Goal: Transaction & Acquisition: Purchase product/service

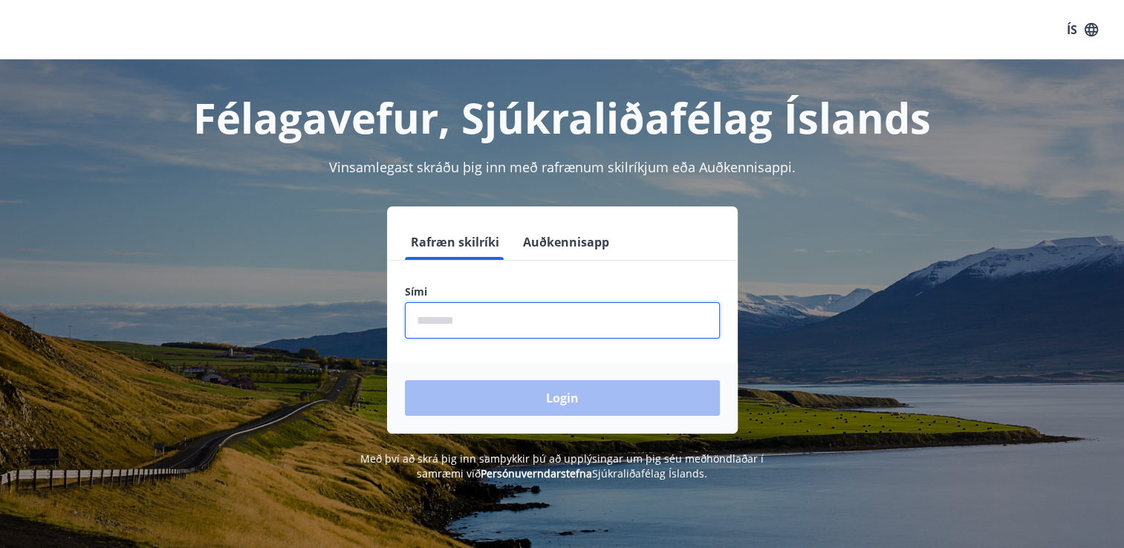
click at [455, 328] on input "phone" at bounding box center [562, 320] width 315 height 36
type input "********"
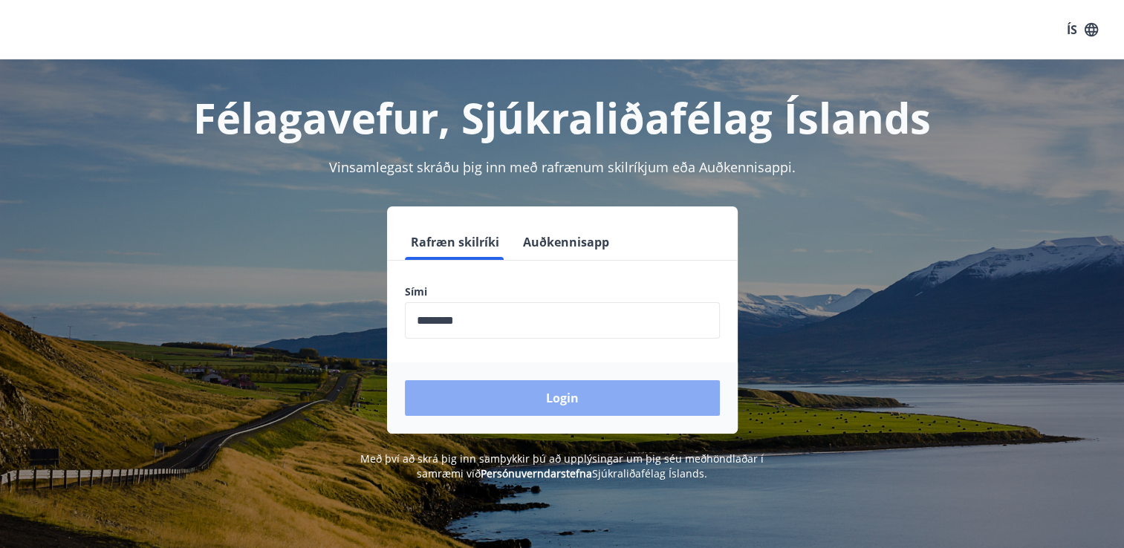
click at [518, 397] on button "Login" at bounding box center [562, 398] width 315 height 36
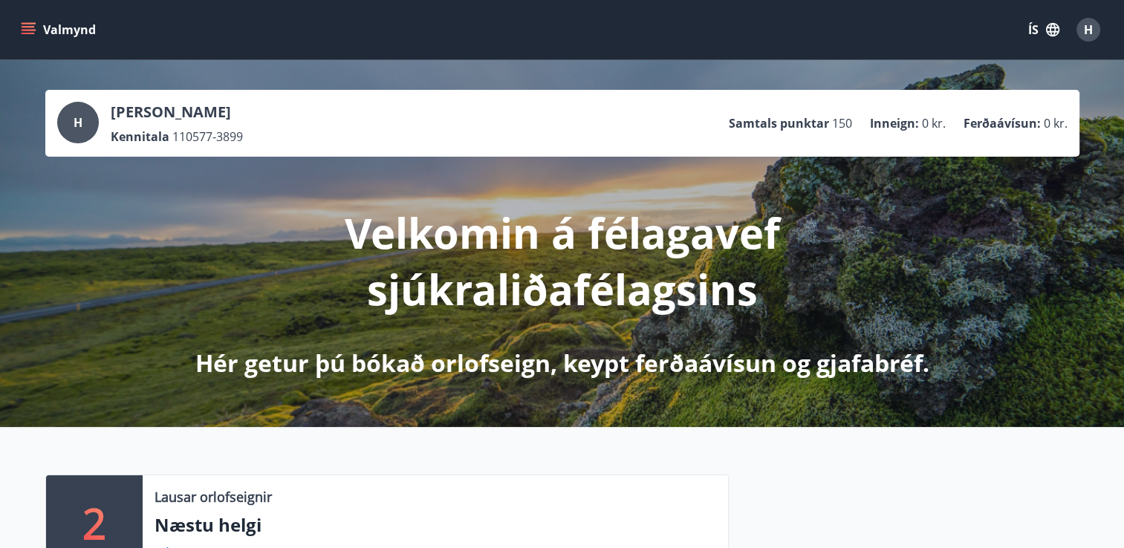
click at [23, 31] on icon "menu" at bounding box center [28, 29] width 15 height 15
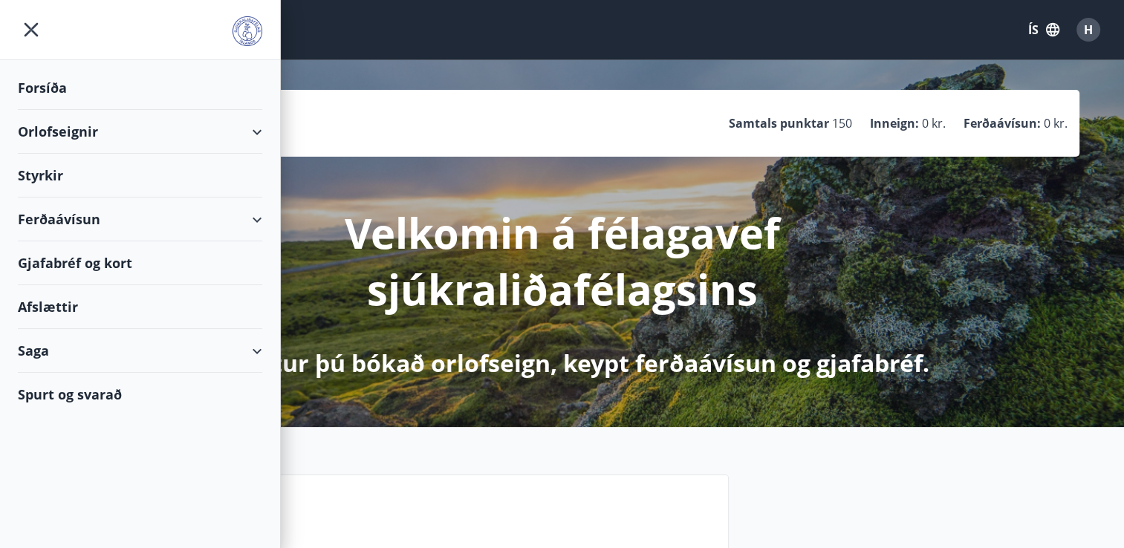
click at [256, 122] on div "Orlofseignir" at bounding box center [140, 132] width 244 height 44
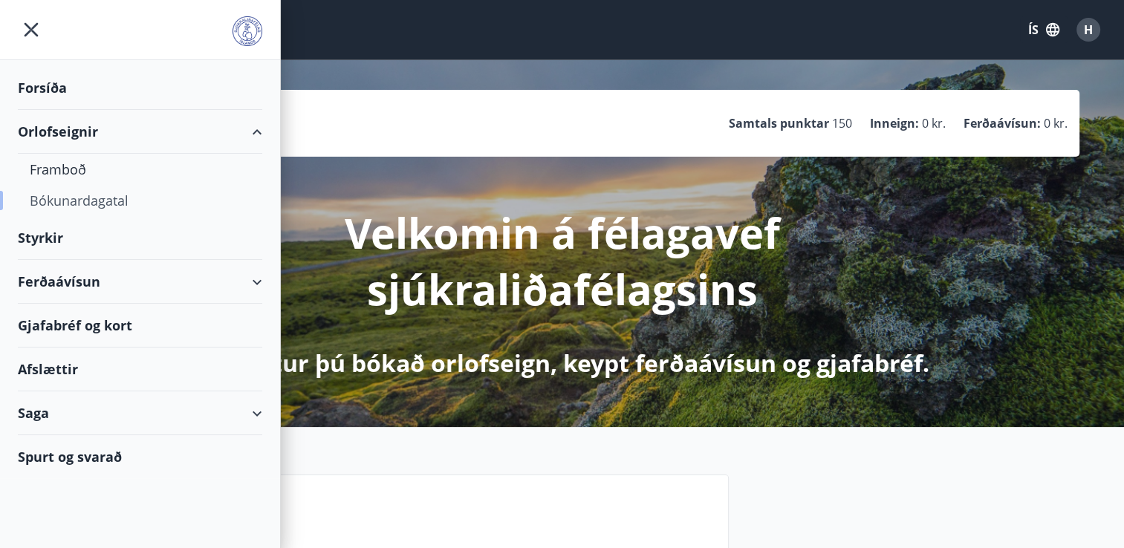
click at [94, 204] on div "Bókunardagatal" at bounding box center [140, 200] width 221 height 31
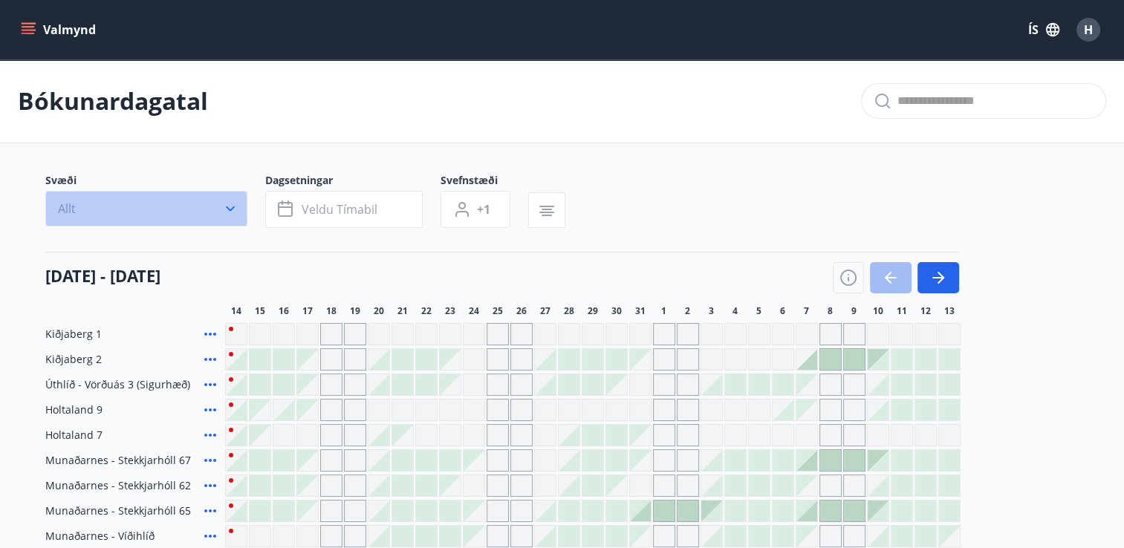
click at [227, 212] on icon "button" at bounding box center [230, 208] width 15 height 15
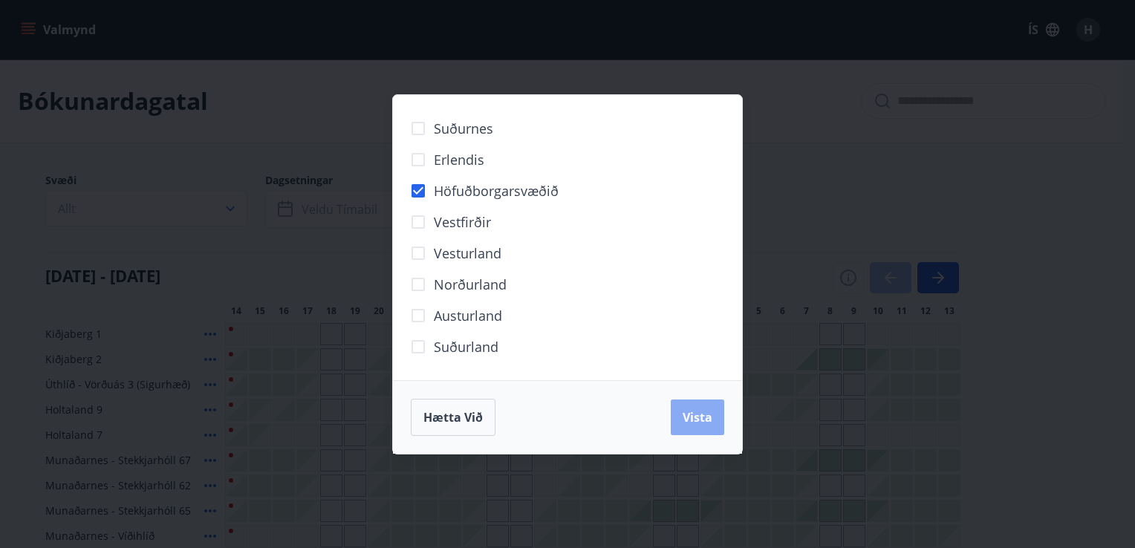
click at [697, 413] on span "Vista" at bounding box center [698, 417] width 30 height 16
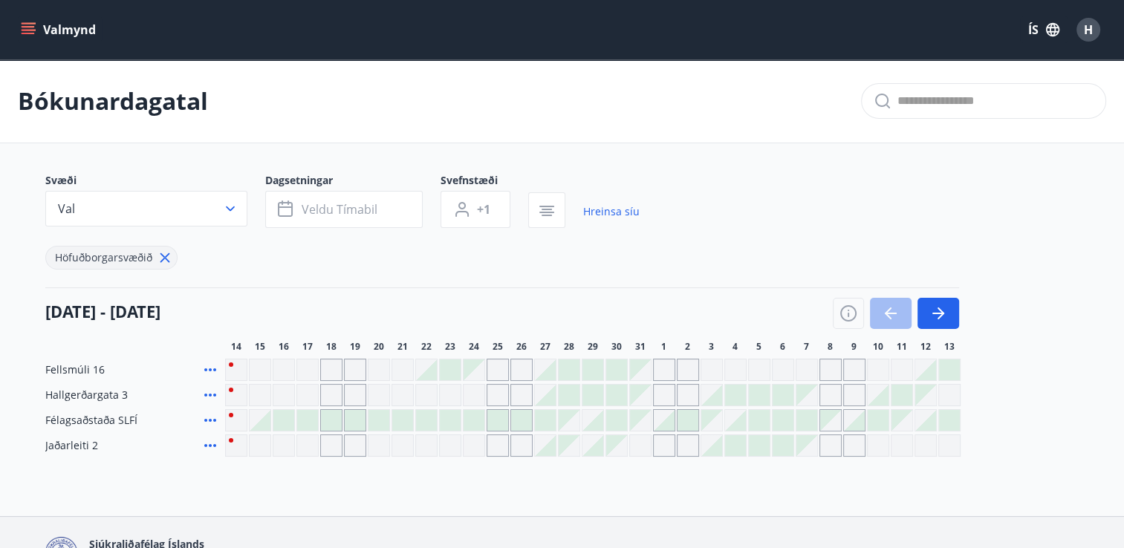
click at [439, 441] on div "Gráir dagar eru ekki bókanlegir" at bounding box center [450, 446] width 22 height 22
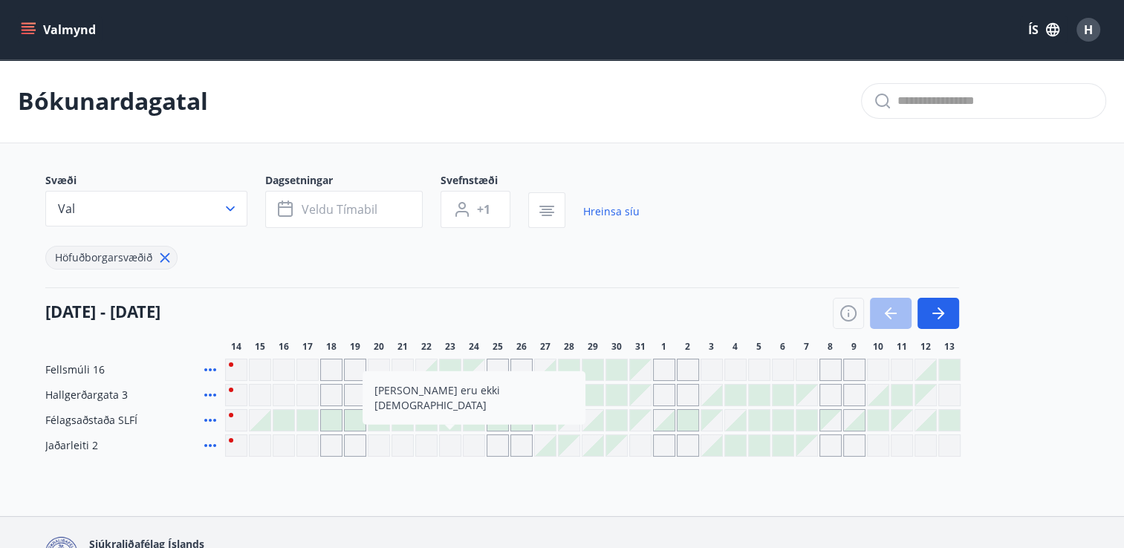
click at [550, 444] on div at bounding box center [545, 445] width 21 height 21
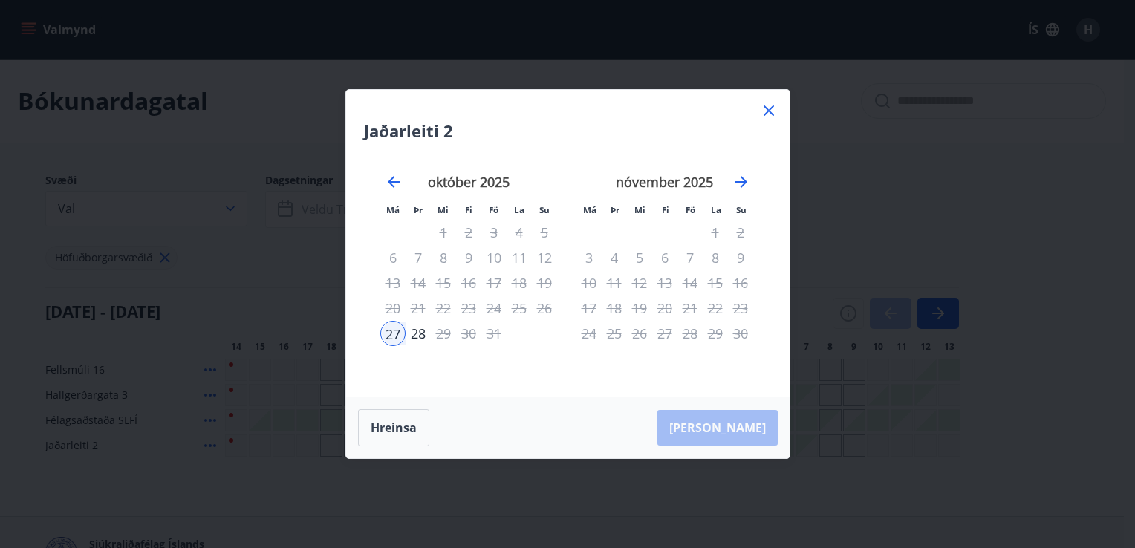
click at [769, 111] on icon at bounding box center [768, 111] width 2 height 2
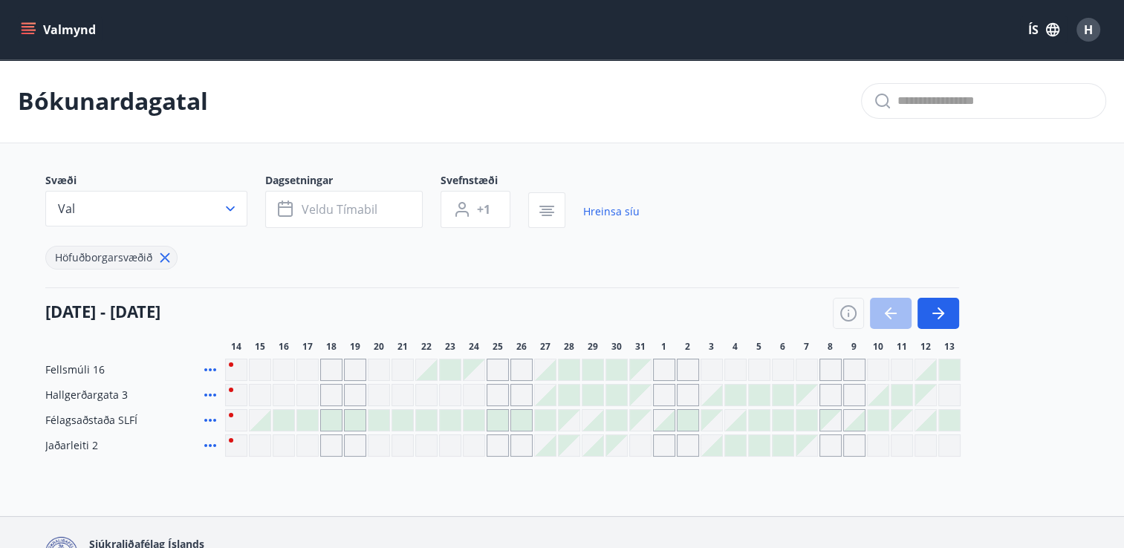
click at [30, 34] on icon "menu" at bounding box center [28, 33] width 13 height 1
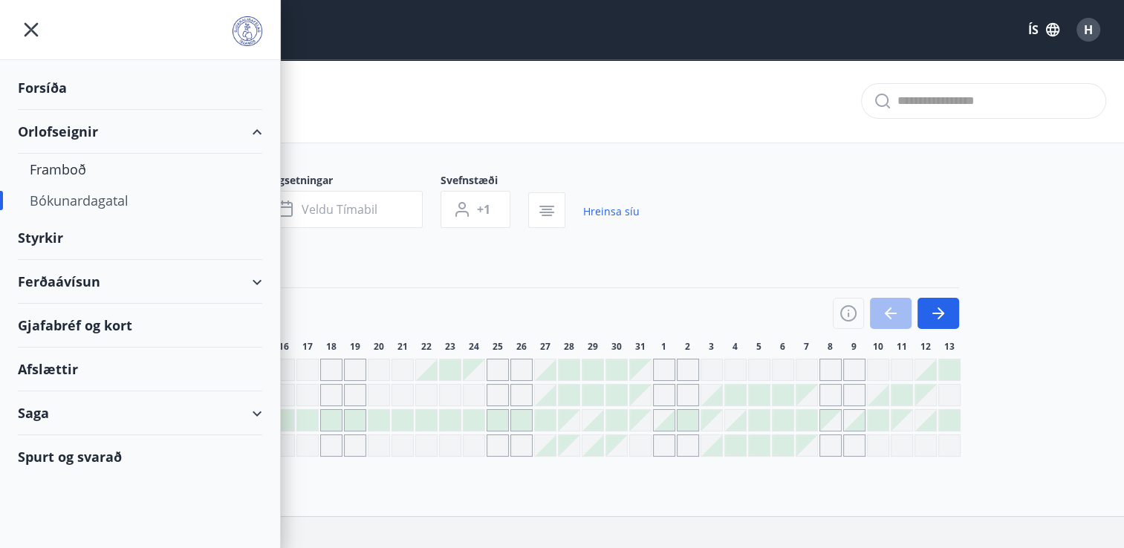
click at [252, 282] on div "Ferðaávísun" at bounding box center [140, 282] width 244 height 44
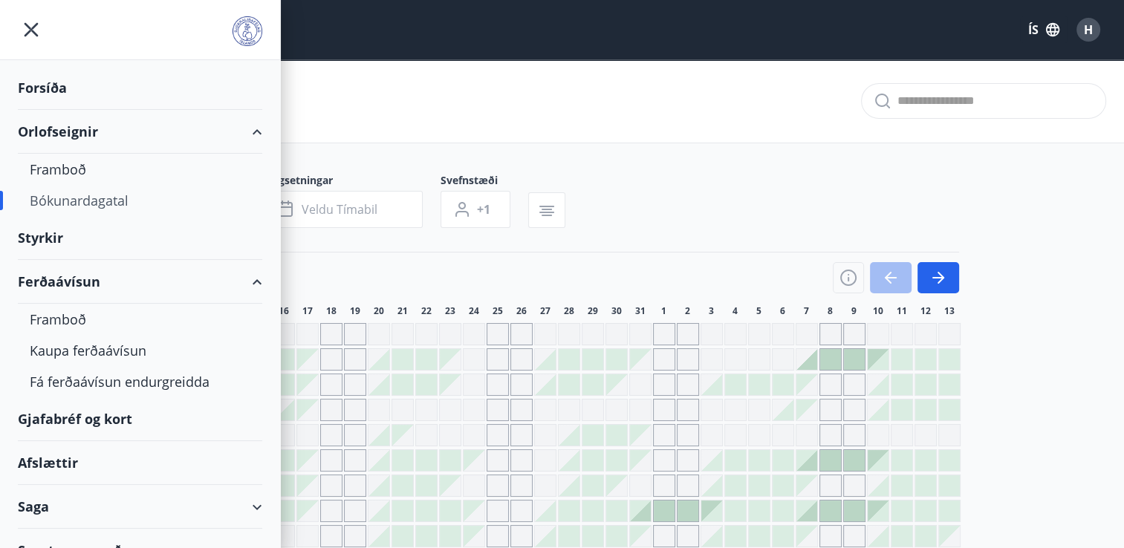
click at [65, 279] on div "Ferðaávísun" at bounding box center [140, 282] width 244 height 44
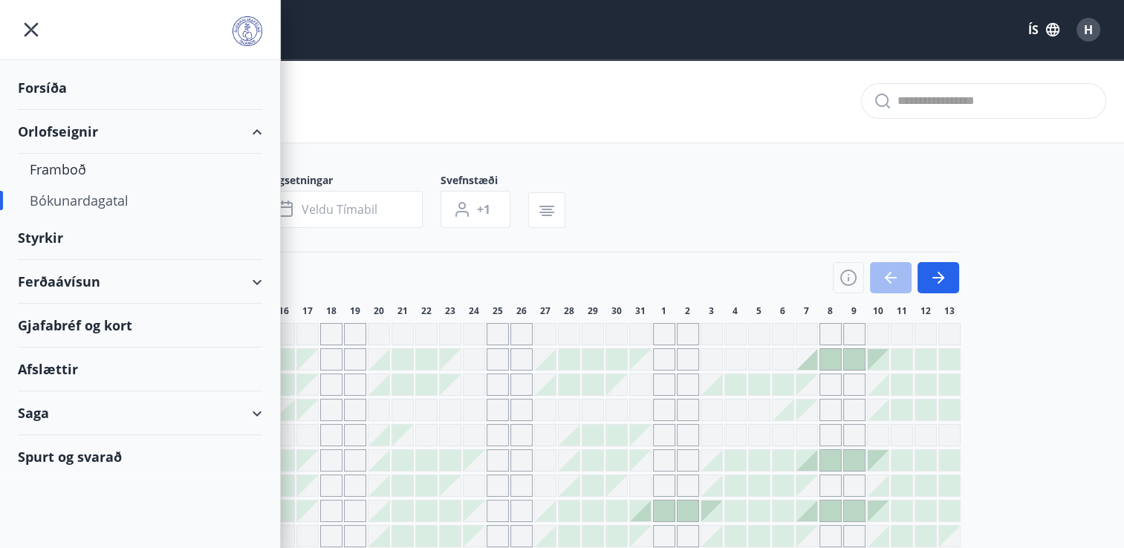
click at [250, 284] on div "Ferðaávísun" at bounding box center [140, 282] width 244 height 44
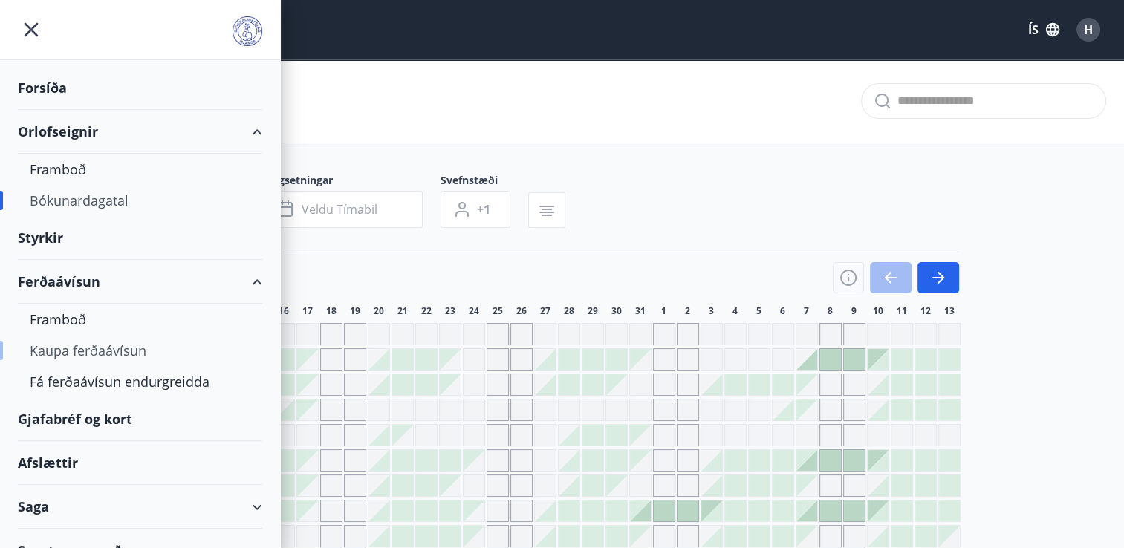
click at [58, 349] on div "Kaupa ferðaávísun" at bounding box center [140, 350] width 221 height 31
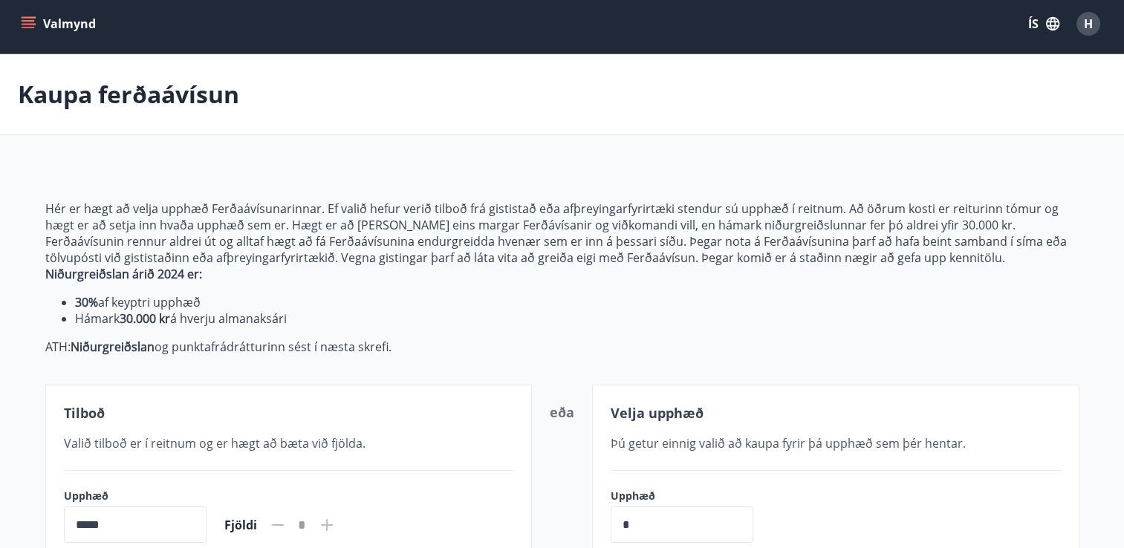
scroll to position [5, 0]
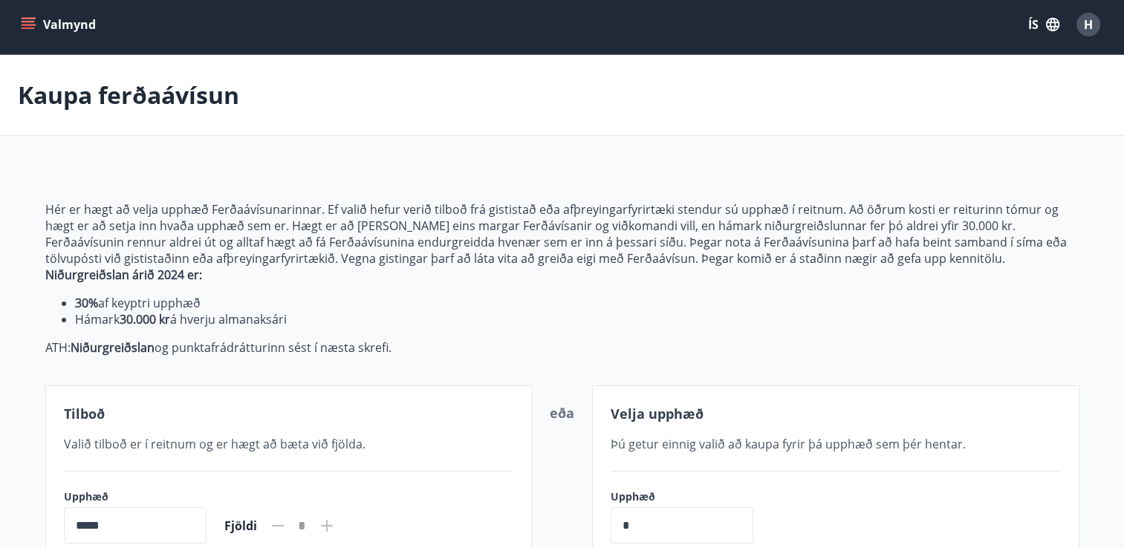
click at [34, 25] on icon "menu" at bounding box center [30, 24] width 16 height 1
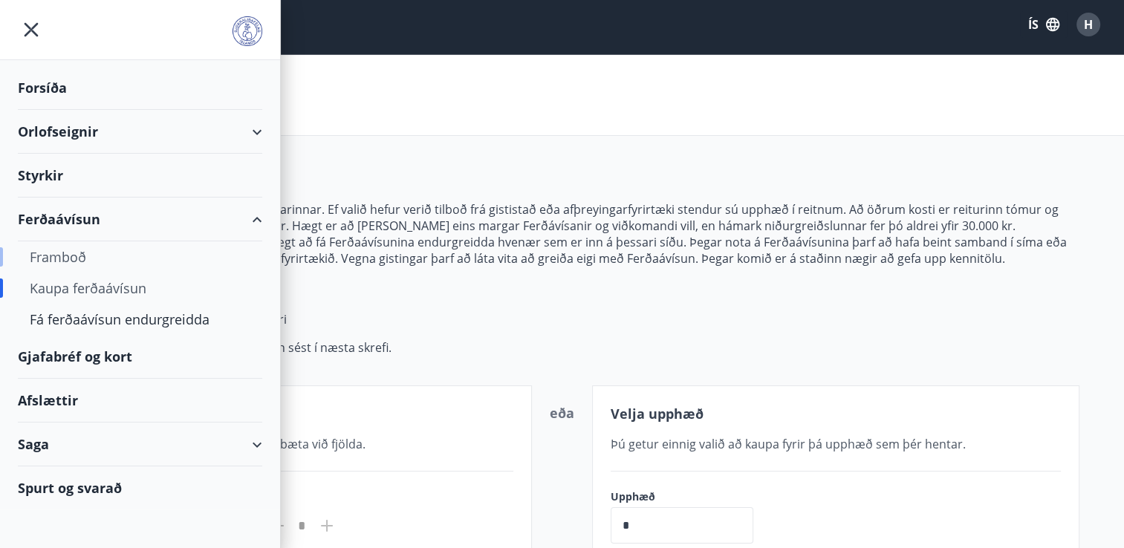
click at [59, 253] on div "Framboð" at bounding box center [140, 256] width 221 height 31
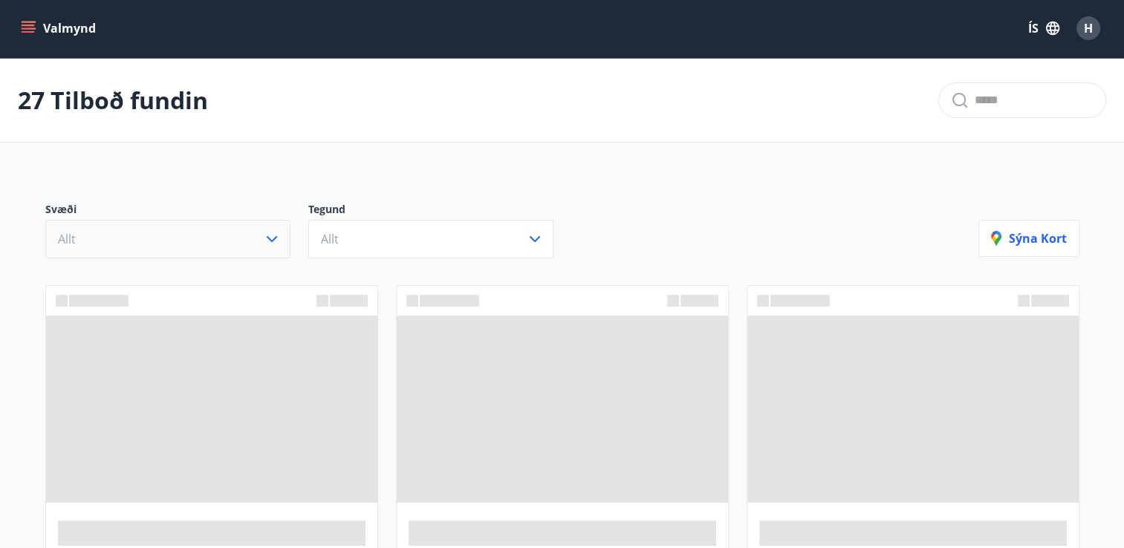
scroll to position [5, 0]
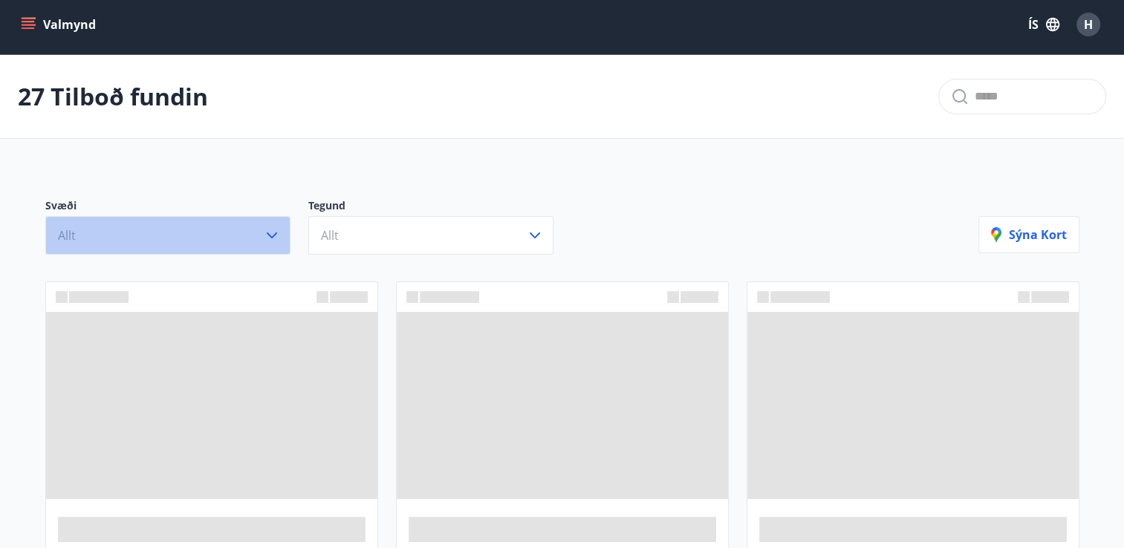
click at [270, 248] on button "Allt" at bounding box center [167, 235] width 245 height 39
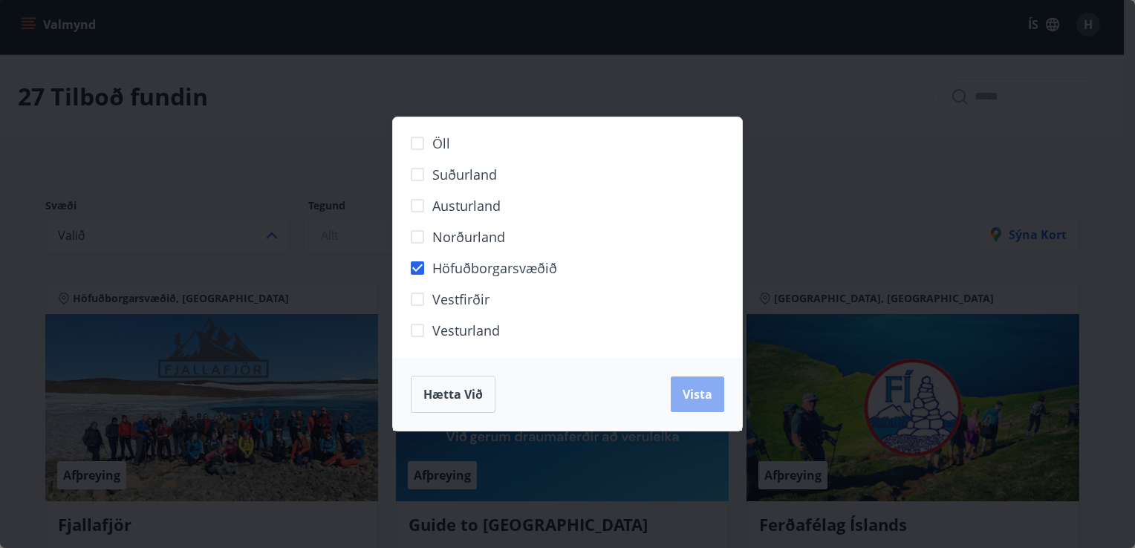
click at [689, 394] on span "Vista" at bounding box center [698, 394] width 30 height 16
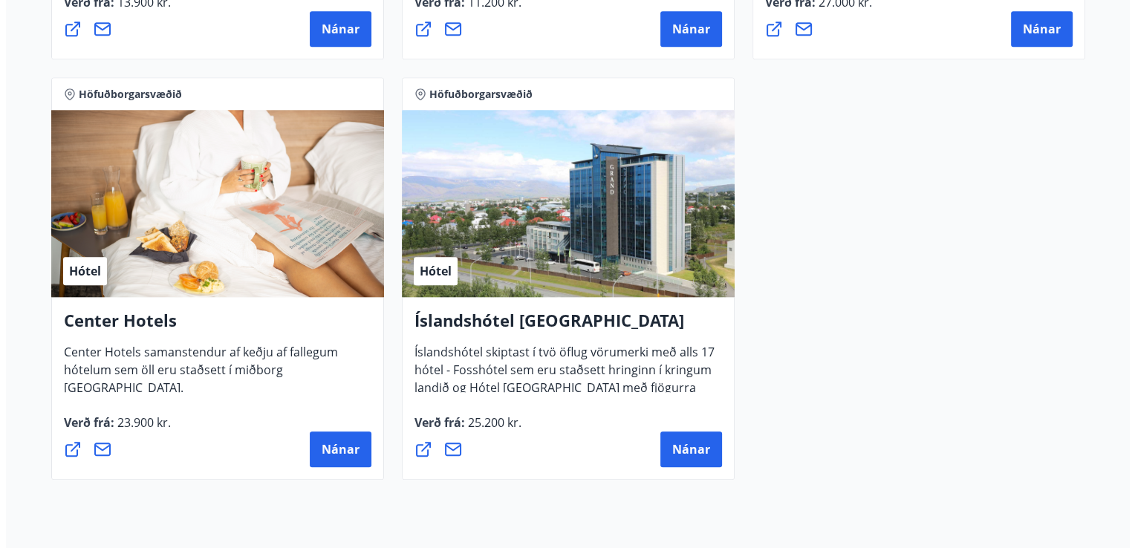
scroll to position [1515, 0]
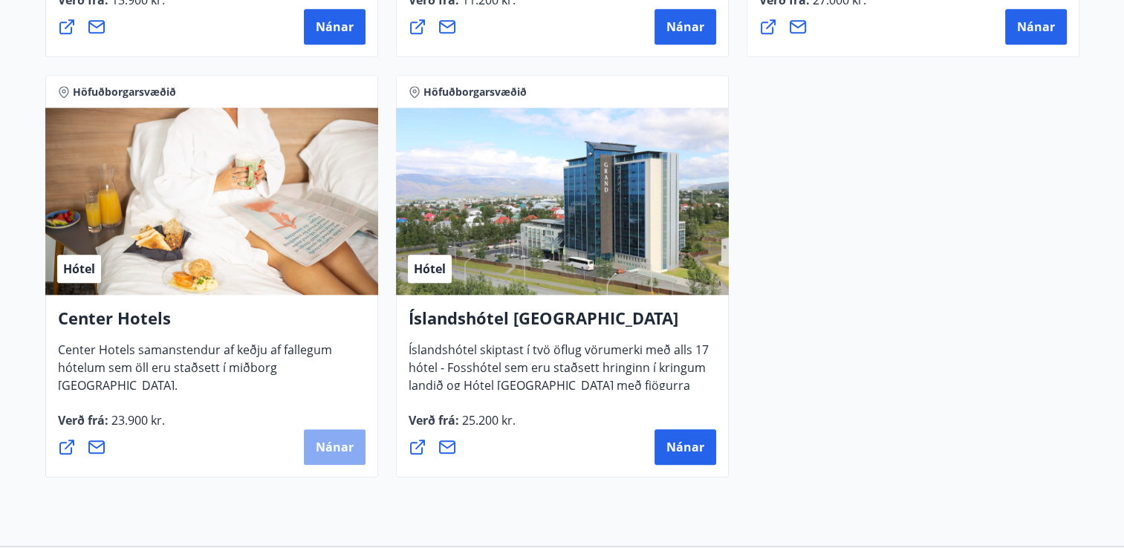
click at [335, 452] on span "Nánar" at bounding box center [335, 447] width 38 height 16
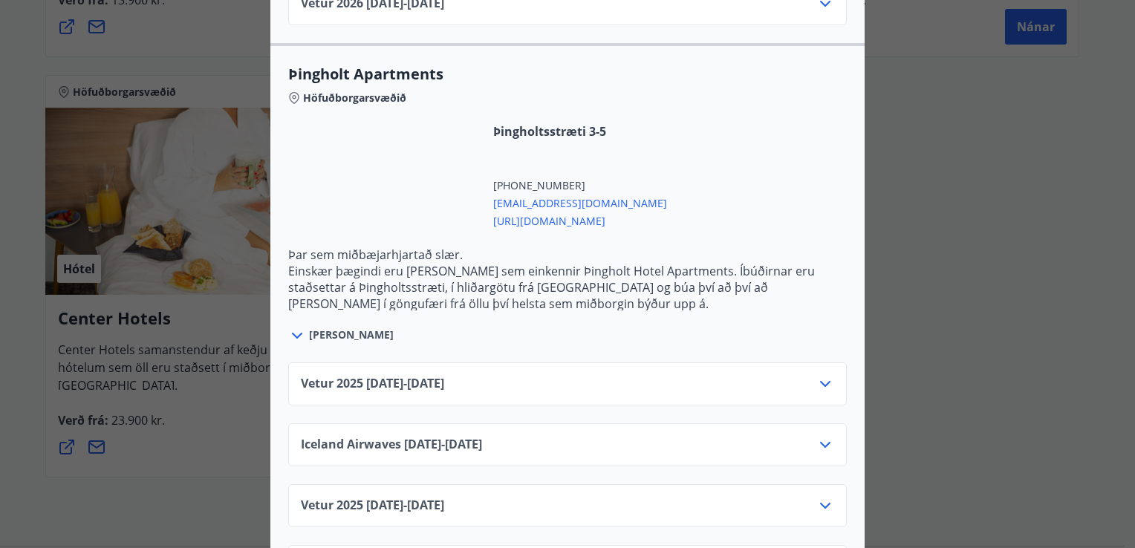
scroll to position [2671, 0]
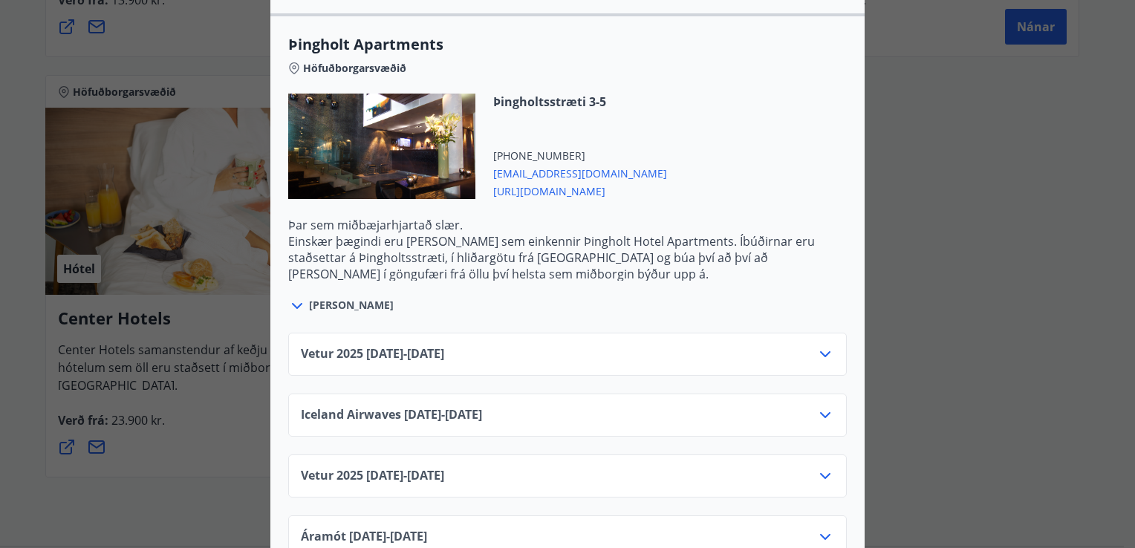
click at [537, 406] on div "Iceland Airwaves 06.11.25 - 08.11.25" at bounding box center [567, 421] width 533 height 30
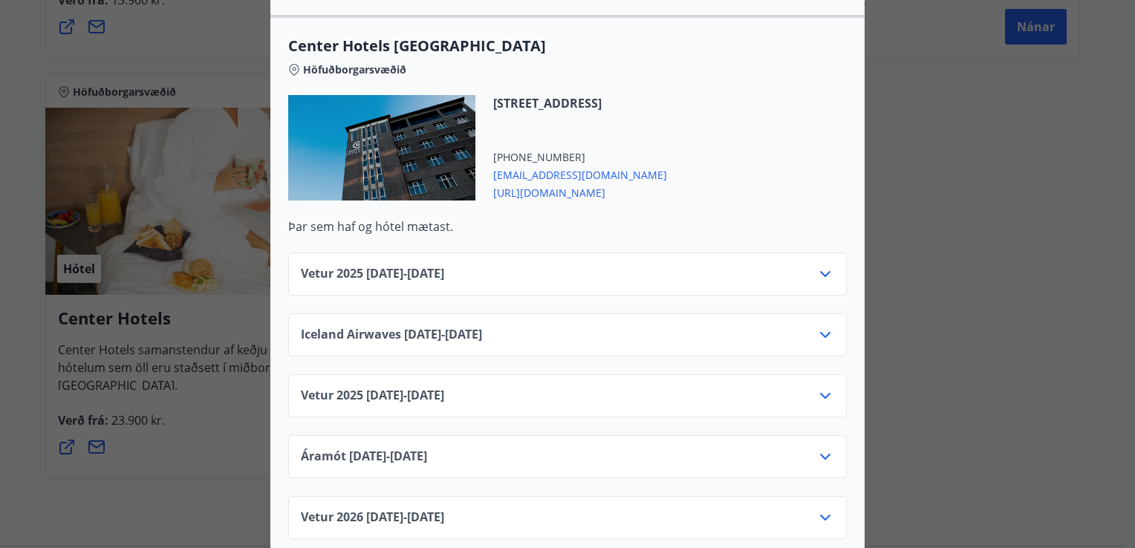
scroll to position [2126, 0]
click at [820, 388] on icon at bounding box center [825, 397] width 18 height 18
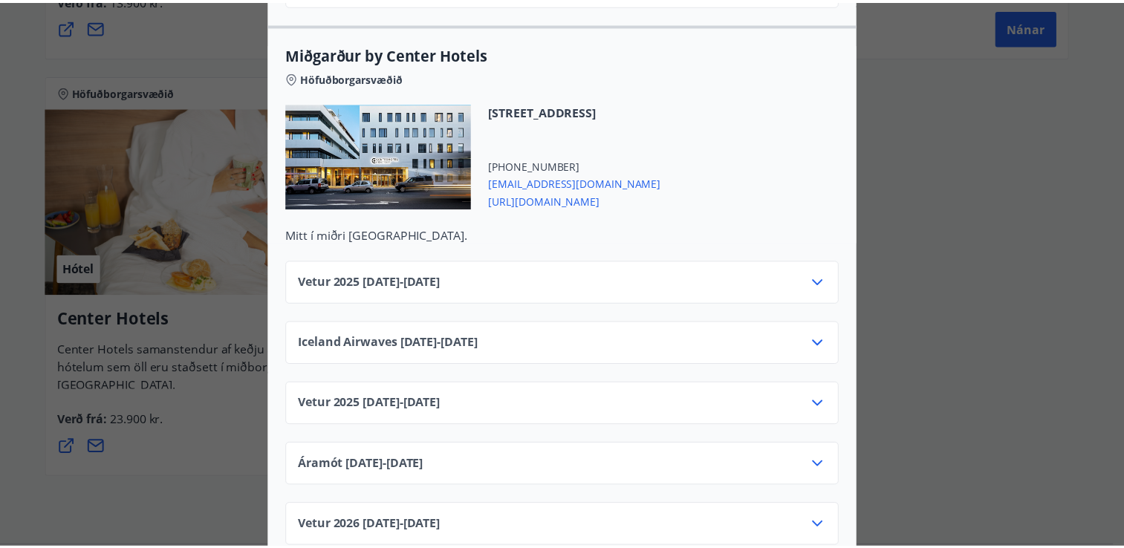
scroll to position [0, 0]
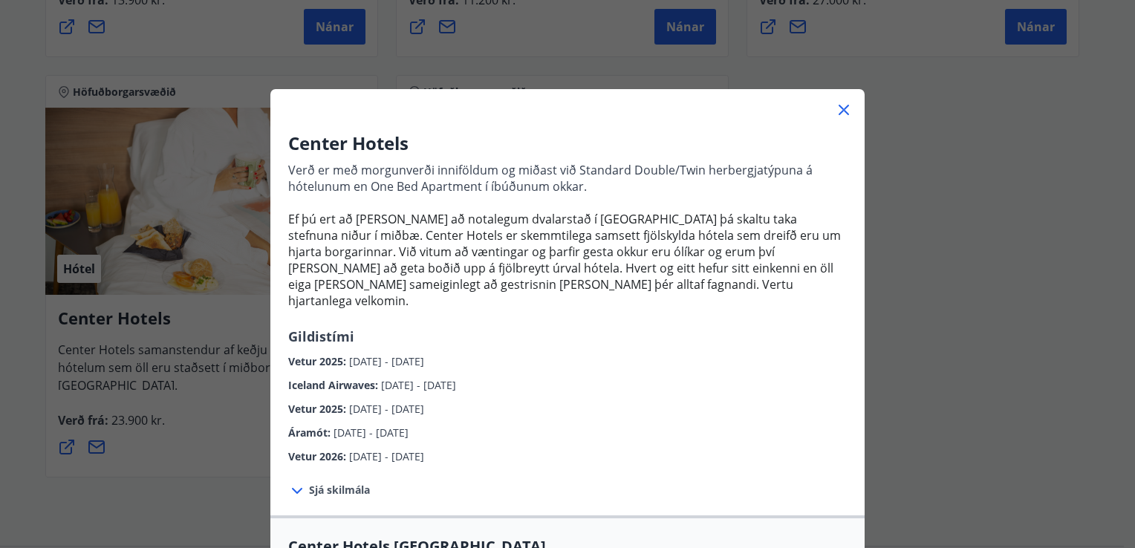
click at [1080, 141] on div "Center Hotels Verð er með morgunverði inniföldum og miðast við Standard Double/…" at bounding box center [567, 274] width 1135 height 548
click at [21, 371] on div "Center Hotels Verð er með morgunverði inniföldum og miðast við Standard Double/…" at bounding box center [567, 274] width 1135 height 548
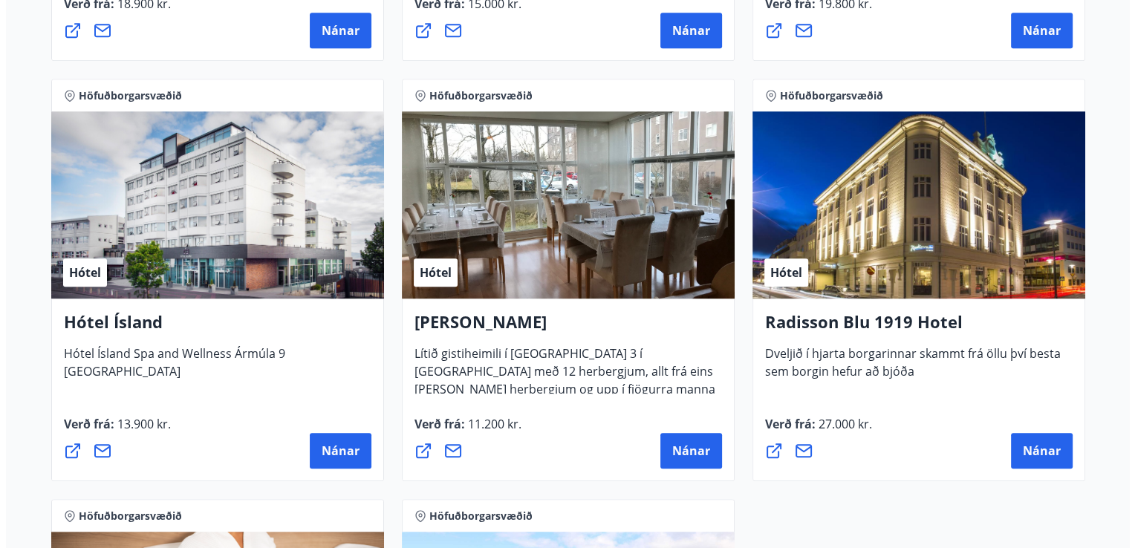
scroll to position [1090, 0]
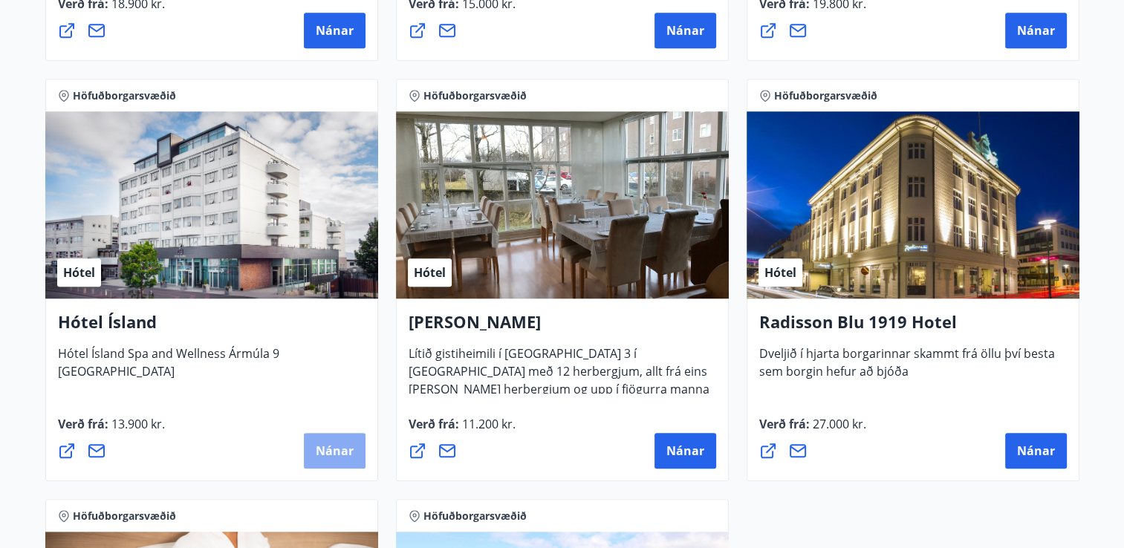
click at [344, 450] on span "Nánar" at bounding box center [335, 451] width 38 height 16
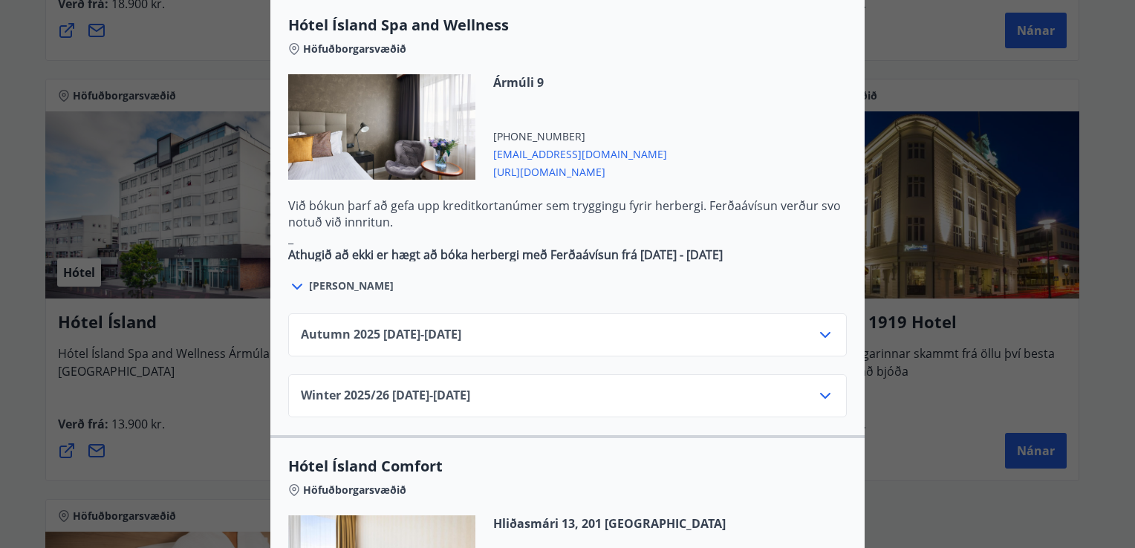
scroll to position [813, 0]
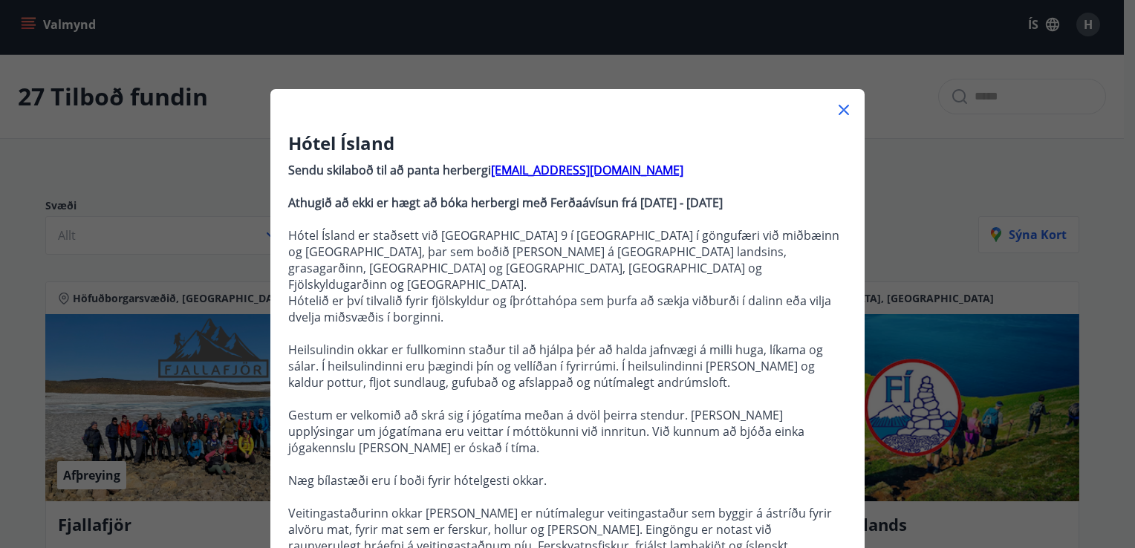
click at [894, 198] on div "Hótel Ísland Sendu skilaboð til að panta herbergi reception@hotelisland.is Athu…" at bounding box center [567, 274] width 1135 height 548
click at [837, 113] on icon at bounding box center [844, 110] width 18 height 18
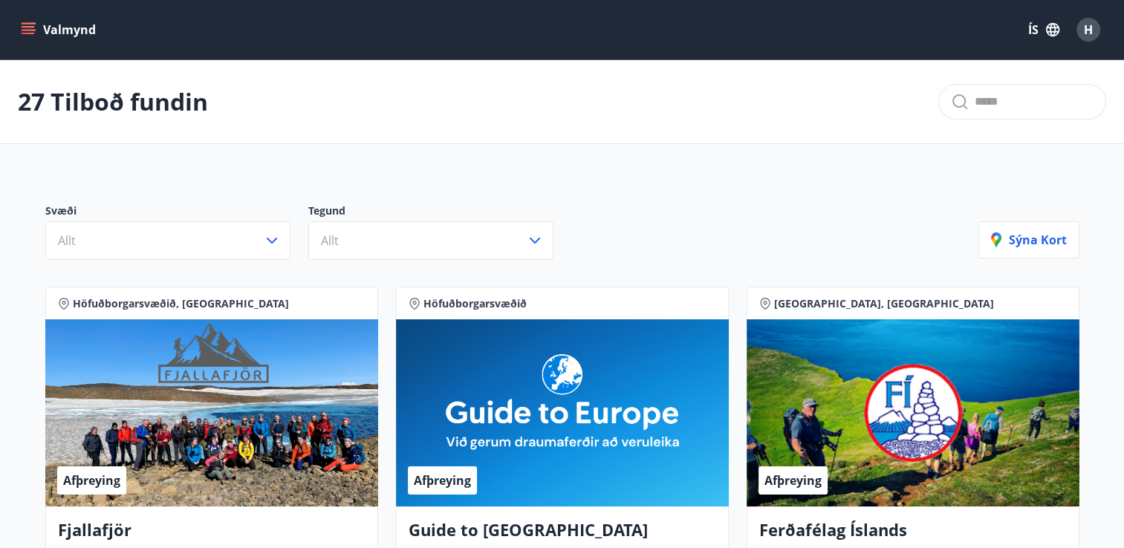
click at [33, 19] on button "Valmynd" at bounding box center [60, 29] width 84 height 27
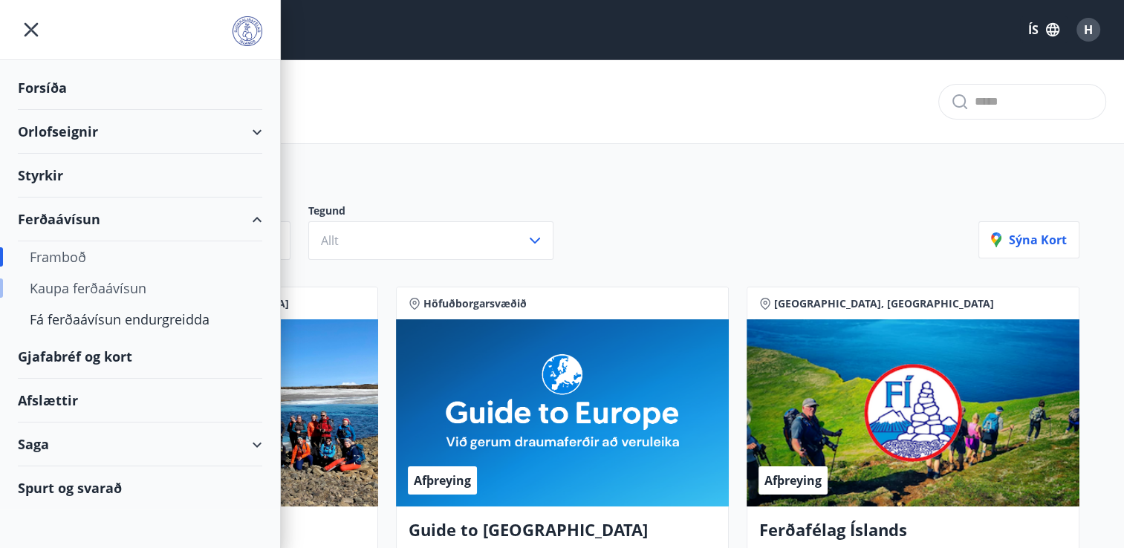
click at [125, 292] on div "Kaupa ferðaávísun" at bounding box center [140, 288] width 221 height 31
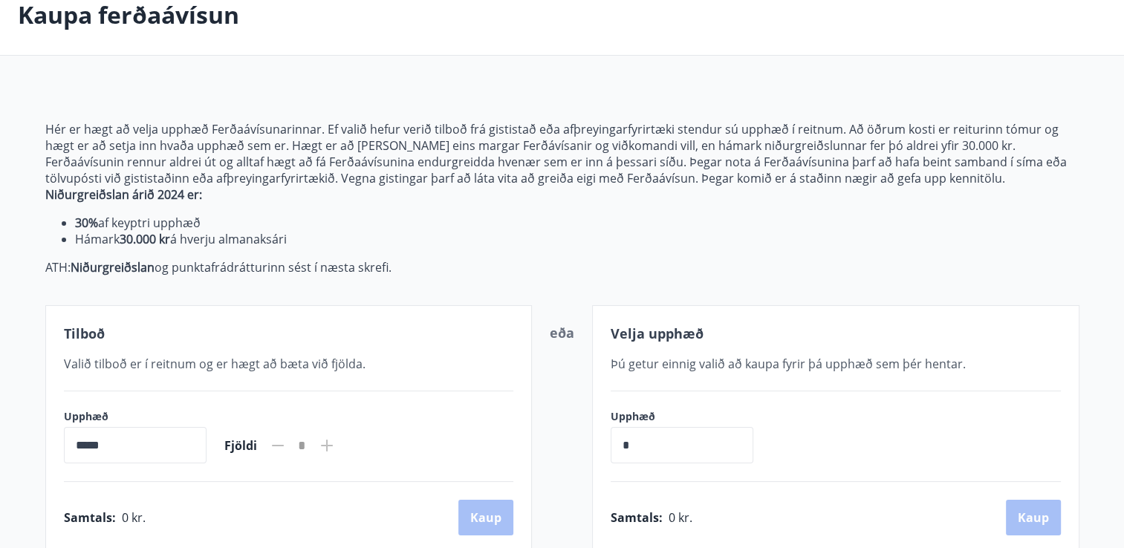
scroll to position [101, 0]
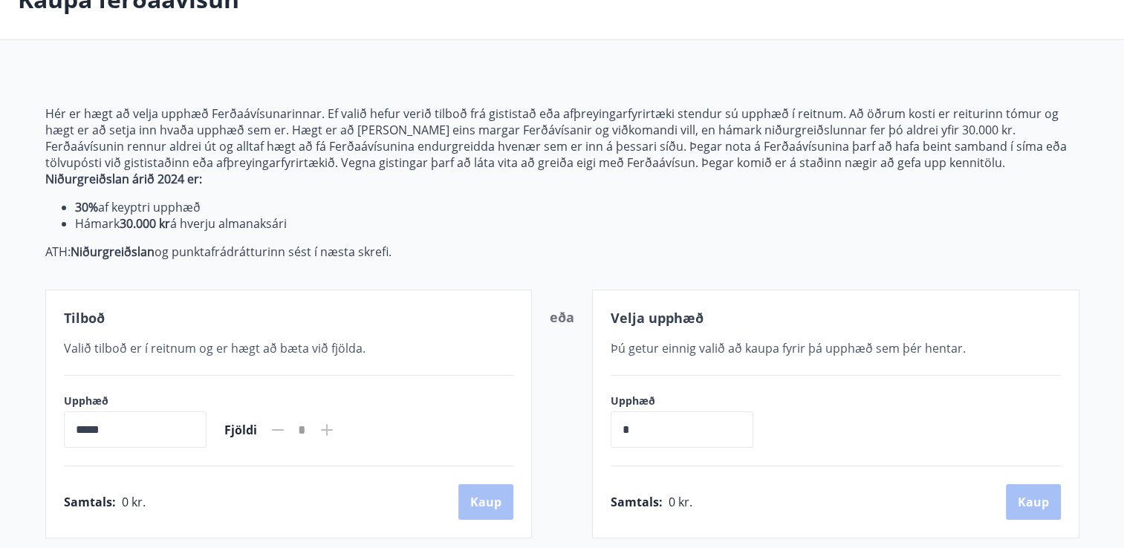
click at [76, 431] on input "*****" at bounding box center [135, 429] width 143 height 36
click at [83, 428] on input "*****" at bounding box center [135, 429] width 143 height 36
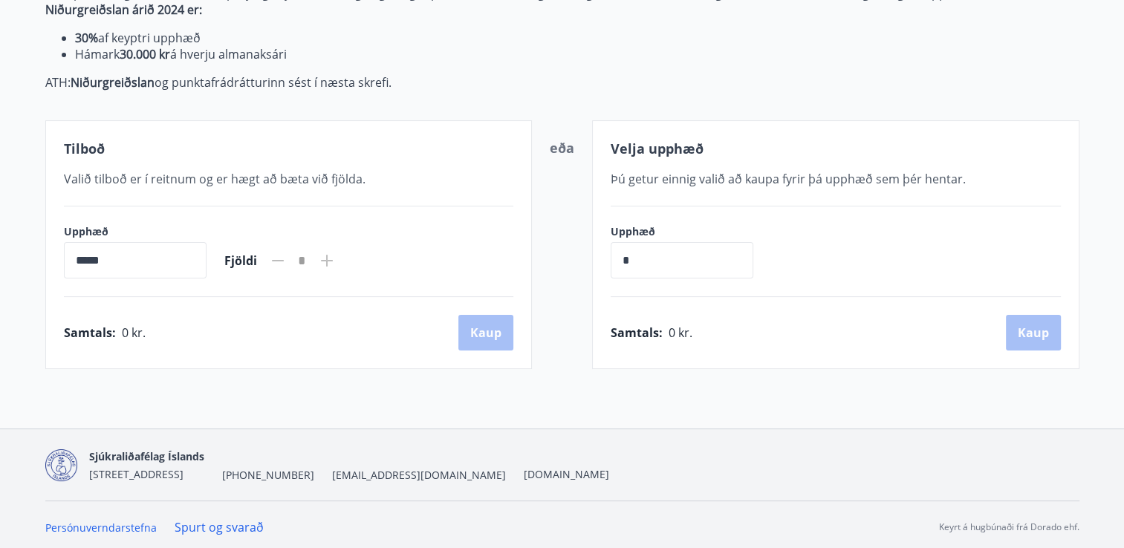
scroll to position [273, 0]
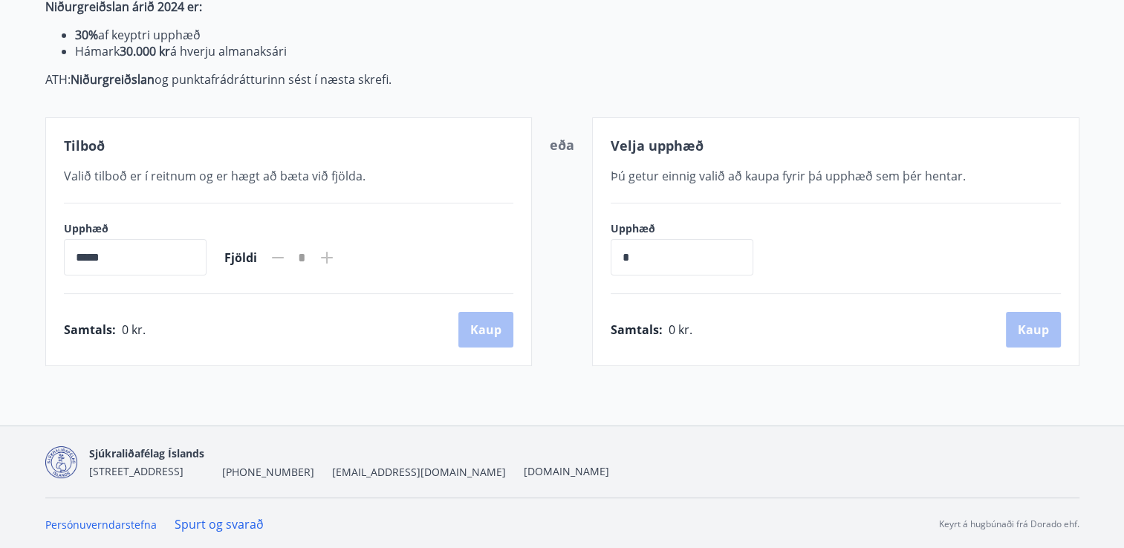
click at [80, 253] on input "*****" at bounding box center [135, 257] width 143 height 36
click at [143, 261] on input "*****" at bounding box center [135, 257] width 143 height 36
click at [627, 259] on input "*" at bounding box center [682, 257] width 143 height 36
type input "******"
click at [1028, 334] on button "Kaup" at bounding box center [1033, 330] width 55 height 36
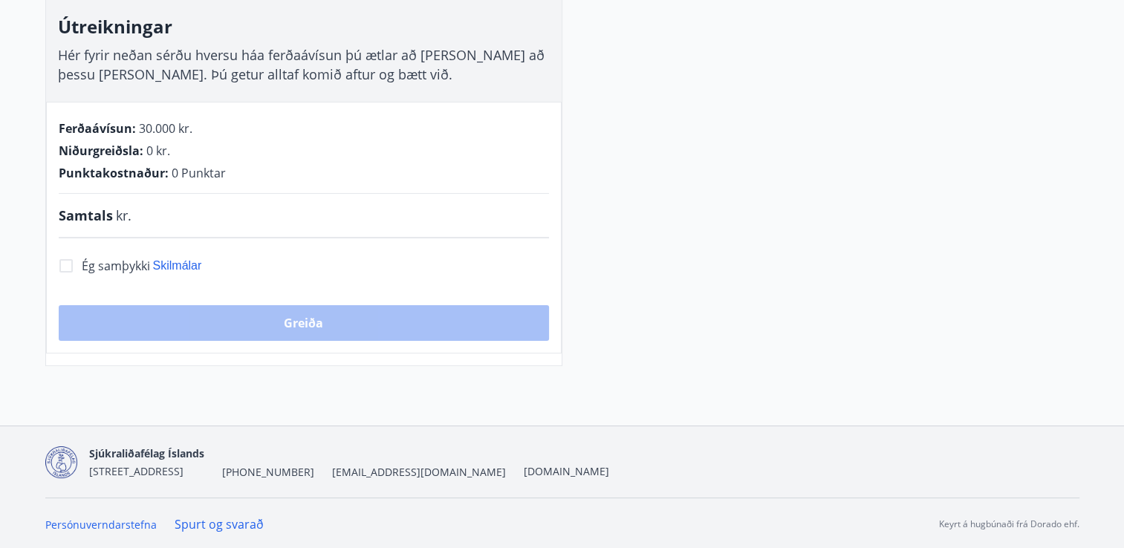
scroll to position [273, 0]
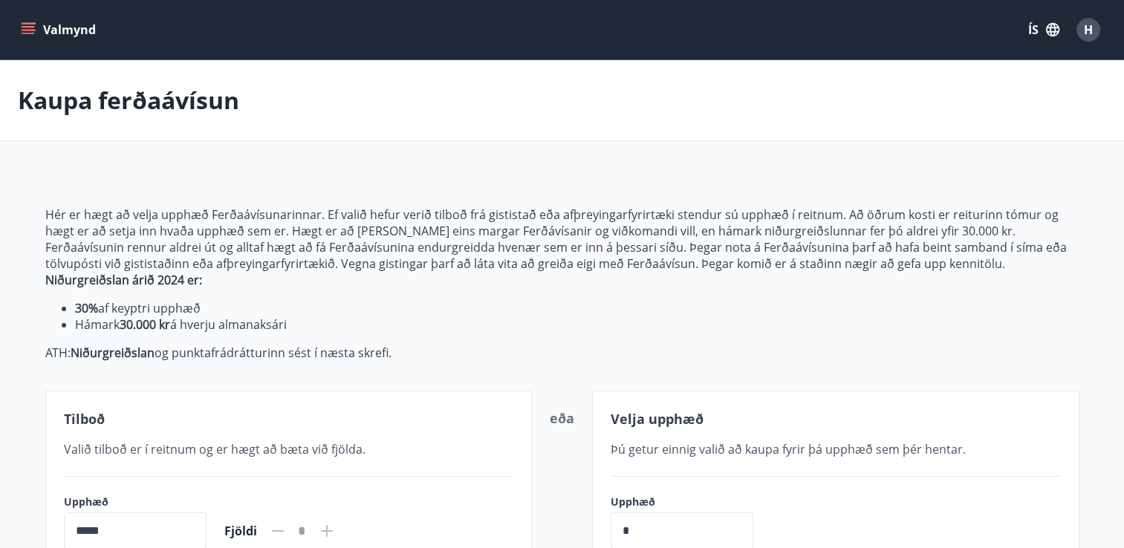
click at [36, 30] on button "Valmynd" at bounding box center [60, 29] width 84 height 27
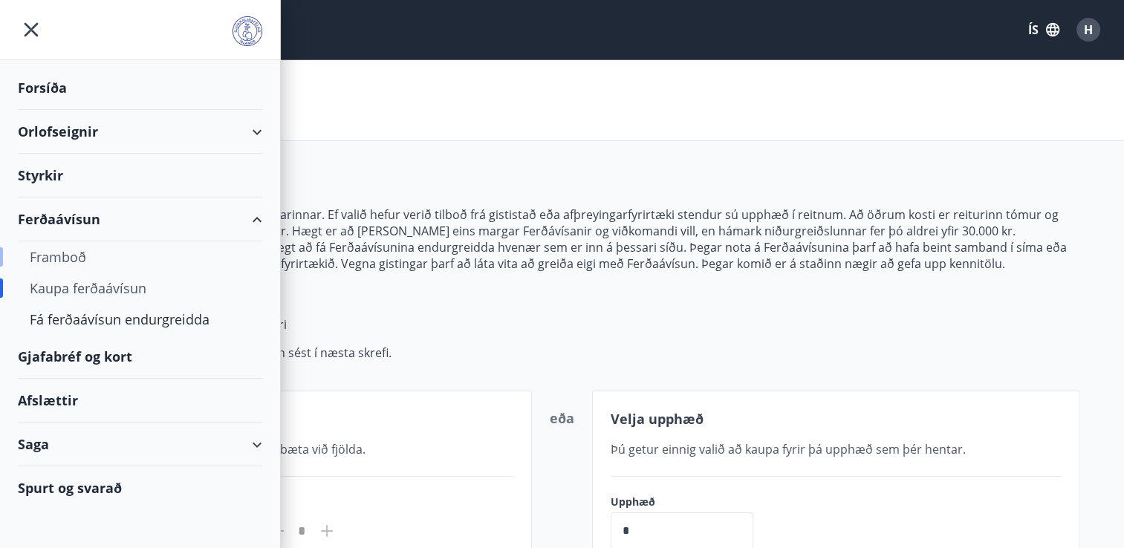
click at [62, 255] on div "Framboð" at bounding box center [140, 256] width 221 height 31
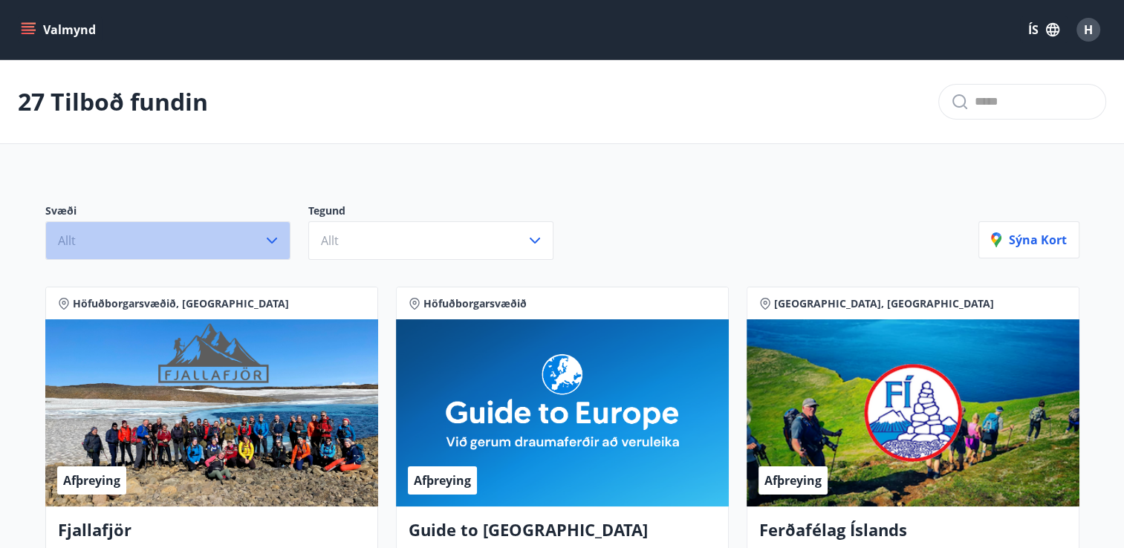
click at [273, 253] on button "Allt" at bounding box center [167, 240] width 245 height 39
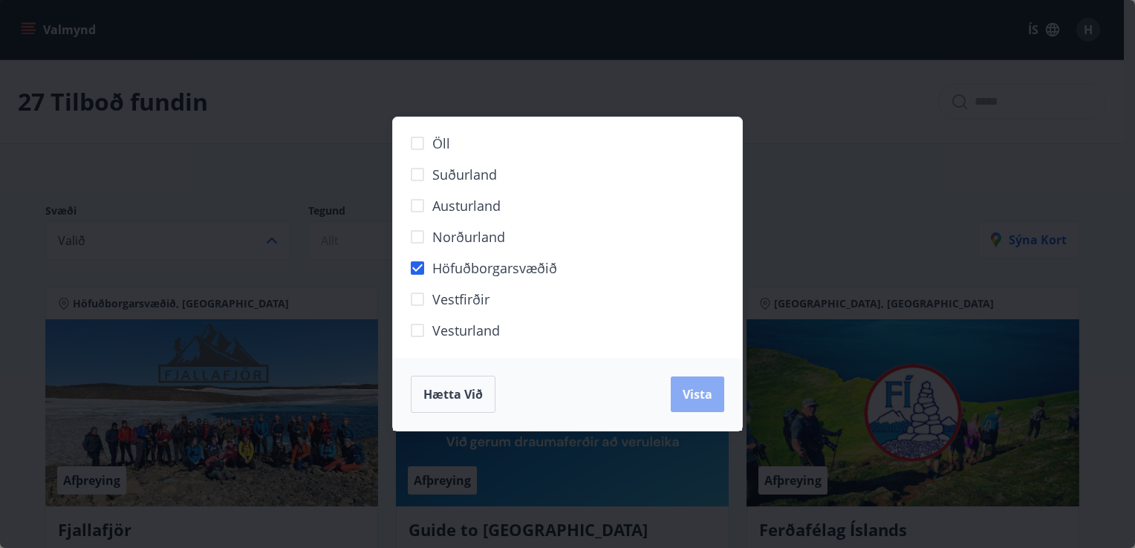
click at [684, 396] on span "Vista" at bounding box center [698, 394] width 30 height 16
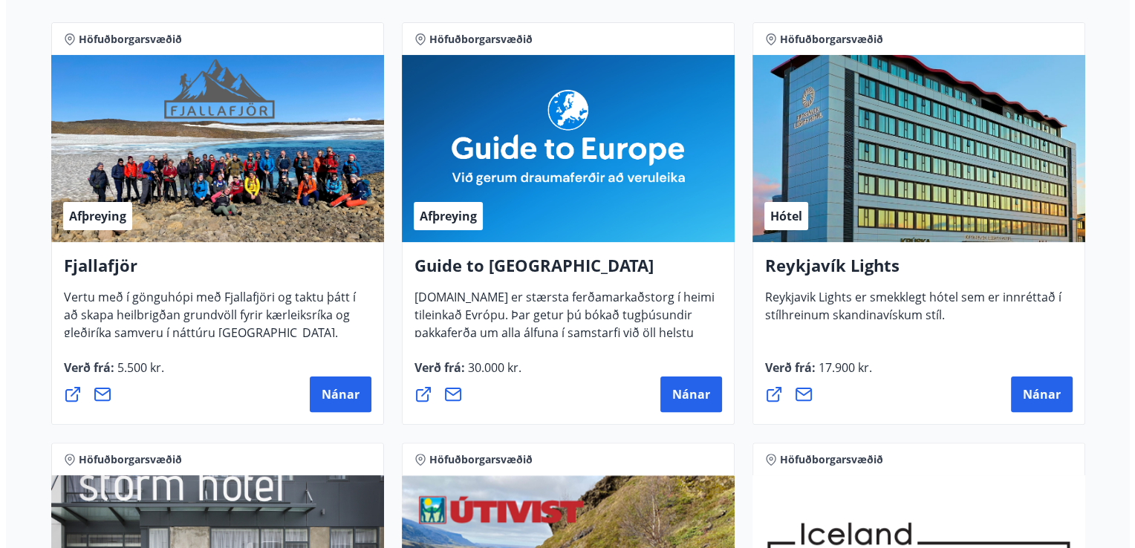
scroll to position [258, 0]
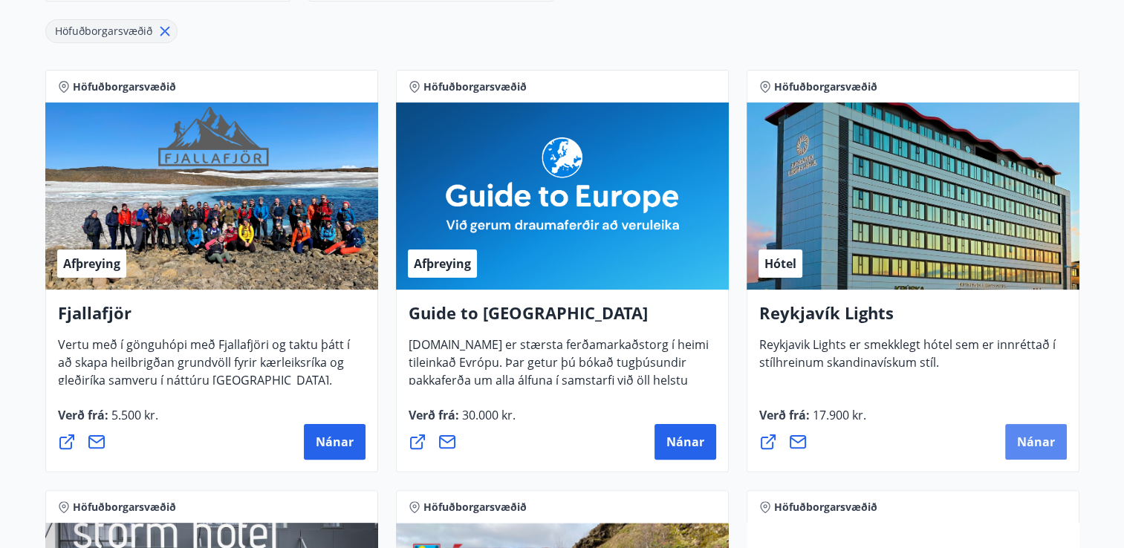
click at [1018, 443] on span "Nánar" at bounding box center [1036, 442] width 38 height 16
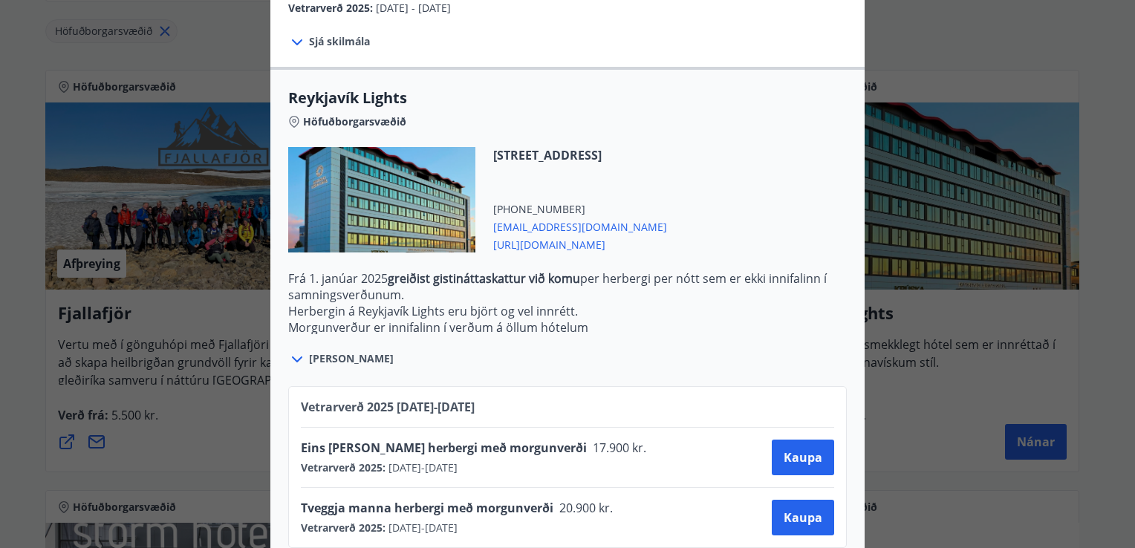
scroll to position [421, 0]
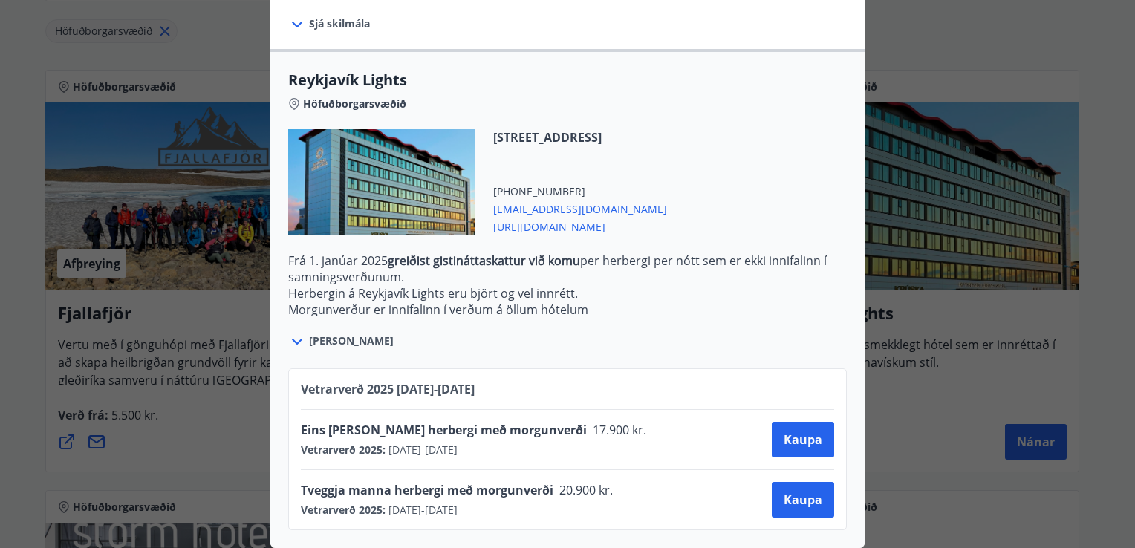
drag, startPoint x: 615, startPoint y: 423, endPoint x: 697, endPoint y: 485, distance: 102.9
click at [697, 485] on div "Eins manns herbergi með morgunverði 17.900 kr. Vetrarverð 2025 : 01.10.2025 - 2…" at bounding box center [567, 469] width 533 height 120
drag, startPoint x: 697, startPoint y: 485, endPoint x: 619, endPoint y: 277, distance: 222.1
click at [619, 285] on p "Herbergin á Reykjavík Lights eru björt og vel innrétt." at bounding box center [567, 293] width 559 height 16
click at [799, 498] on button "Kaupa" at bounding box center [803, 500] width 62 height 36
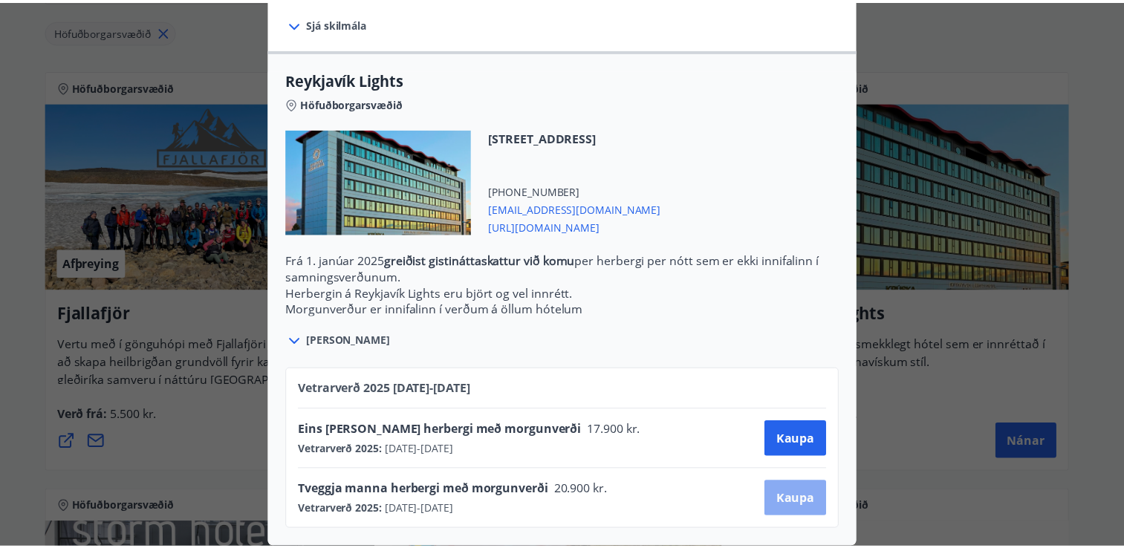
scroll to position [119, 0]
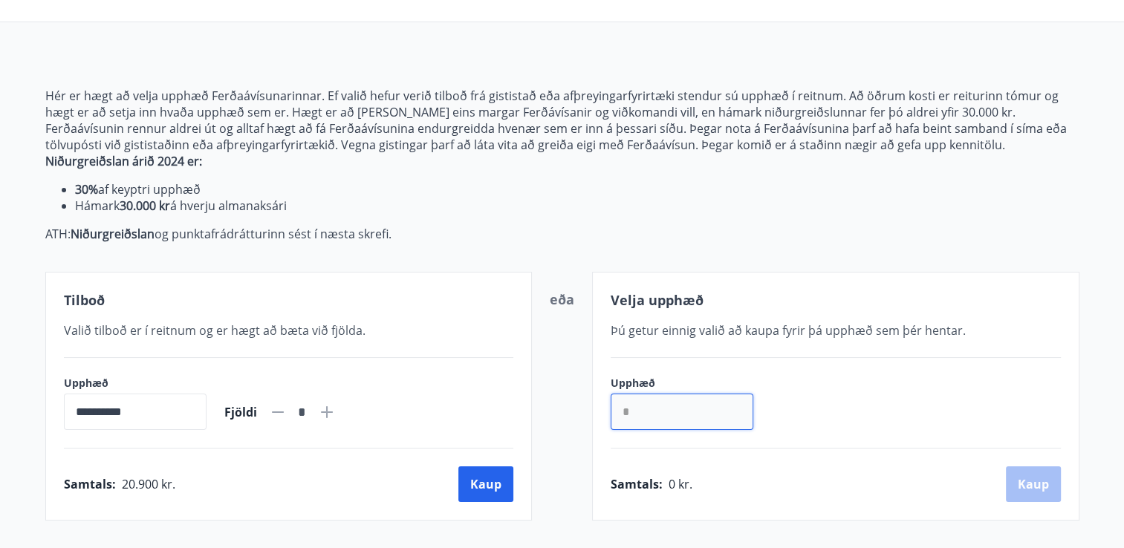
click at [629, 410] on input "*" at bounding box center [682, 412] width 143 height 36
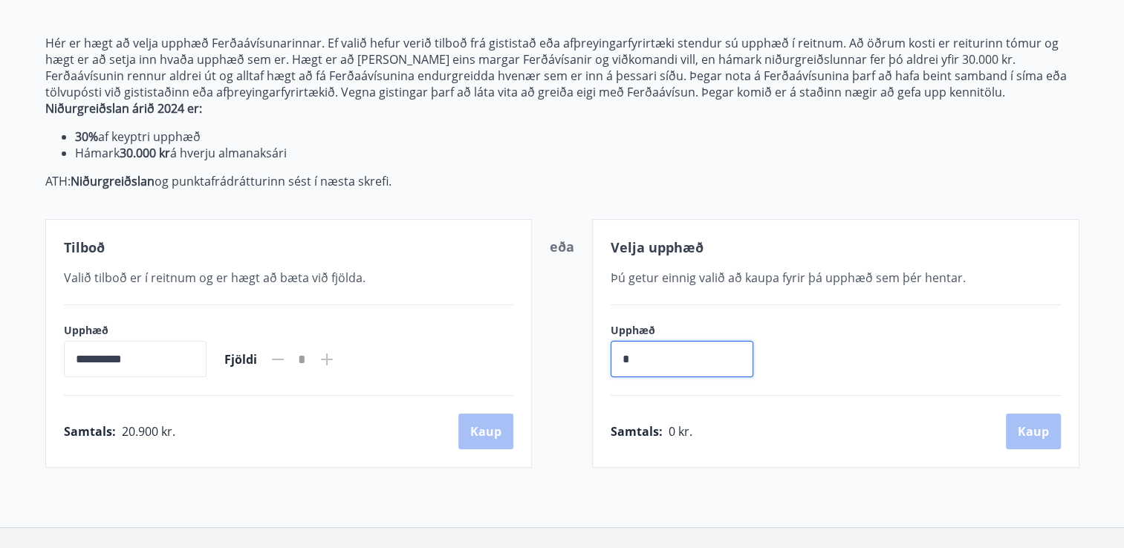
scroll to position [172, 0]
click at [488, 429] on div "Samtals : 20.900 kr. Kaup" at bounding box center [289, 431] width 450 height 36
click at [475, 440] on button "Kaup" at bounding box center [485, 431] width 55 height 36
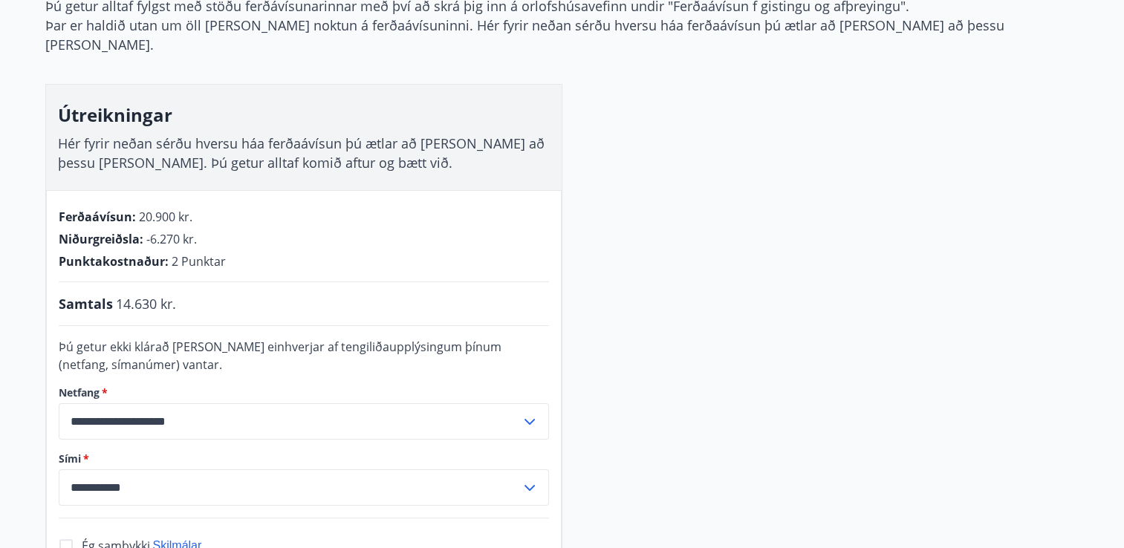
scroll to position [194, 0]
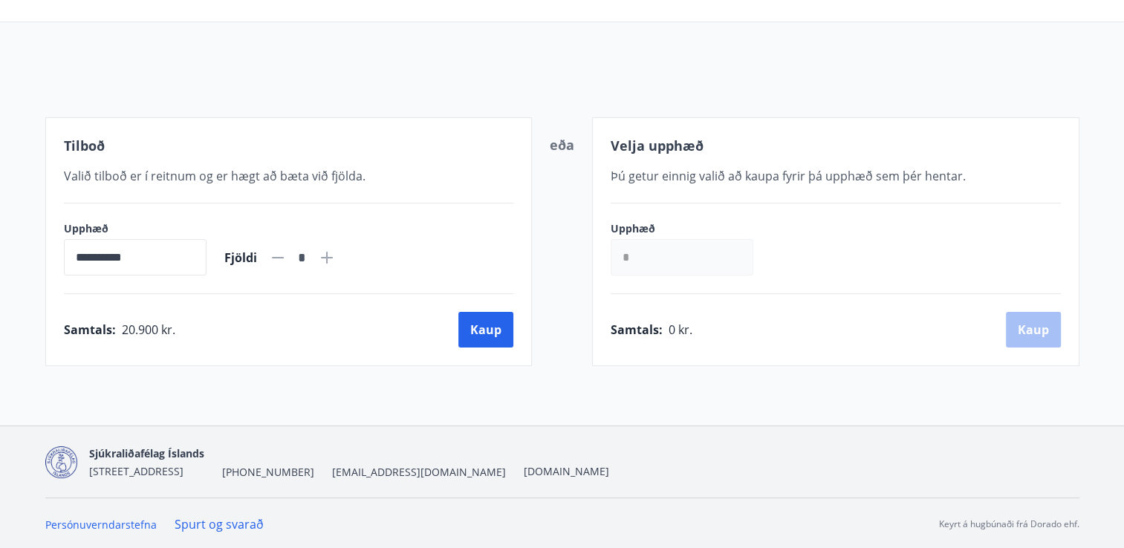
scroll to position [194, 0]
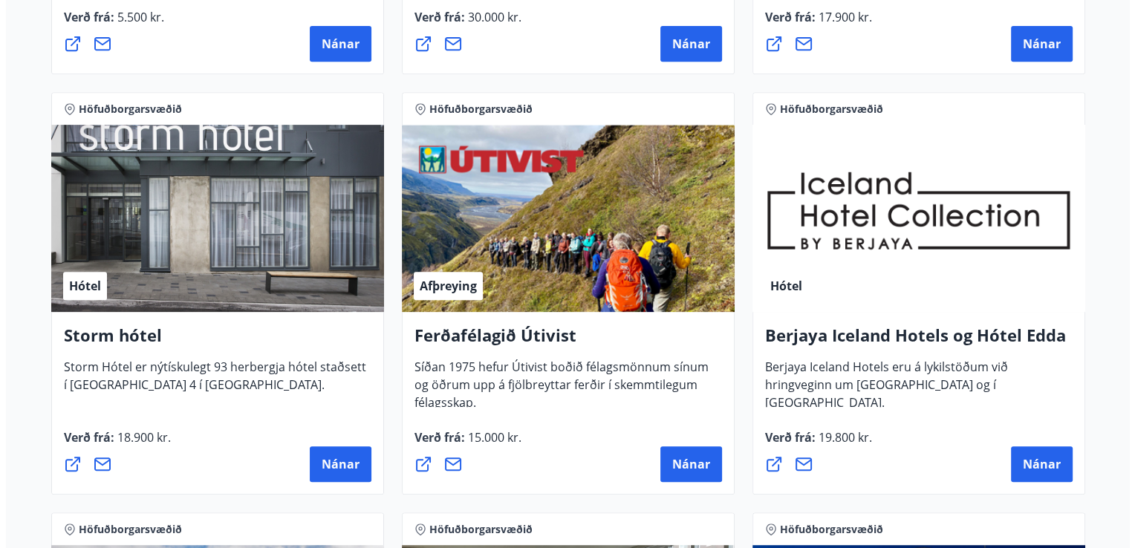
scroll to position [658, 0]
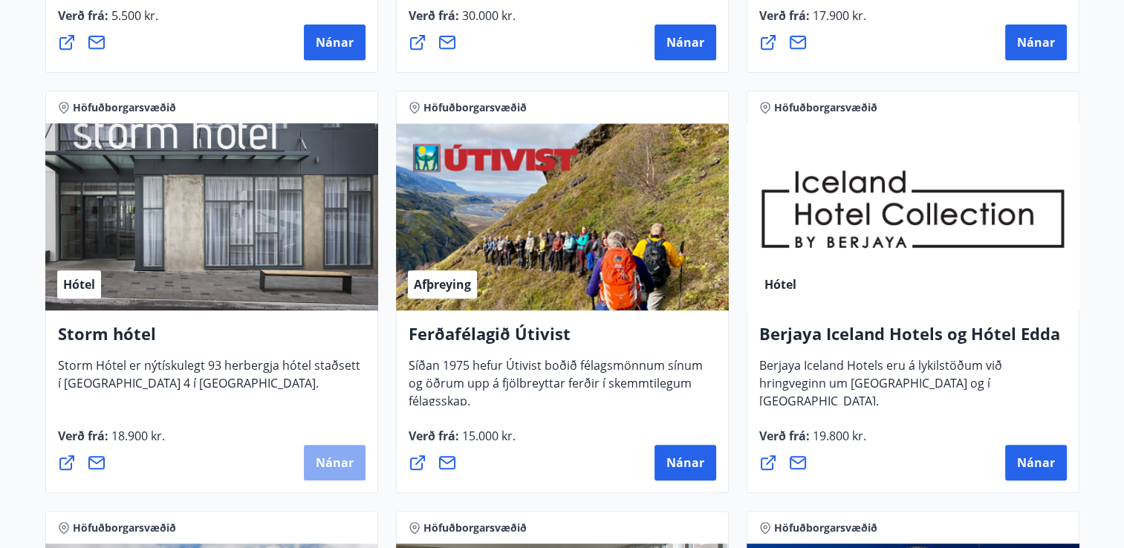
click at [337, 469] on span "Nánar" at bounding box center [335, 463] width 38 height 16
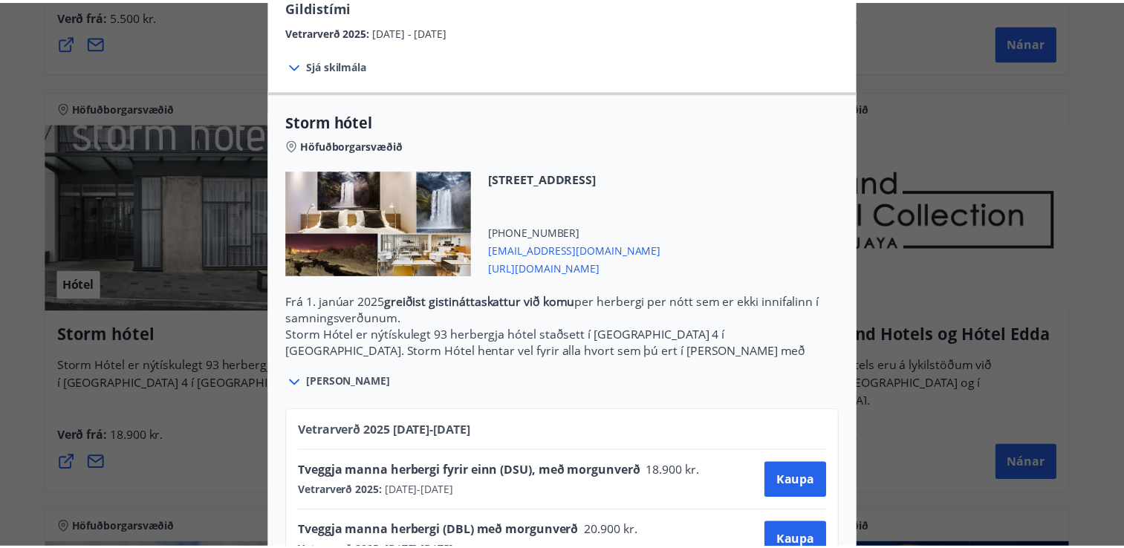
scroll to position [316, 0]
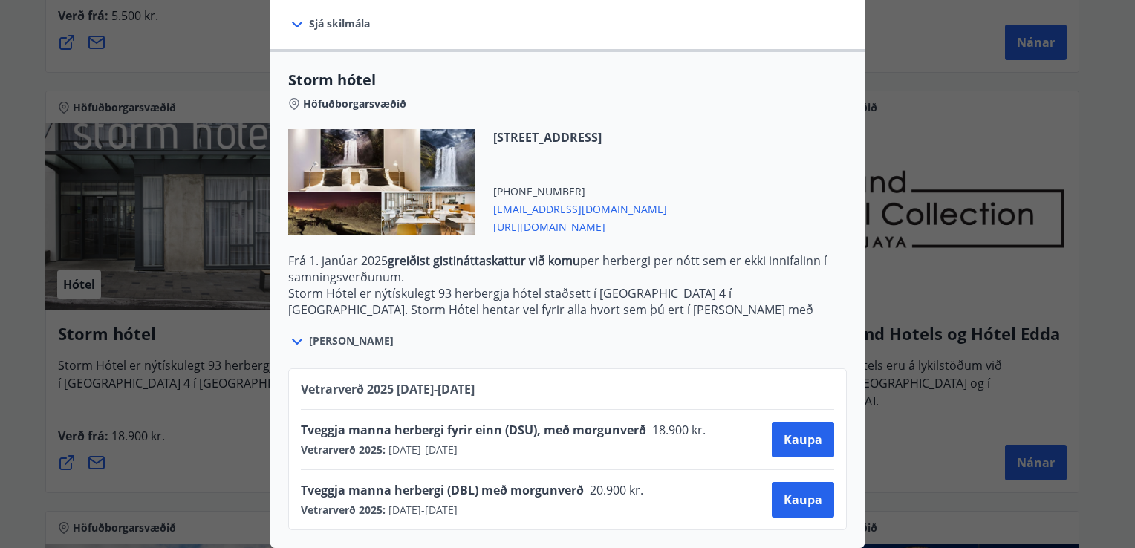
click at [549, 222] on span "https://www.keahotels.is/is/hotelin/storm-hotel" at bounding box center [580, 226] width 174 height 18
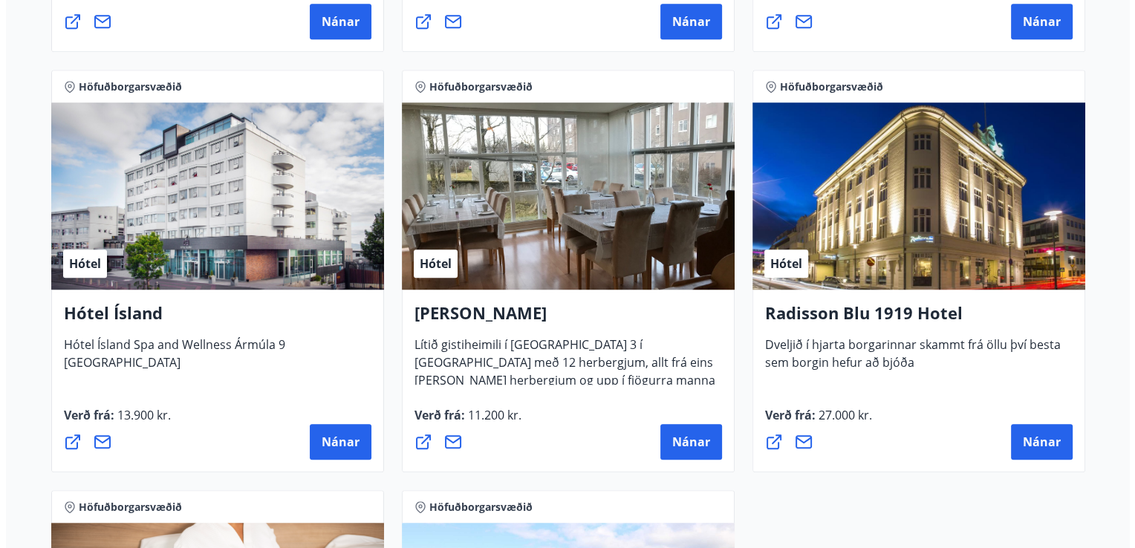
scroll to position [1097, 0]
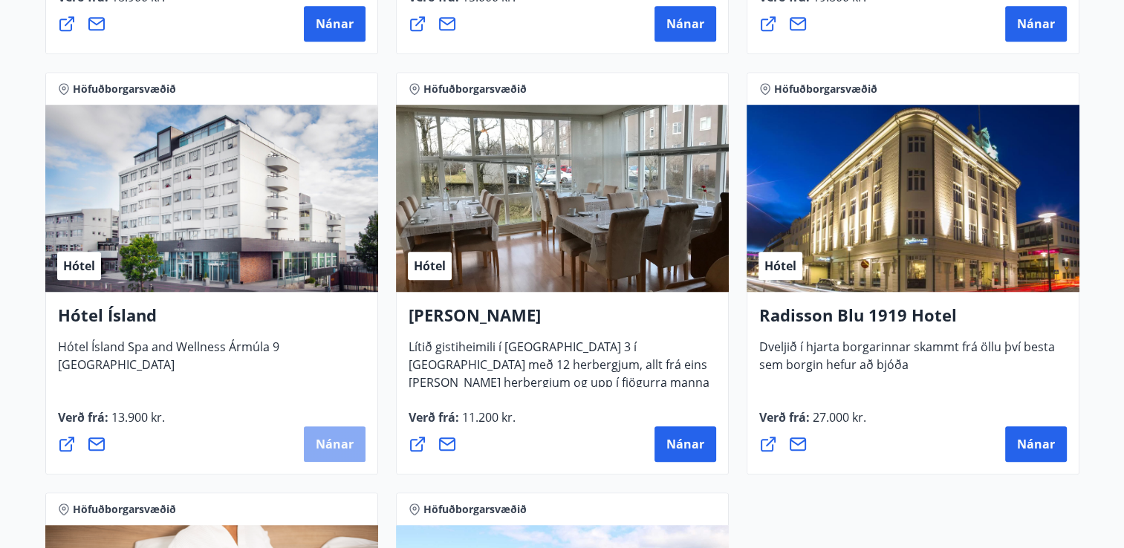
click at [323, 445] on span "Nánar" at bounding box center [335, 444] width 38 height 16
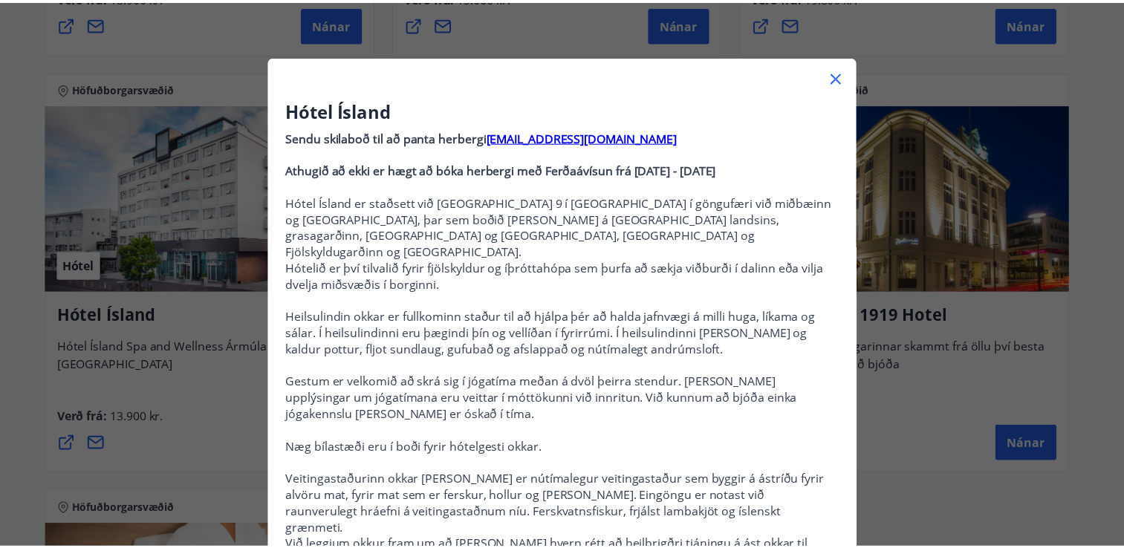
scroll to position [31, 0]
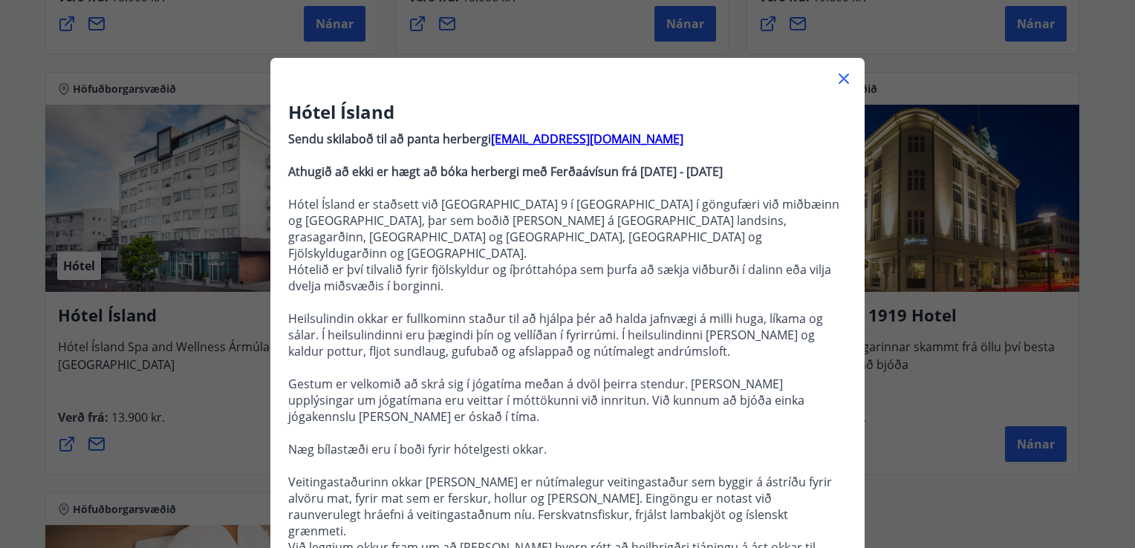
click at [839, 77] on icon at bounding box center [844, 79] width 10 height 10
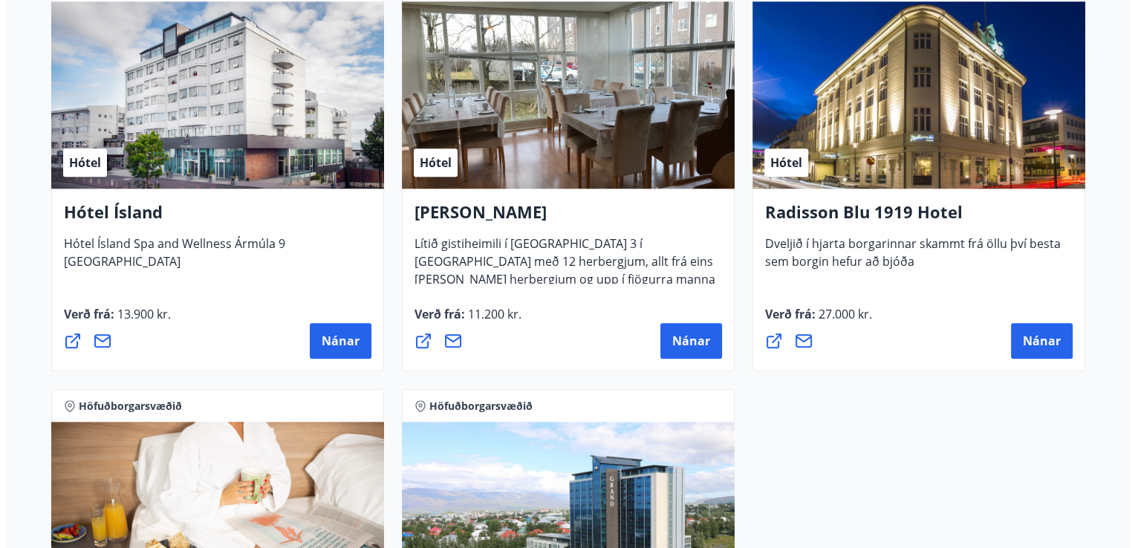
scroll to position [1200, 0]
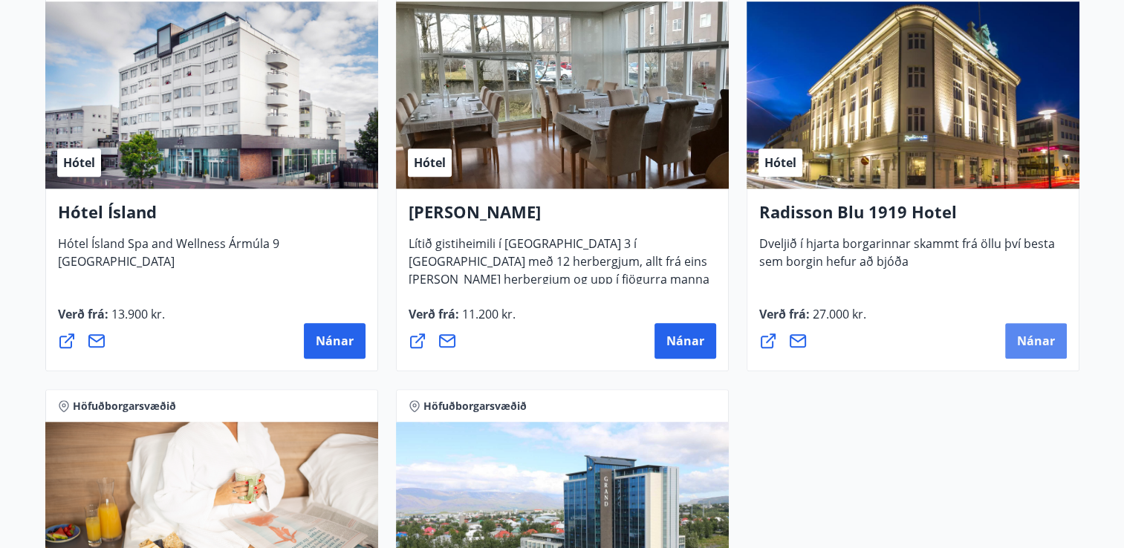
click at [1027, 341] on span "Nánar" at bounding box center [1036, 341] width 38 height 16
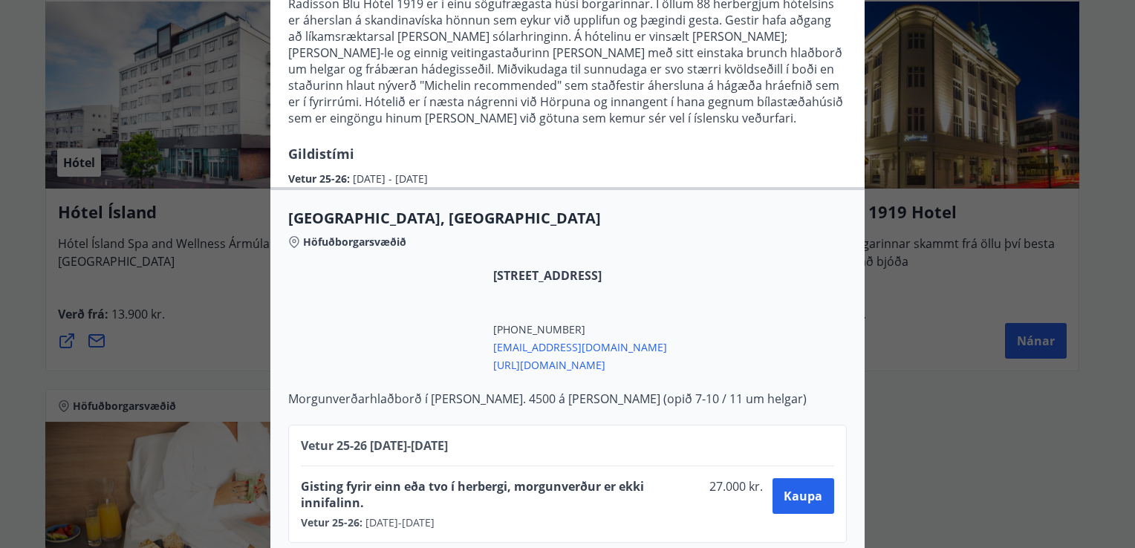
scroll to position [212, 0]
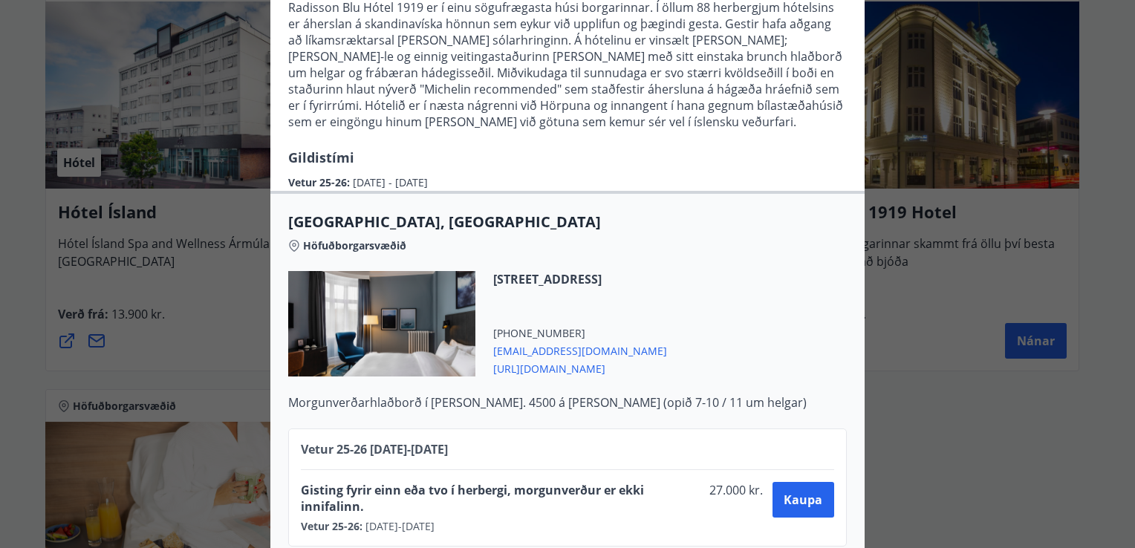
click at [633, 371] on span "https://www.radissonhotels.com/is-is/hotels/radisson-blu-reykjavik-1919" at bounding box center [580, 368] width 174 height 18
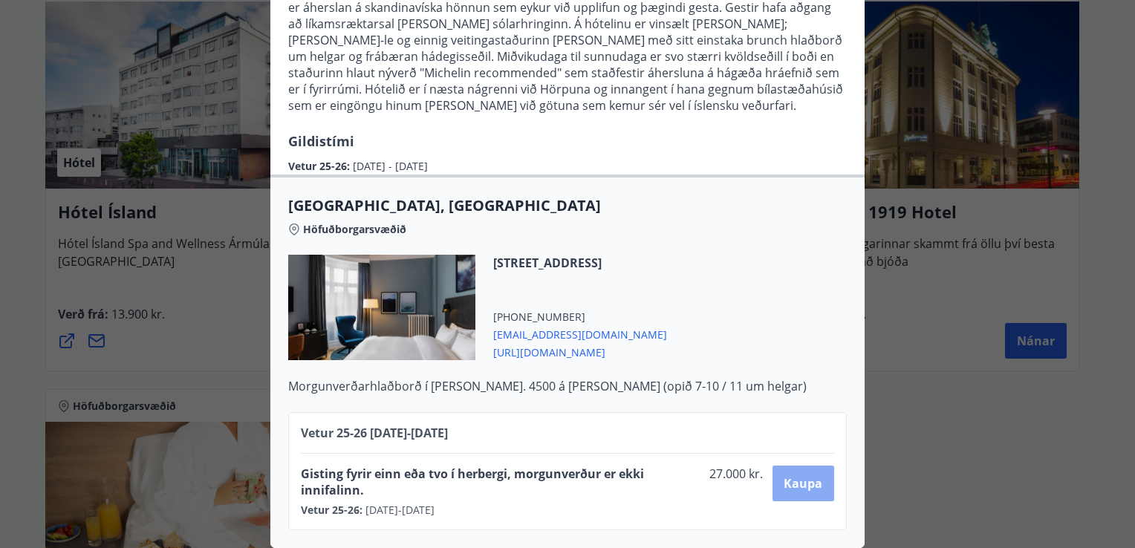
click at [807, 480] on span "Kaupa" at bounding box center [803, 483] width 39 height 16
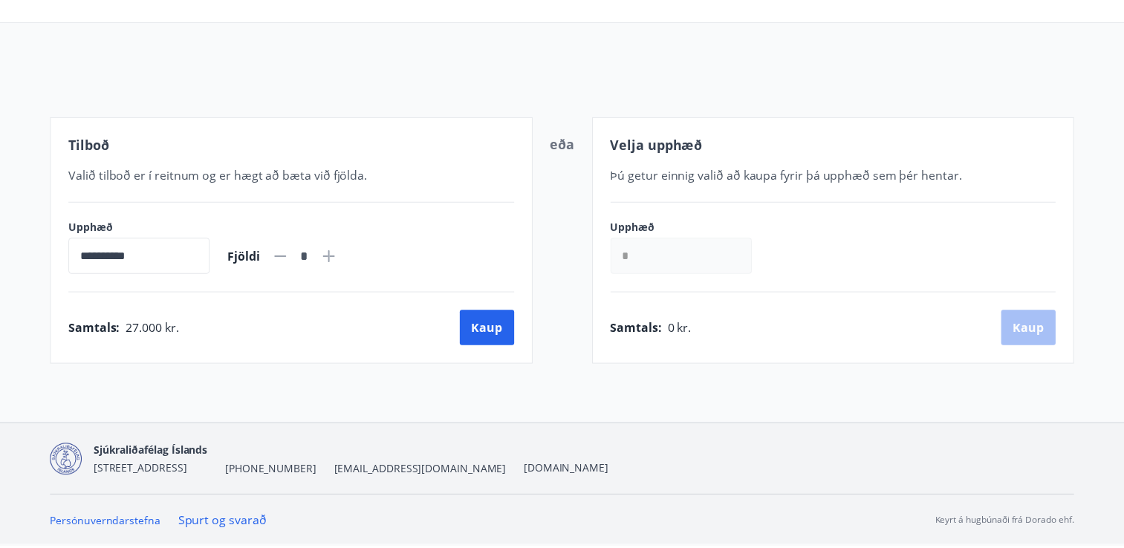
scroll to position [119, 0]
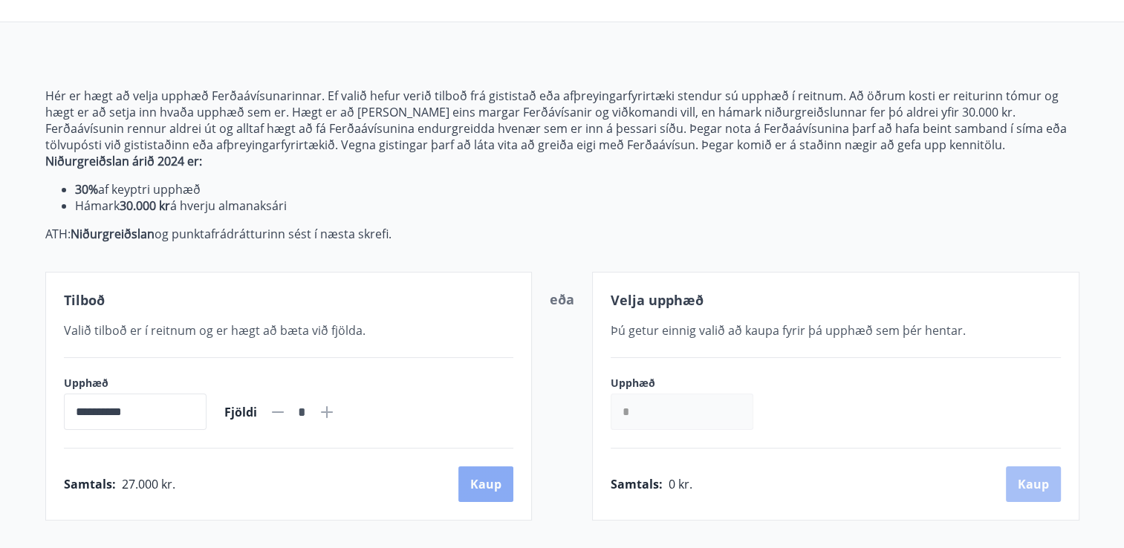
click at [496, 489] on button "Kaup" at bounding box center [485, 484] width 55 height 36
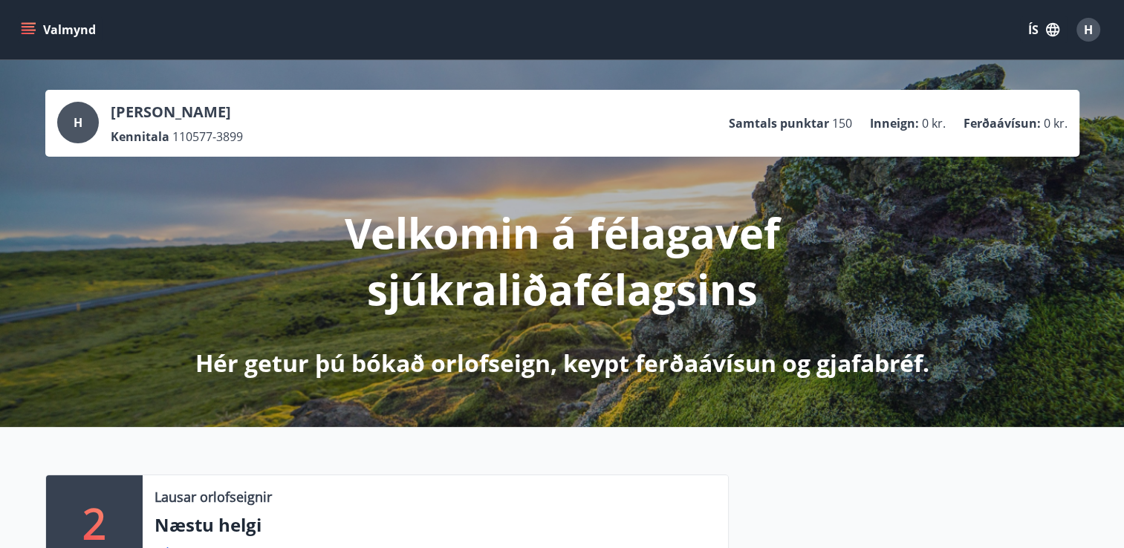
click at [21, 24] on icon "menu" at bounding box center [28, 29] width 15 height 15
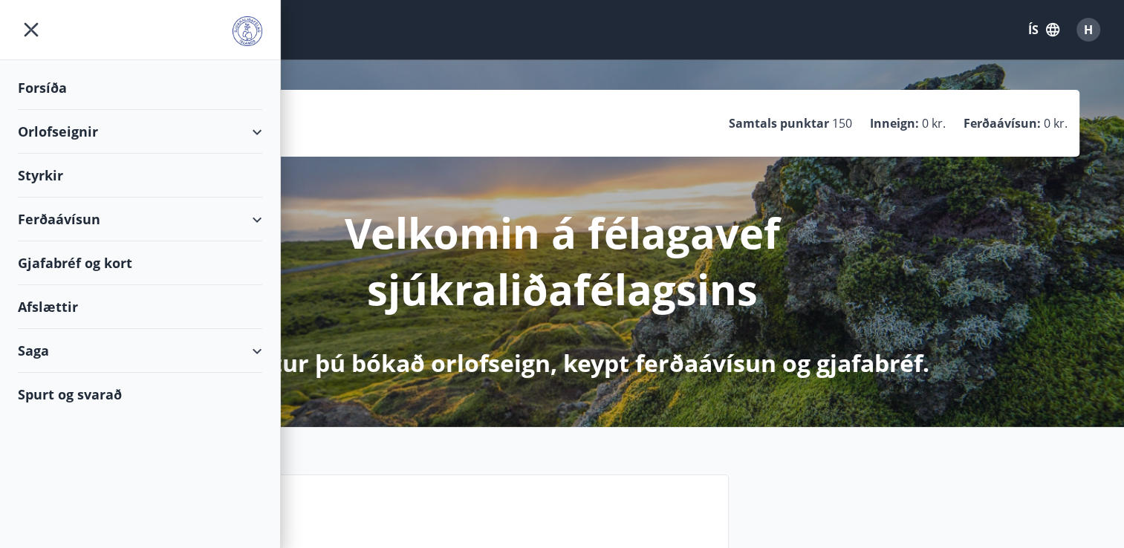
click at [256, 138] on div "Orlofseignir" at bounding box center [140, 132] width 244 height 44
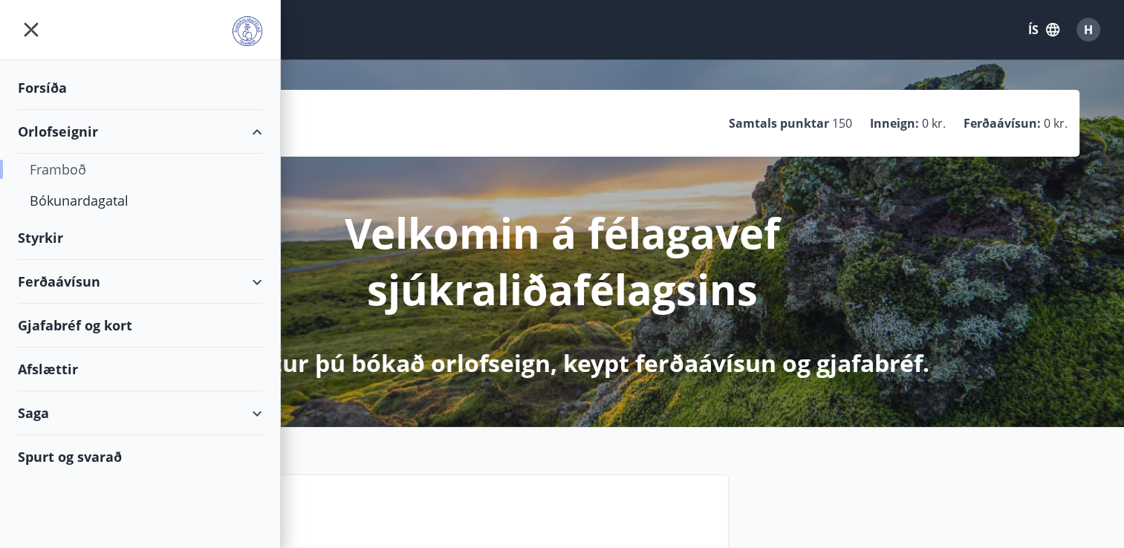
click at [66, 167] on div "Framboð" at bounding box center [140, 169] width 221 height 31
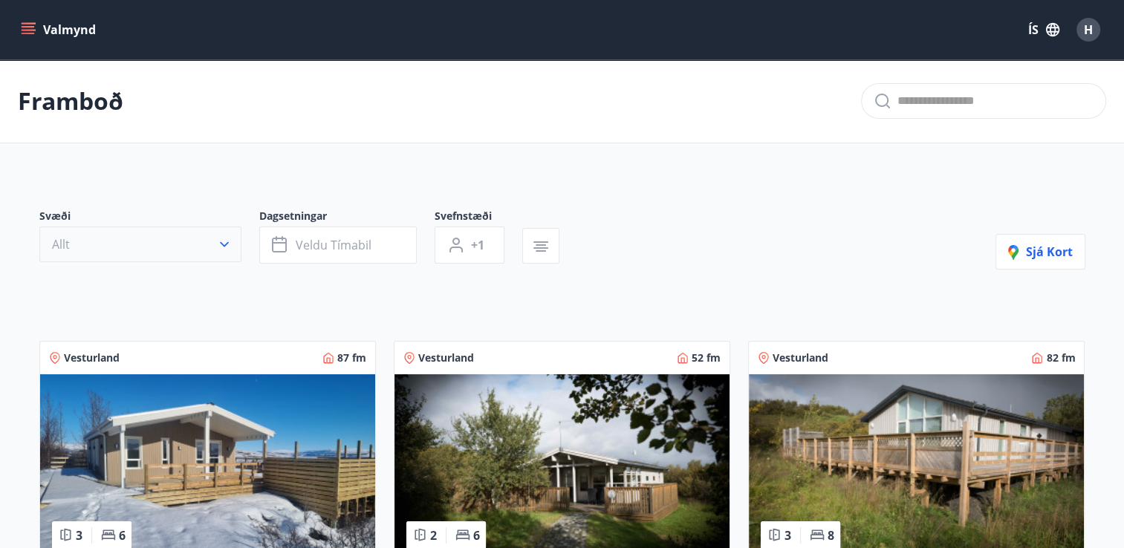
click at [223, 238] on icon "button" at bounding box center [224, 244] width 15 height 15
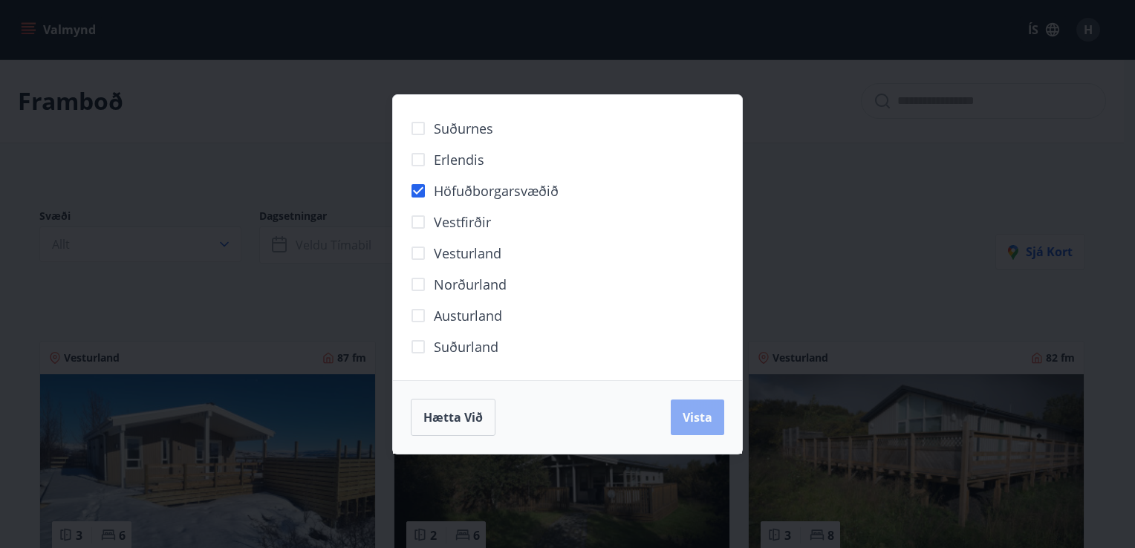
click at [701, 418] on span "Vista" at bounding box center [698, 417] width 30 height 16
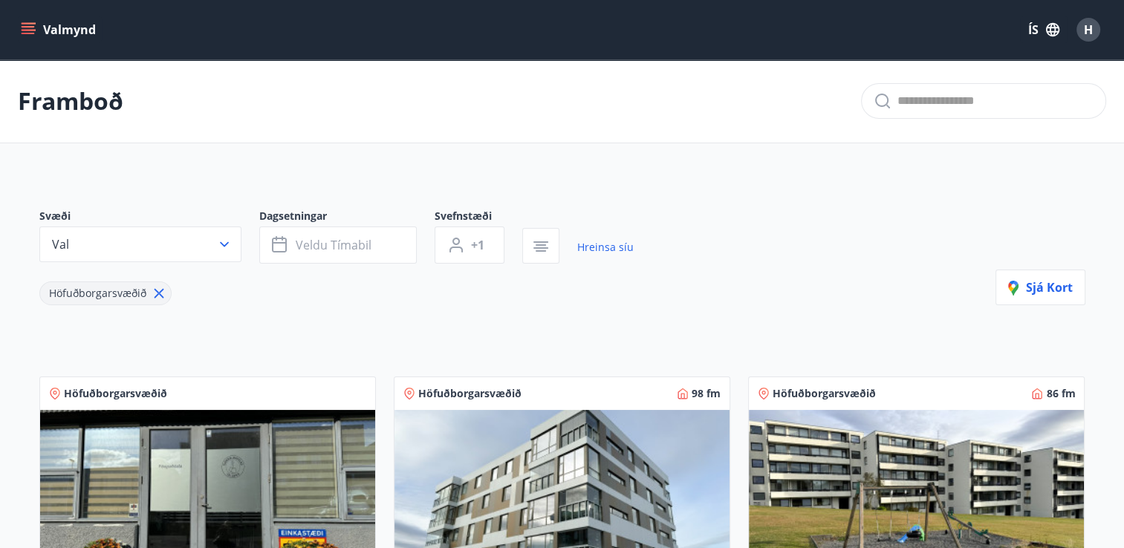
click at [30, 34] on icon "menu" at bounding box center [28, 33] width 13 height 1
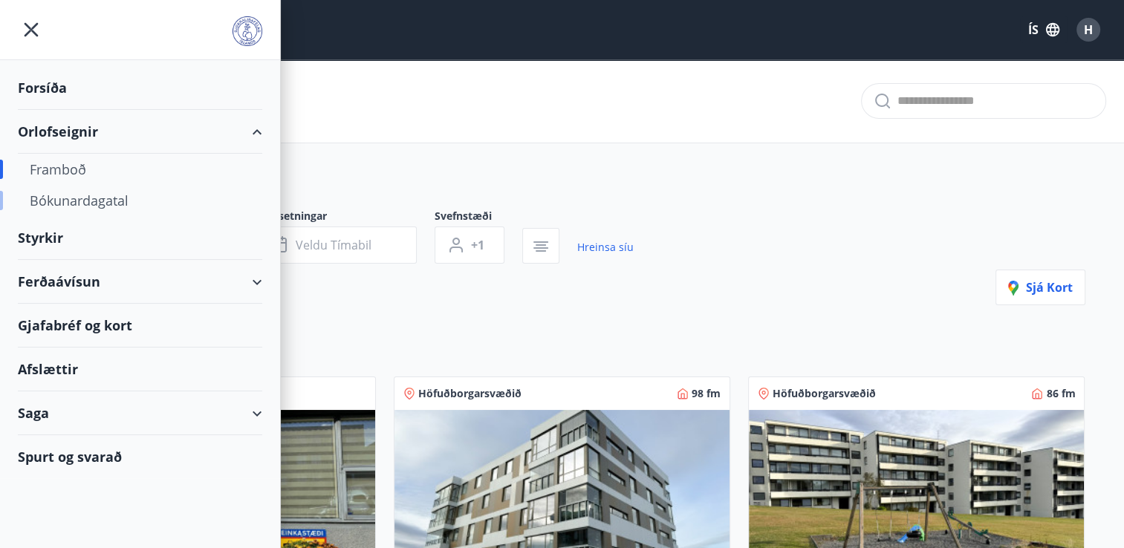
click at [67, 200] on div "Bókunardagatal" at bounding box center [140, 200] width 221 height 31
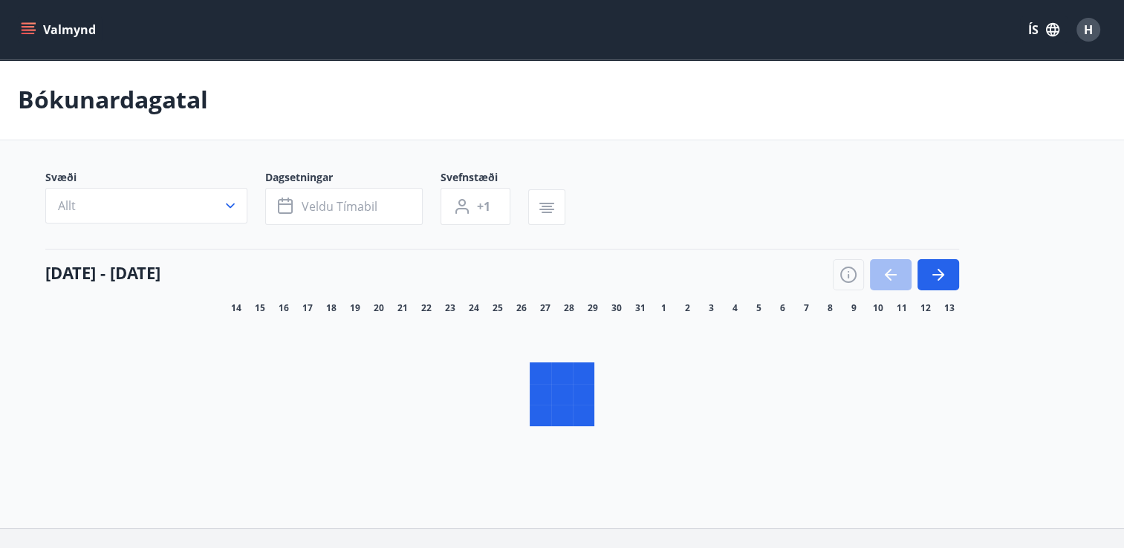
click at [26, 29] on icon "menu" at bounding box center [30, 29] width 16 height 1
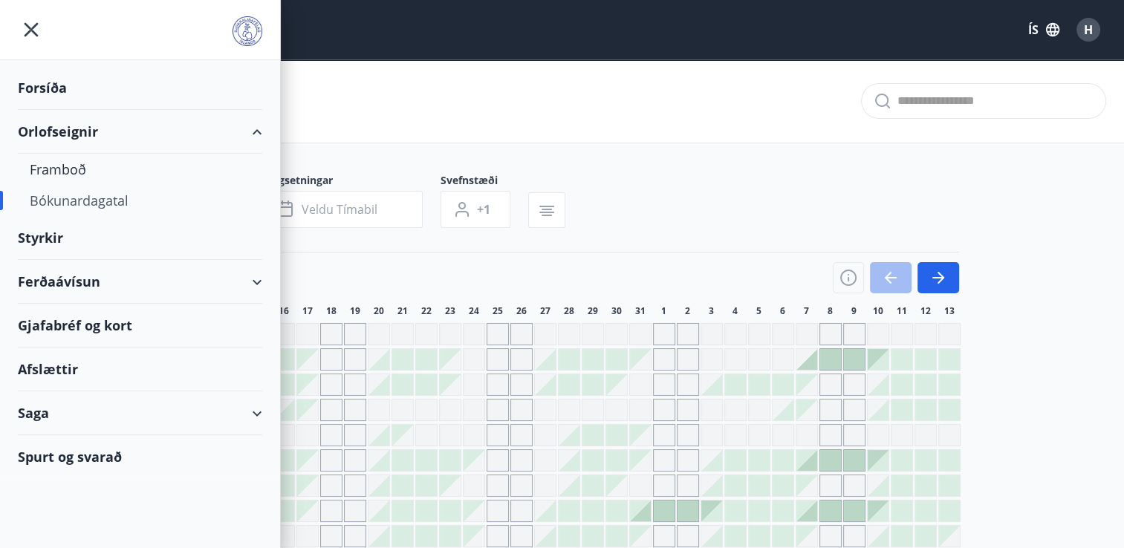
click at [261, 282] on div "Ferðaávísun" at bounding box center [140, 282] width 244 height 44
click at [251, 284] on div "Ferðaávísun" at bounding box center [140, 282] width 244 height 44
click at [74, 273] on div "Ferðaávísun" at bounding box center [140, 282] width 244 height 44
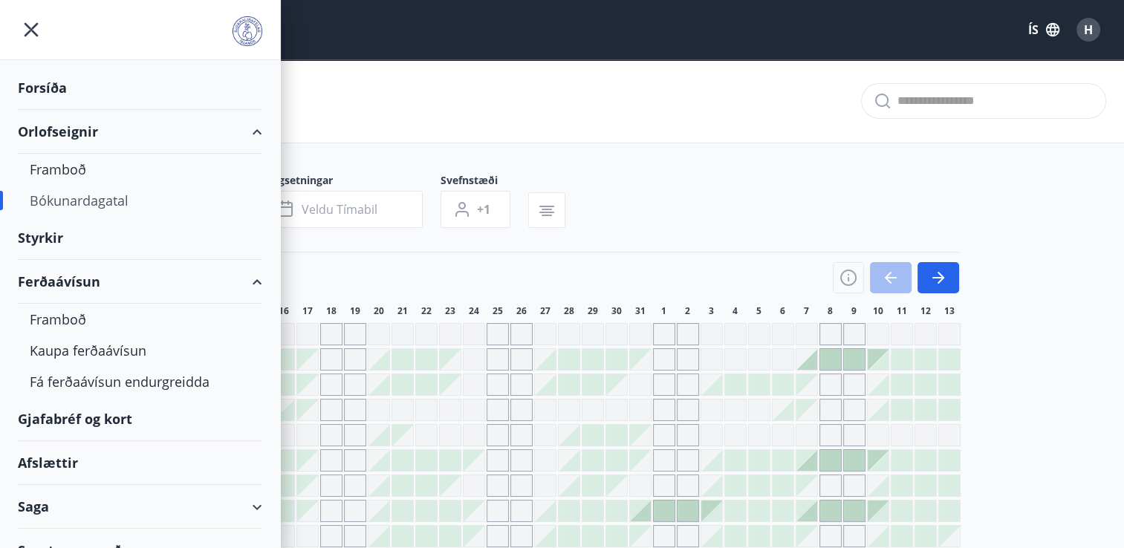
click at [46, 287] on div "Ferðaávísun" at bounding box center [140, 282] width 244 height 44
click at [43, 282] on div "Ferðaávísun" at bounding box center [140, 282] width 244 height 44
click at [255, 279] on div "Ferðaávísun" at bounding box center [140, 282] width 280 height 44
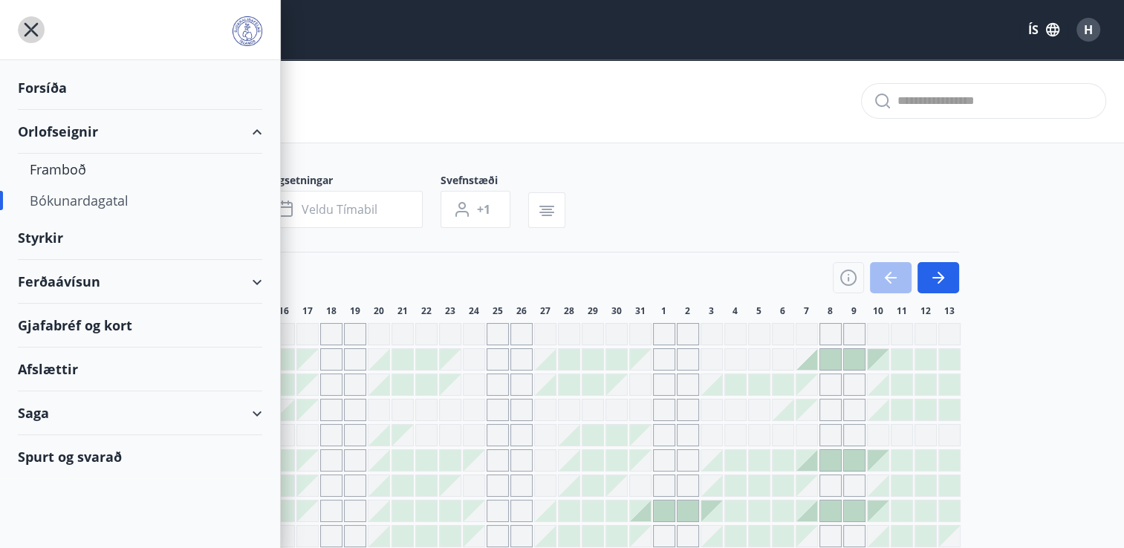
click at [33, 27] on icon "menu" at bounding box center [32, 30] width 14 height 14
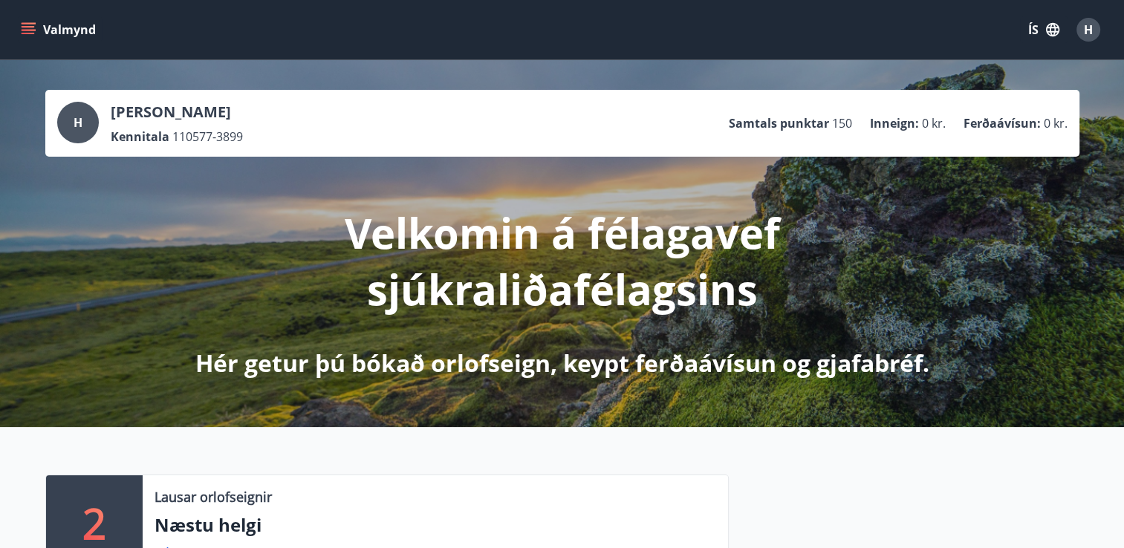
click at [23, 33] on icon "menu" at bounding box center [28, 33] width 13 height 1
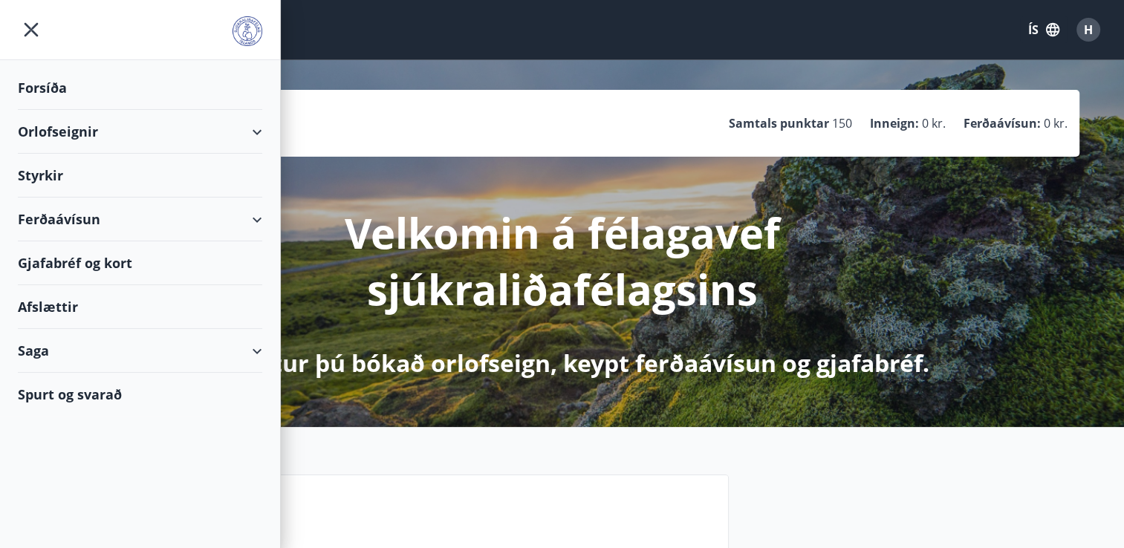
click at [264, 221] on icon at bounding box center [257, 220] width 18 height 18
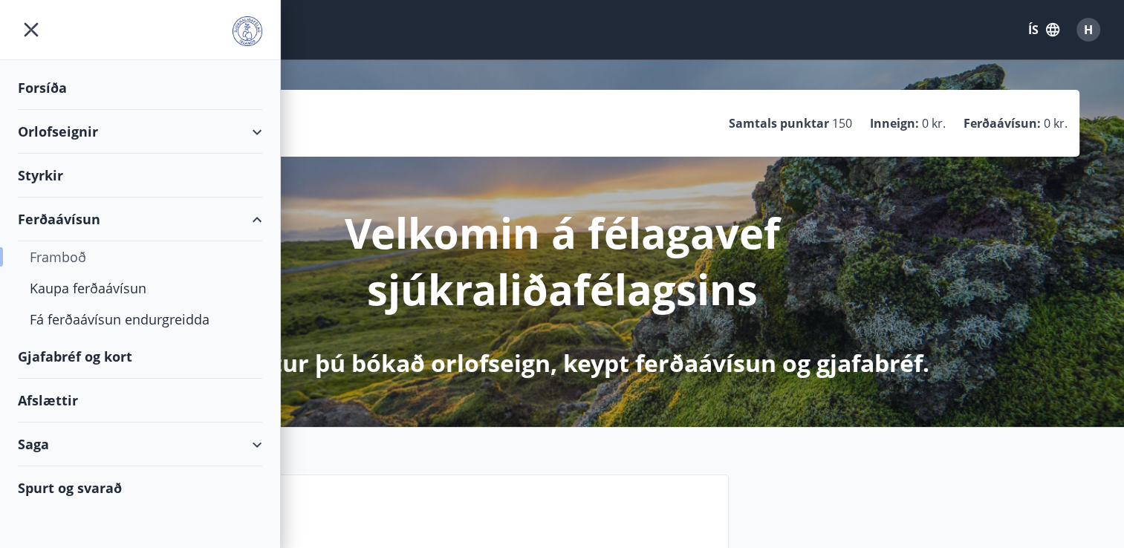
click at [66, 257] on div "Framboð" at bounding box center [140, 256] width 221 height 31
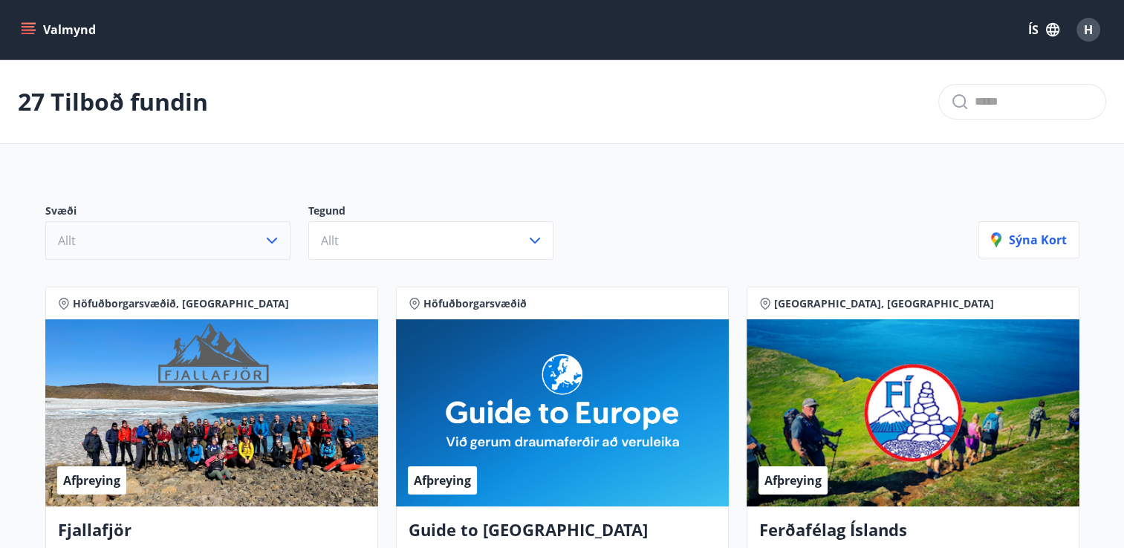
click at [273, 241] on icon "button" at bounding box center [272, 241] width 10 height 6
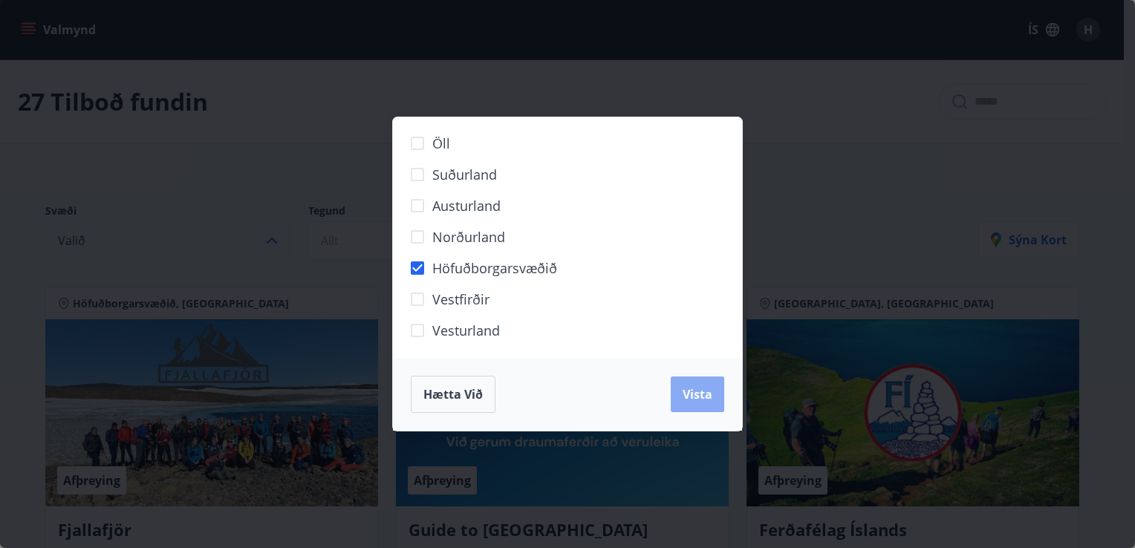
click at [703, 397] on span "Vista" at bounding box center [698, 394] width 30 height 16
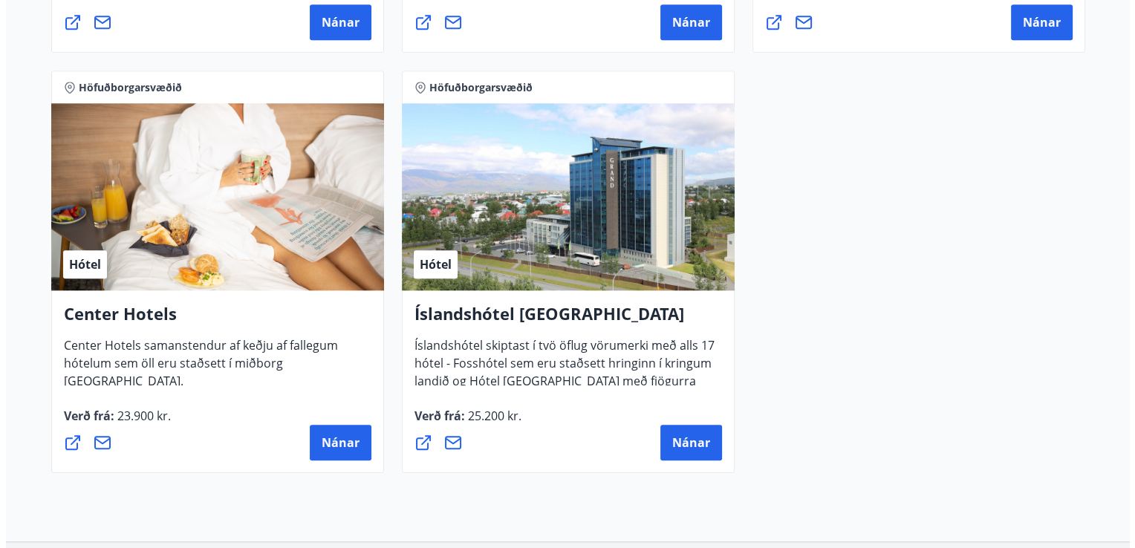
scroll to position [1520, 0]
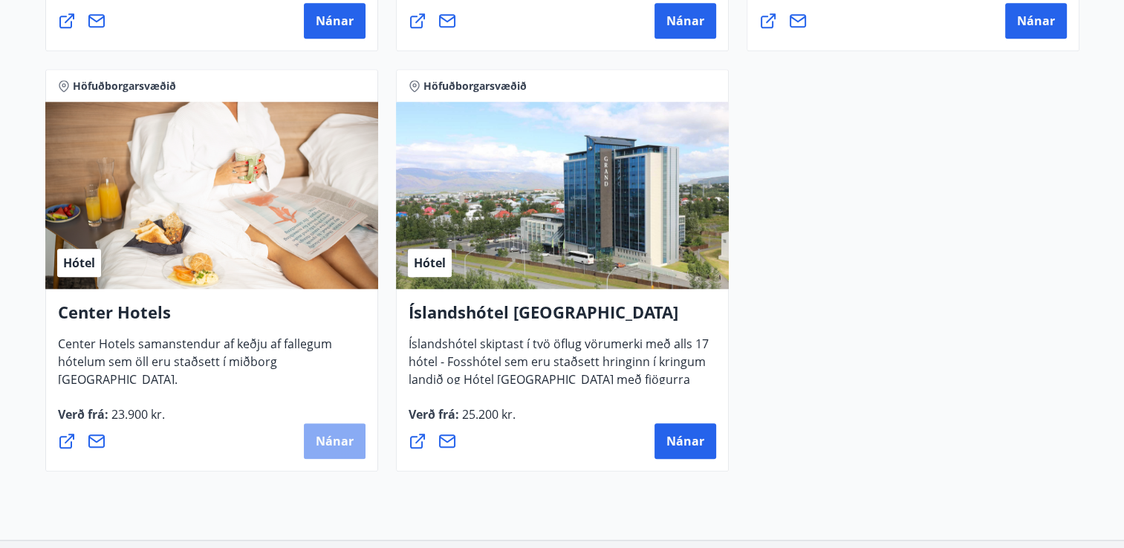
click at [332, 432] on button "Nánar" at bounding box center [335, 441] width 62 height 36
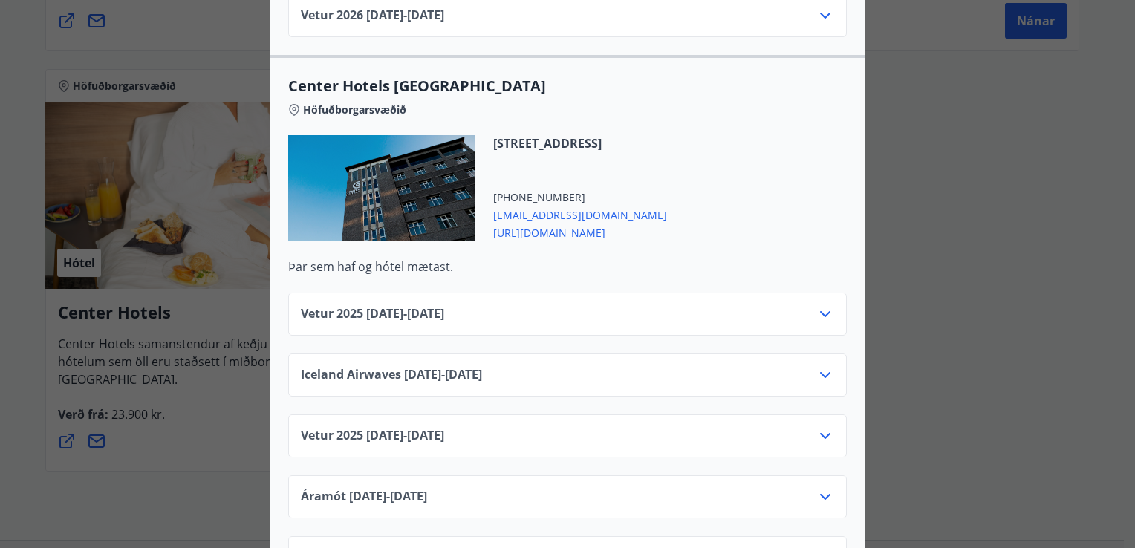
scroll to position [2072, 0]
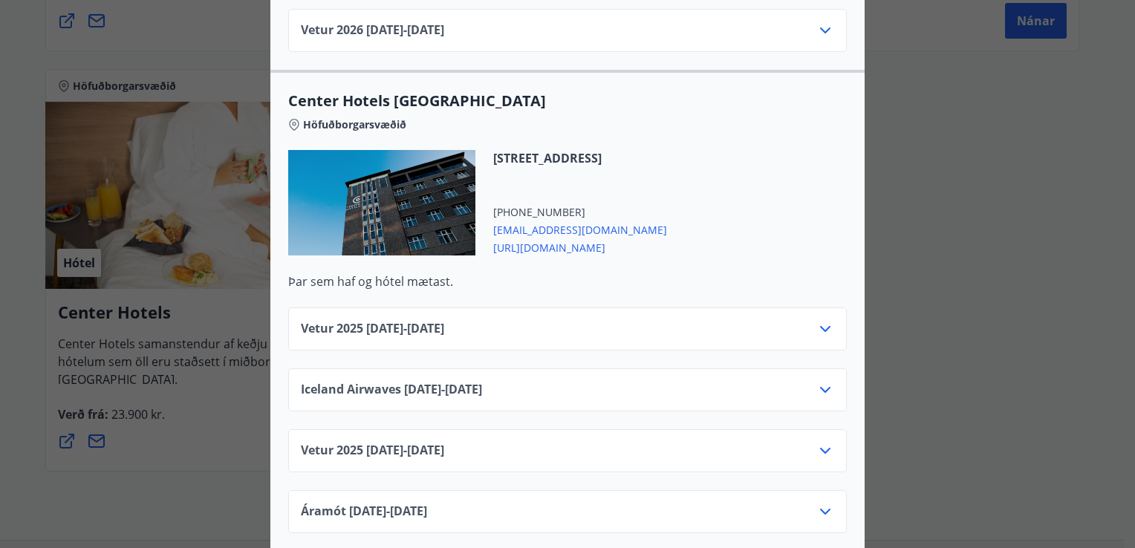
click at [376, 186] on div at bounding box center [381, 202] width 187 height 105
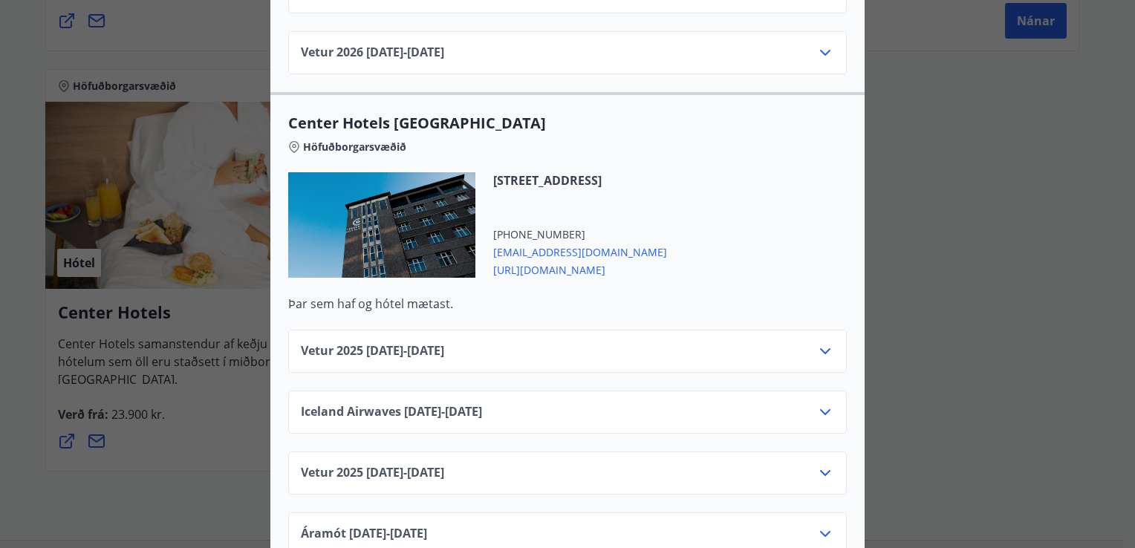
scroll to position [2050, 0]
click at [823, 348] on icon at bounding box center [825, 351] width 10 height 6
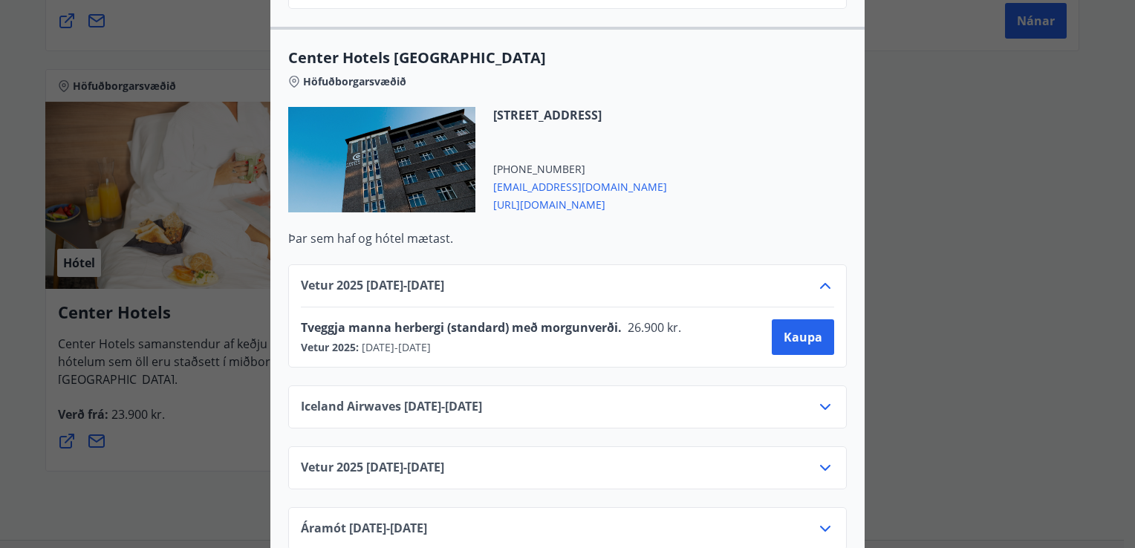
scroll to position [2127, 0]
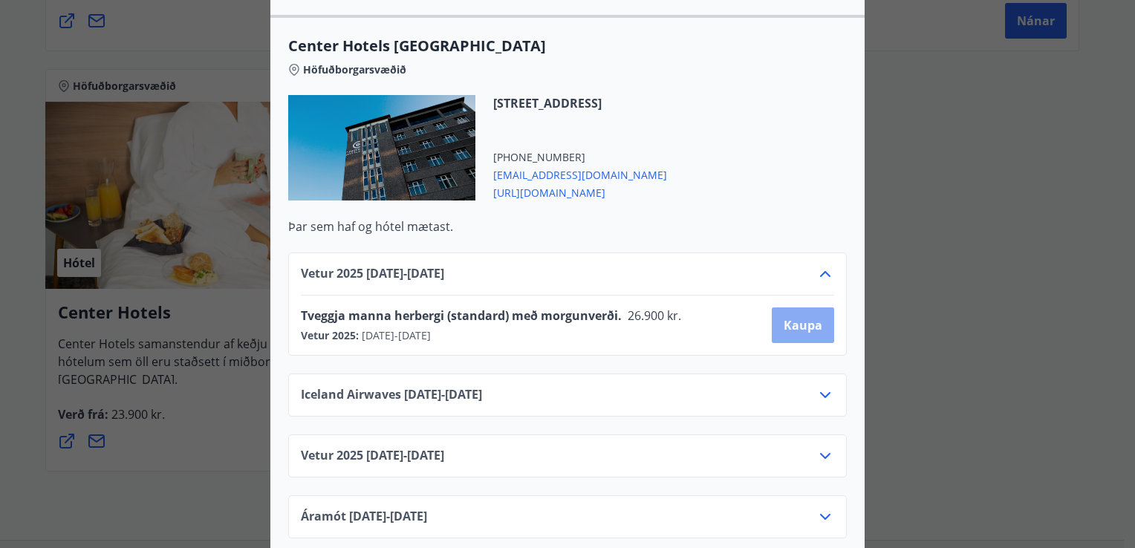
click at [806, 312] on button "Kaupa" at bounding box center [803, 326] width 62 height 36
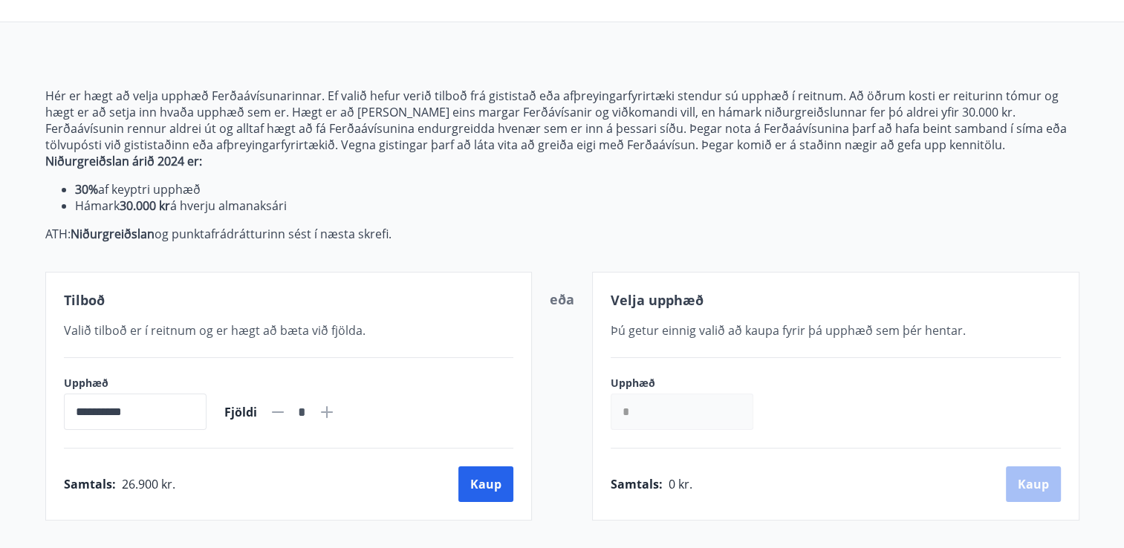
scroll to position [256, 0]
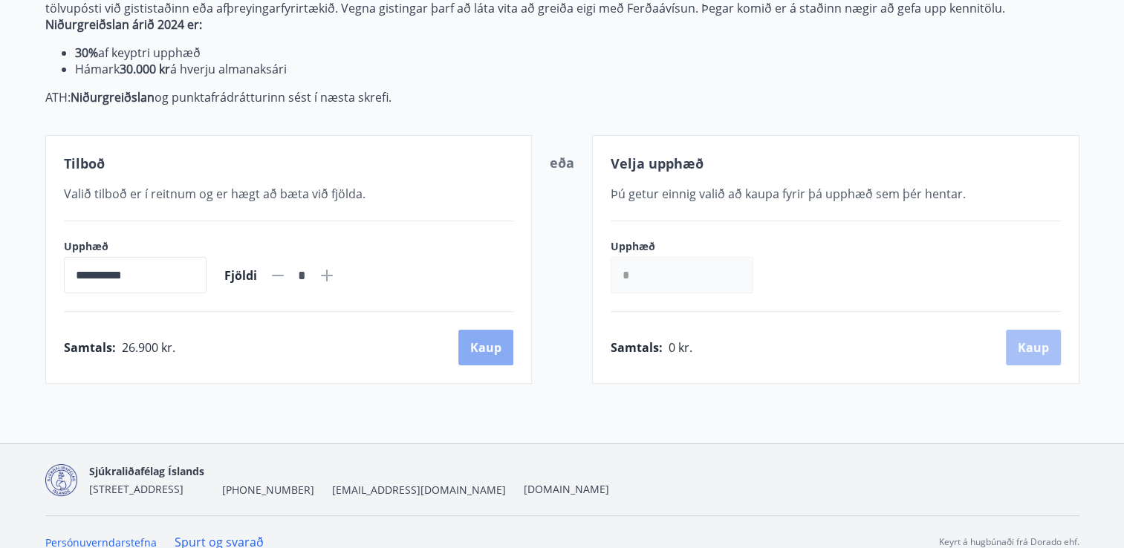
click at [475, 343] on button "Kaup" at bounding box center [485, 348] width 55 height 36
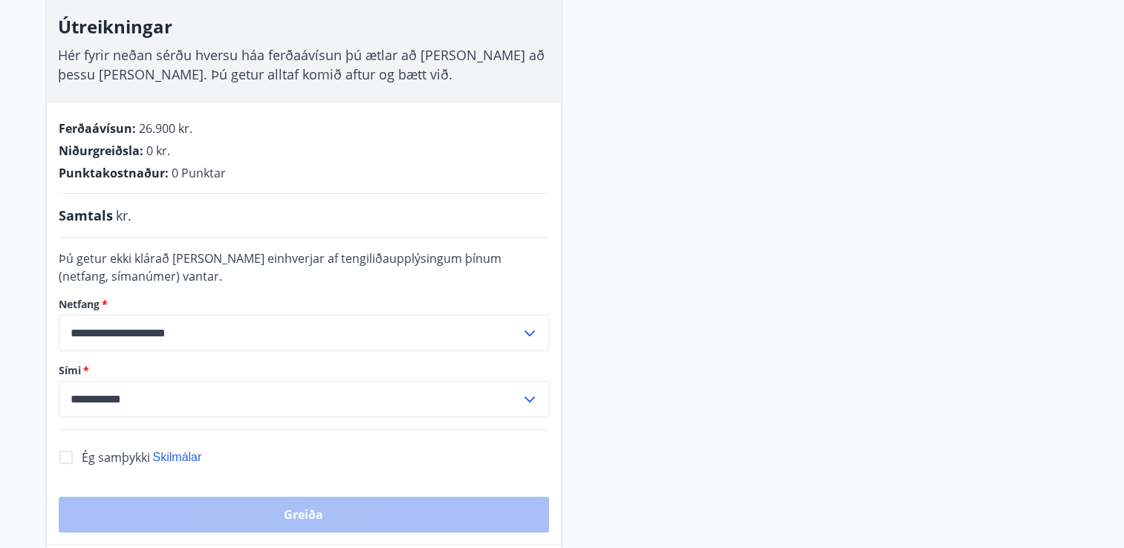
scroll to position [256, 0]
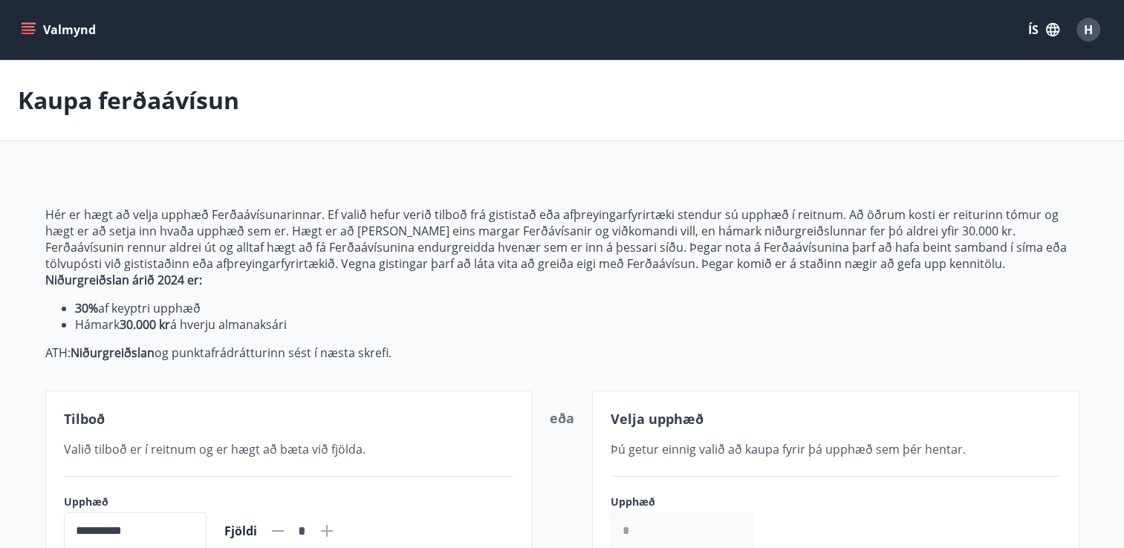
click at [24, 31] on icon "menu" at bounding box center [28, 29] width 15 height 15
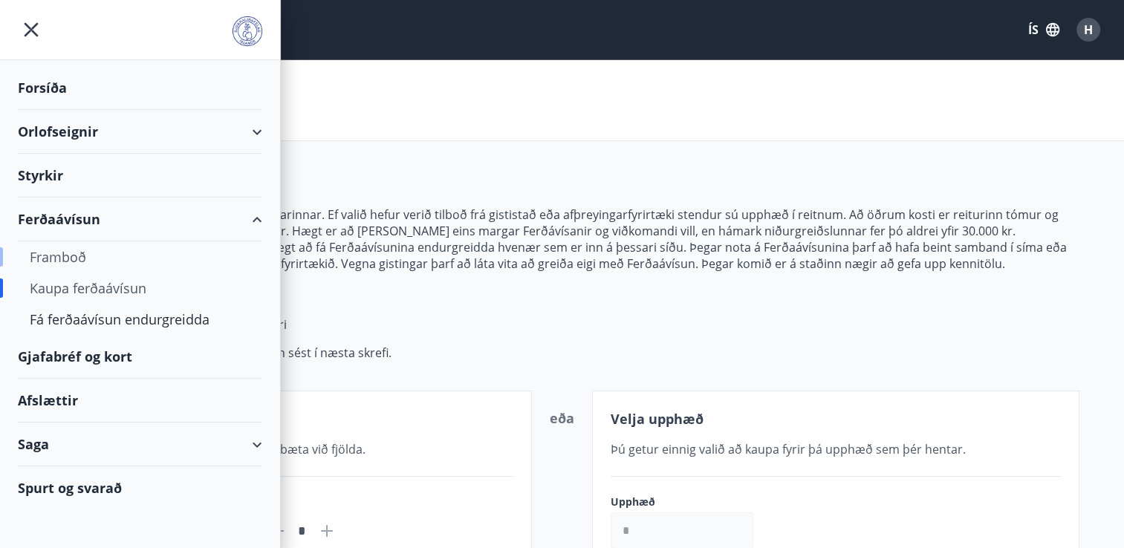
click at [72, 264] on div "Framboð" at bounding box center [140, 256] width 221 height 31
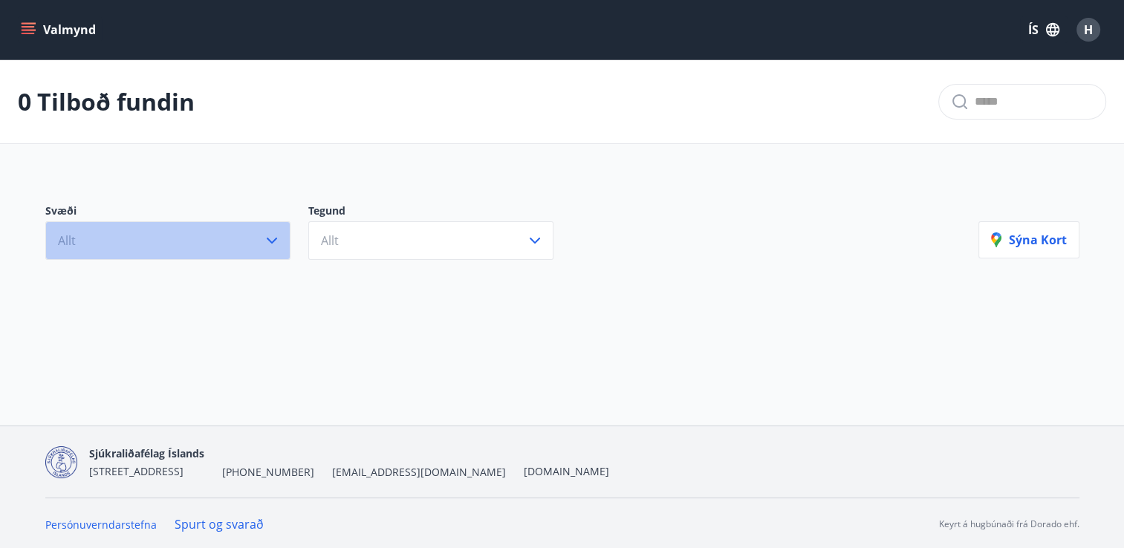
click at [267, 241] on icon "button" at bounding box center [272, 241] width 18 height 18
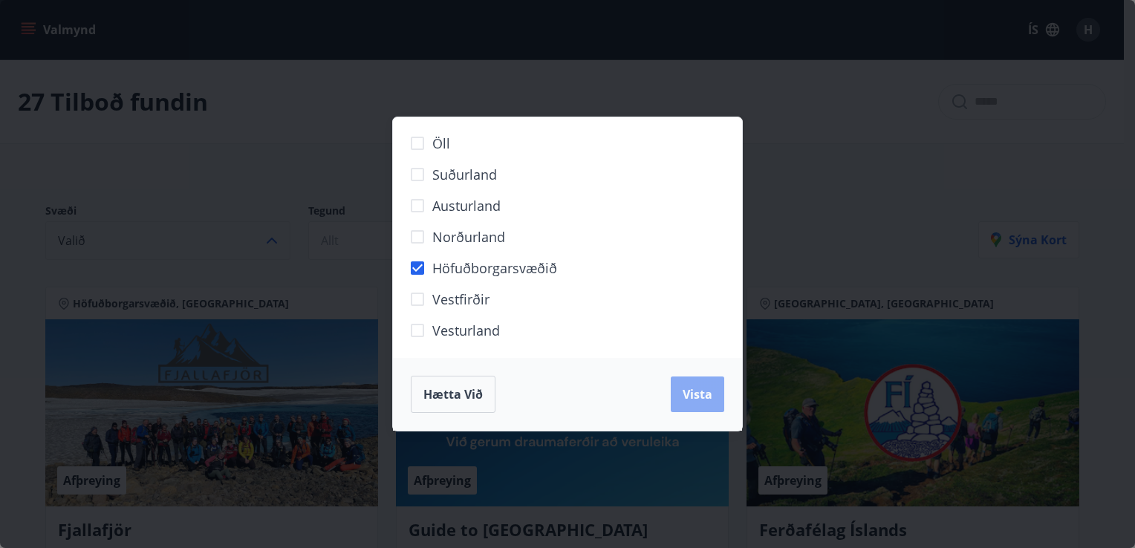
click at [689, 400] on span "Vista" at bounding box center [698, 394] width 30 height 16
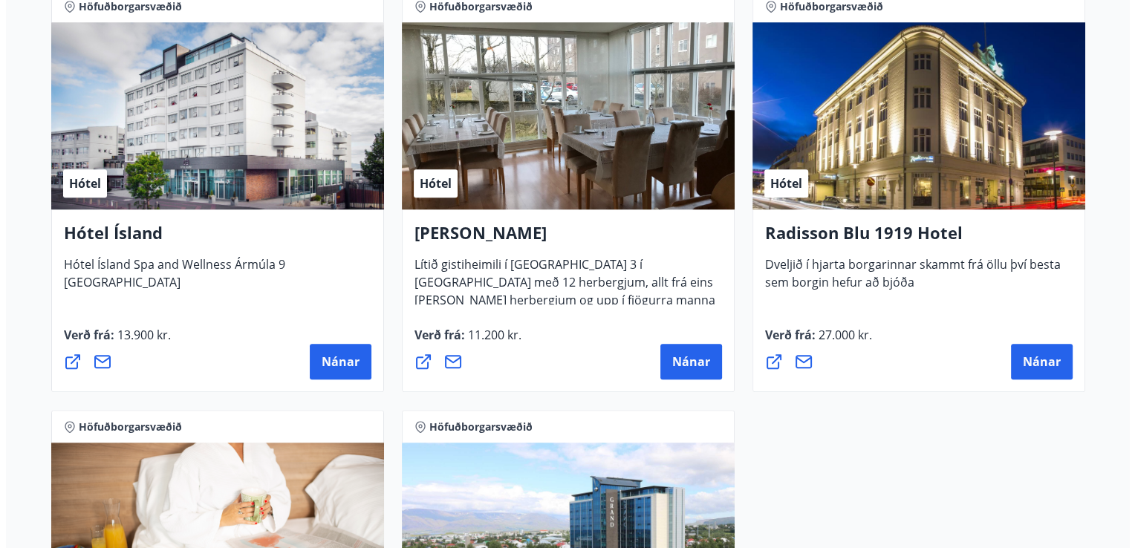
scroll to position [1181, 0]
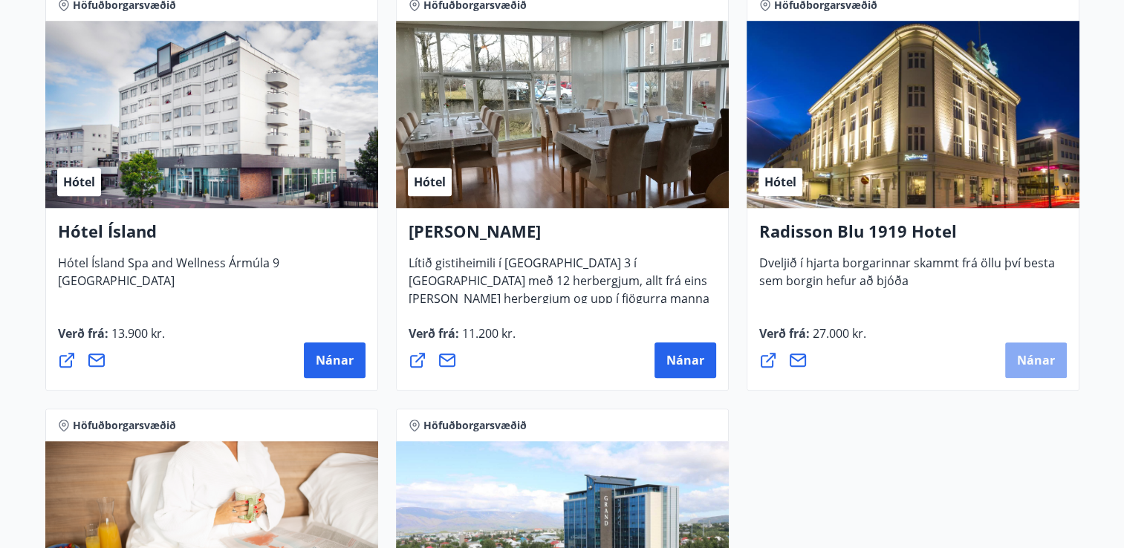
click at [1044, 364] on span "Nánar" at bounding box center [1036, 360] width 38 height 16
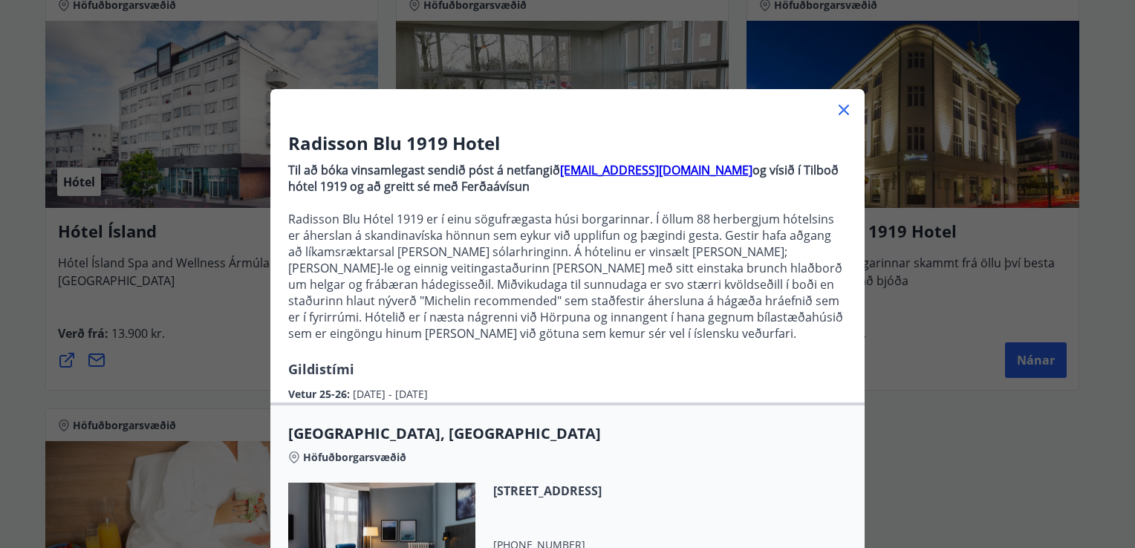
click at [668, 257] on p "Radisson Blu Hótel 1919 er í einu sögufrægasta húsi borgarinnar. Í öllum 88 her…" at bounding box center [567, 276] width 559 height 131
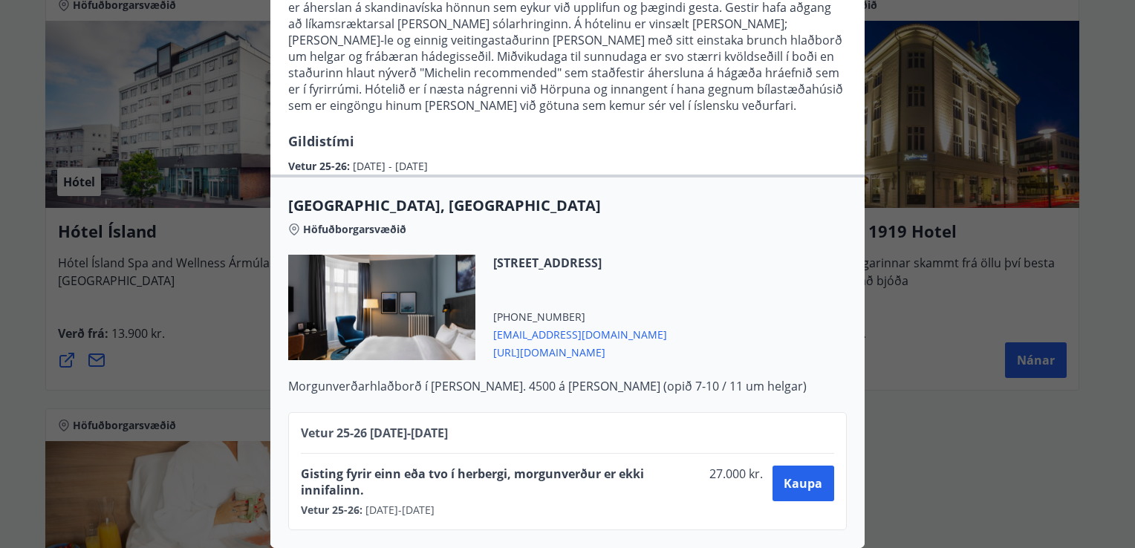
scroll to position [0, 0]
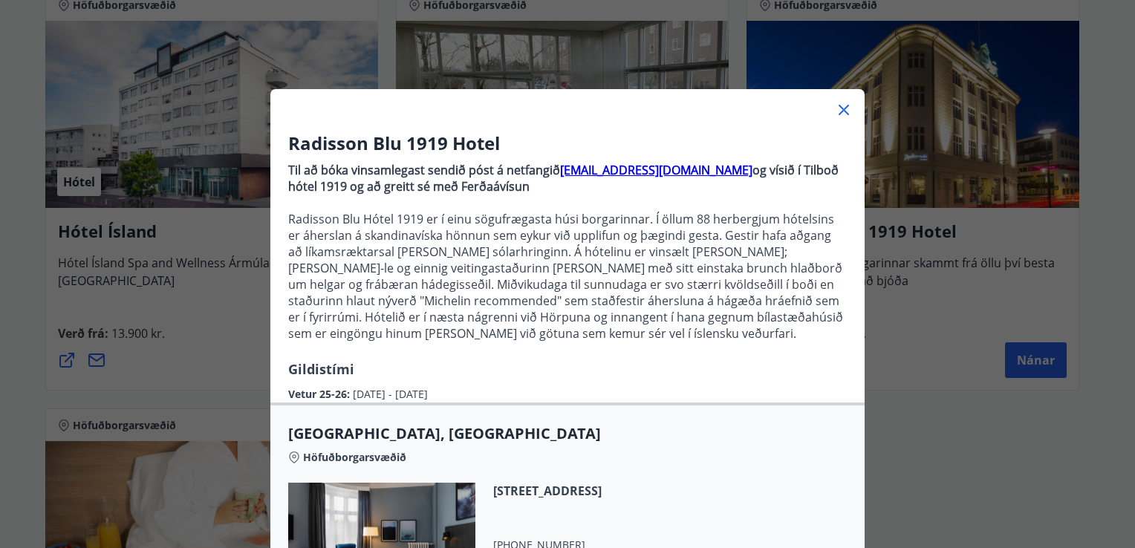
click at [38, 229] on div "Radisson Blu 1919 Hotel Til að bóka vinsamlegast sendið póst á netfangið sales.…" at bounding box center [567, 274] width 1135 height 548
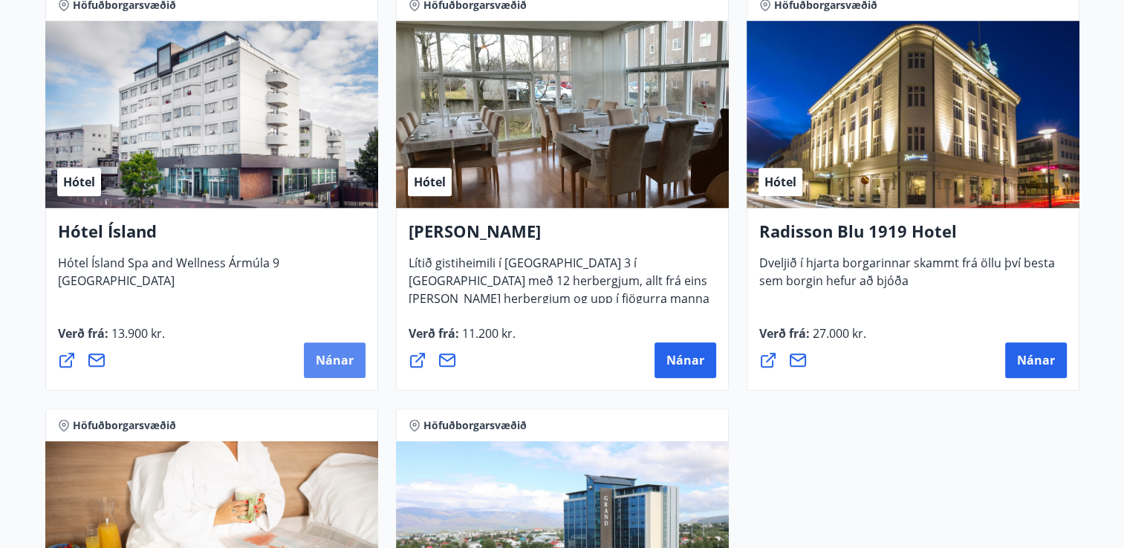
click at [316, 367] on span "Nánar" at bounding box center [335, 360] width 38 height 16
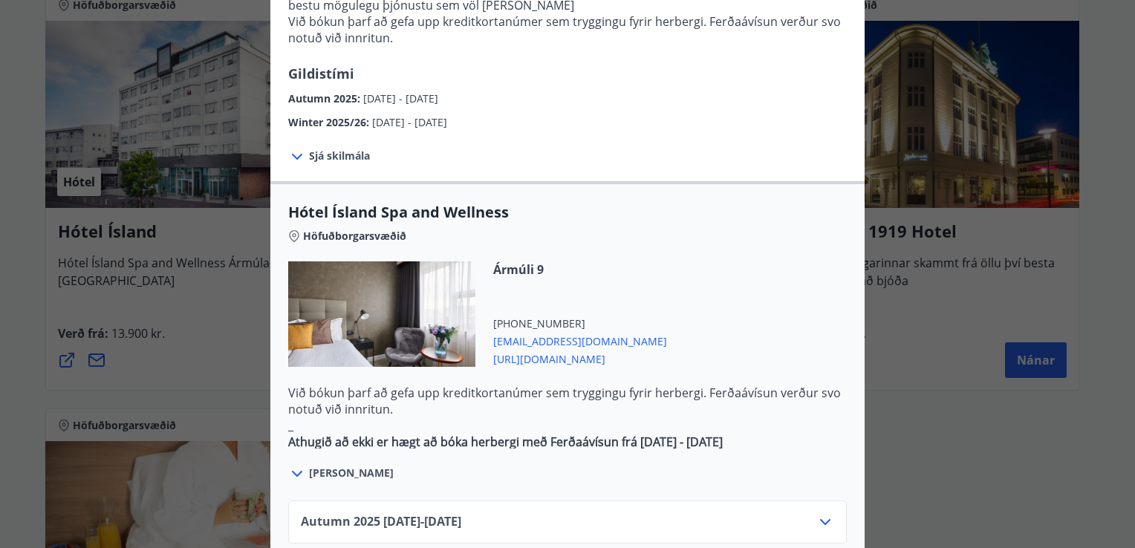
scroll to position [762, 0]
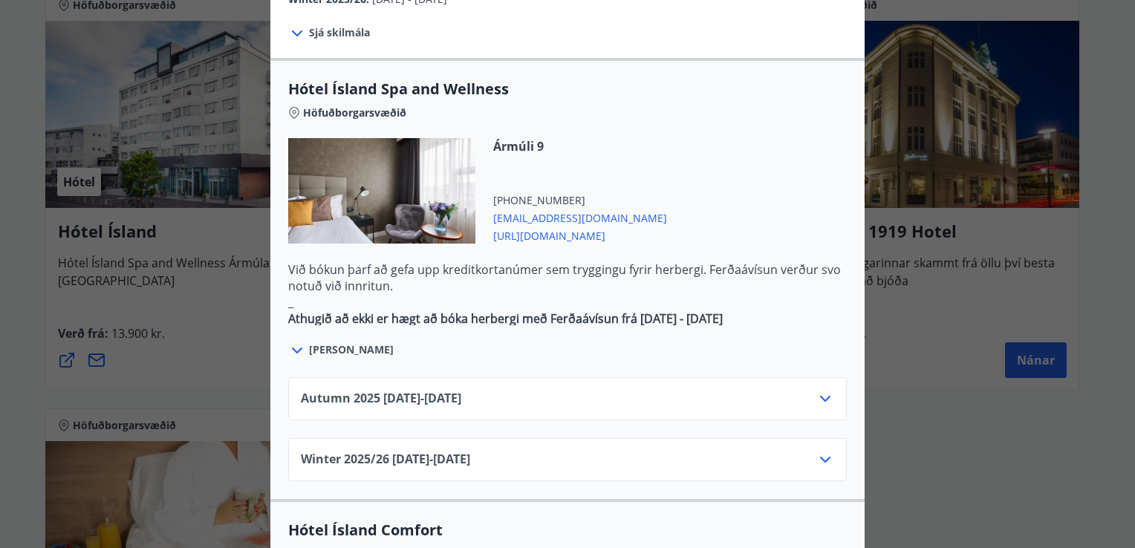
click at [819, 390] on icon at bounding box center [825, 399] width 18 height 18
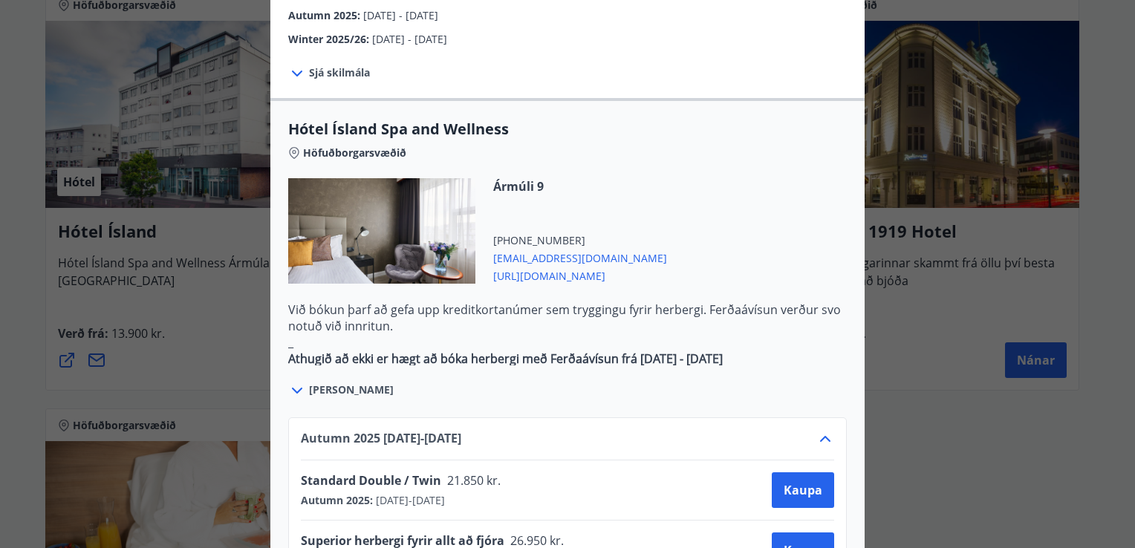
scroll to position [719, 0]
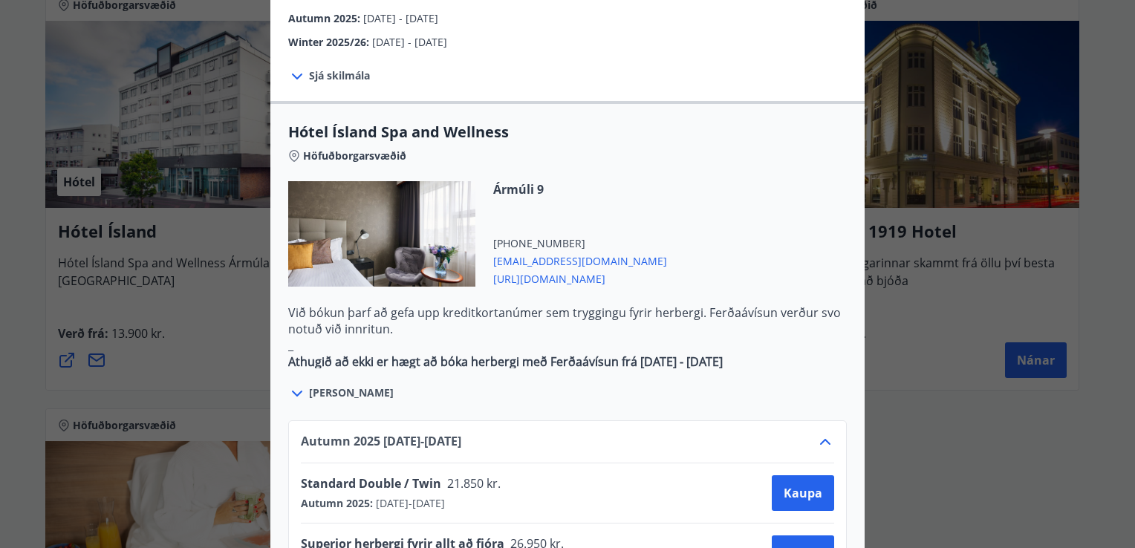
click at [566, 269] on span "http://www.hotelisland.is/" at bounding box center [580, 278] width 174 height 18
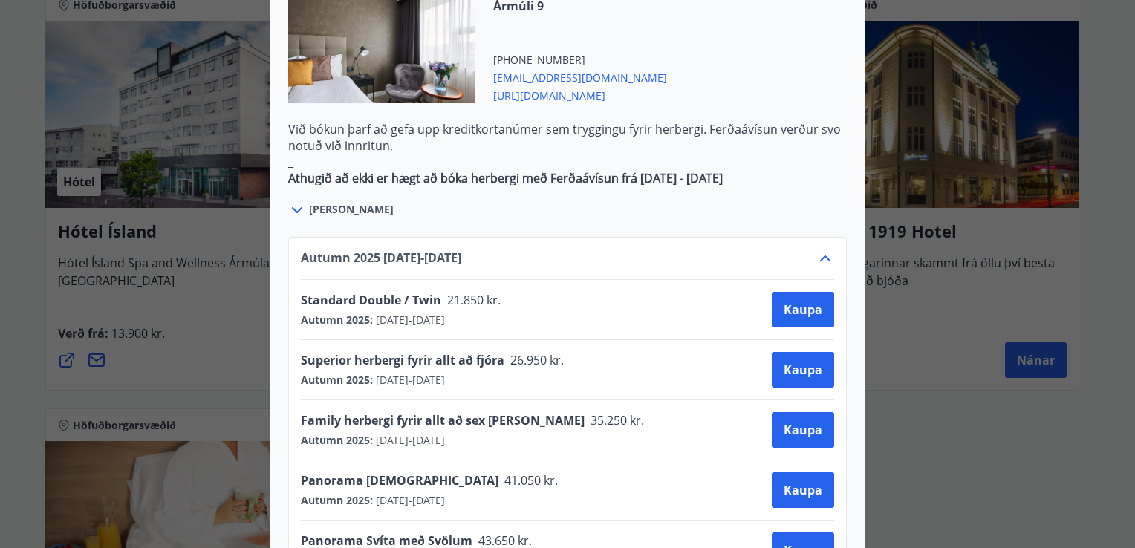
scroll to position [905, 0]
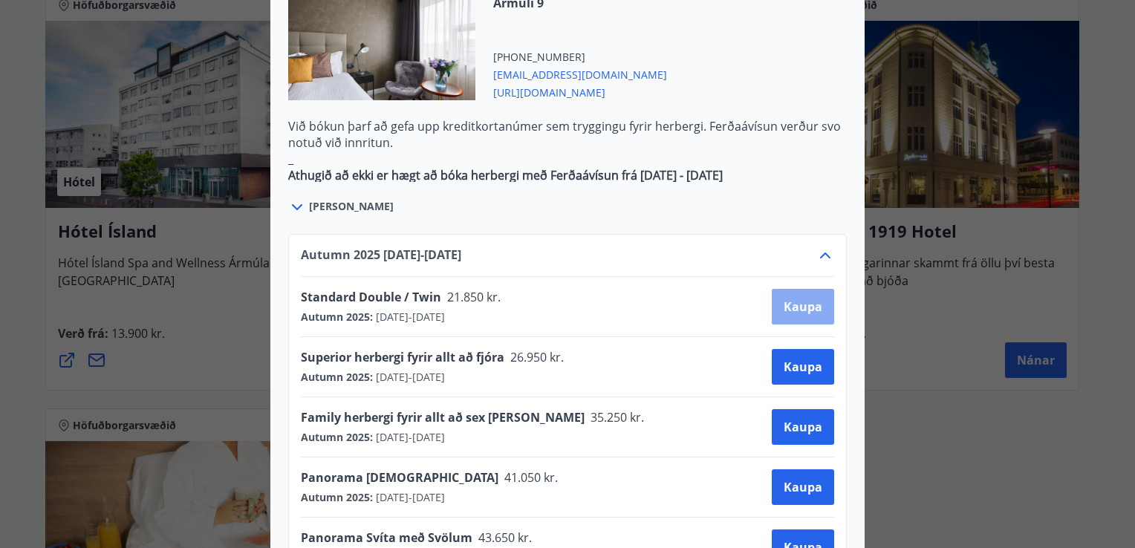
click at [801, 299] on span "Kaupa" at bounding box center [803, 307] width 39 height 16
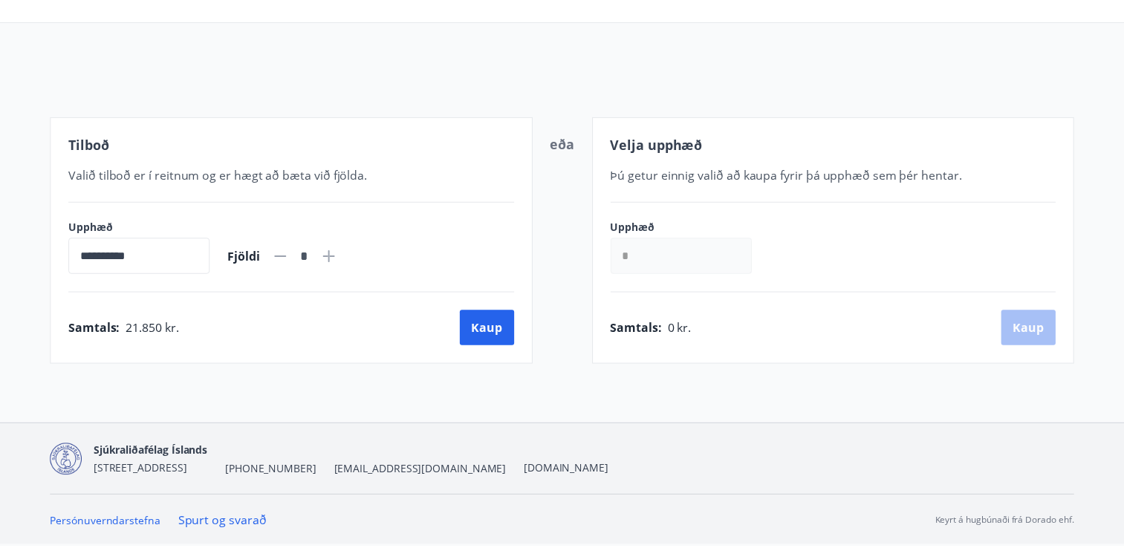
scroll to position [119, 0]
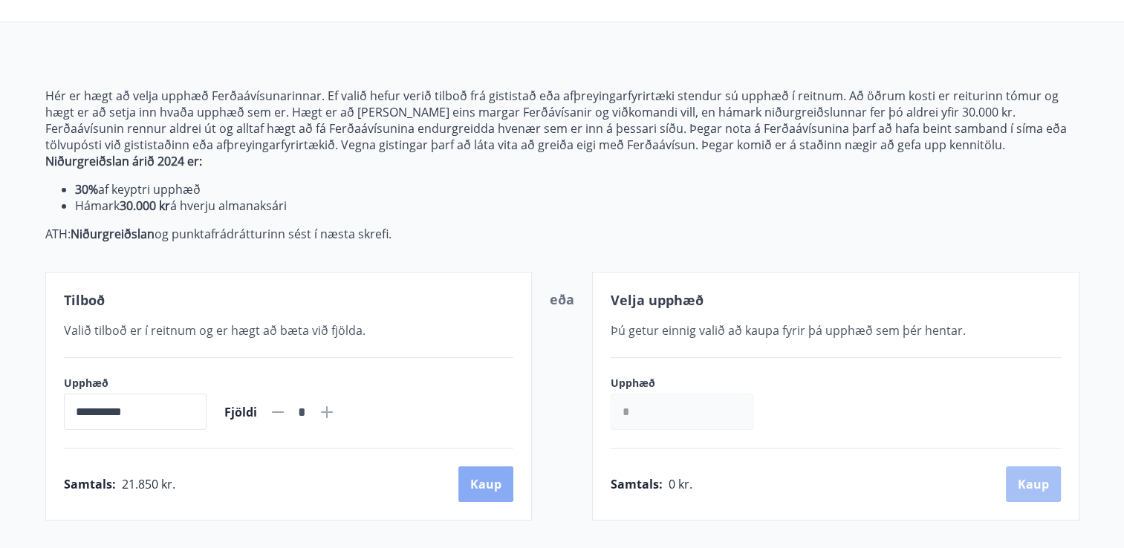
click at [481, 489] on button "Kaup" at bounding box center [485, 484] width 55 height 36
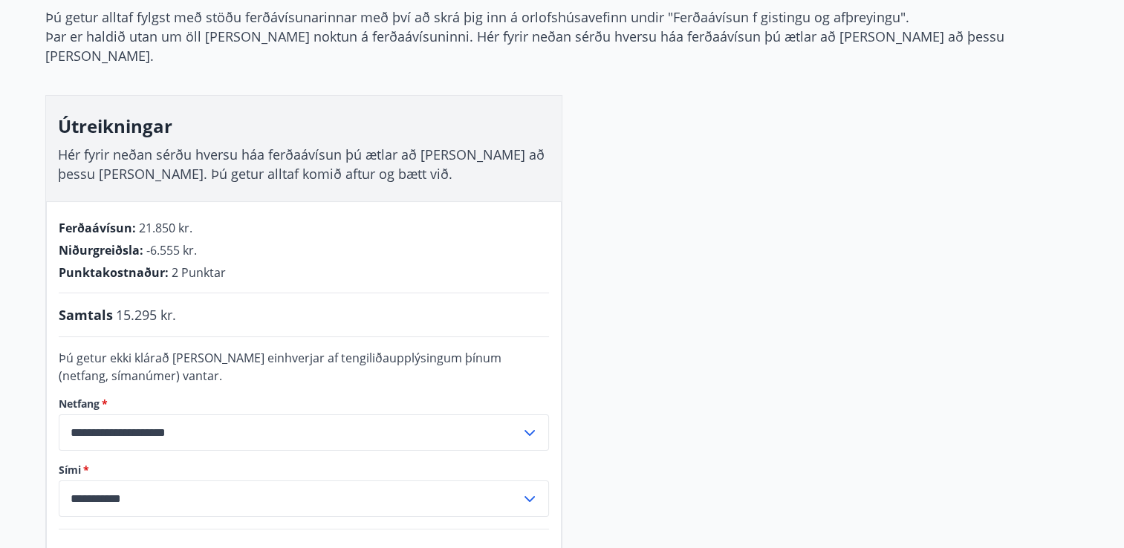
scroll to position [166, 0]
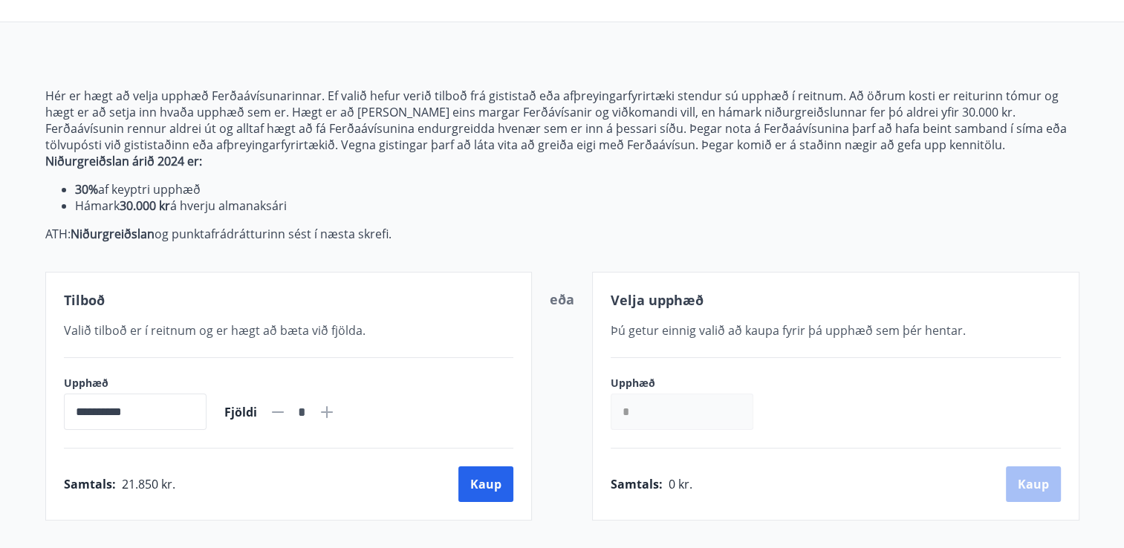
scroll to position [166, 0]
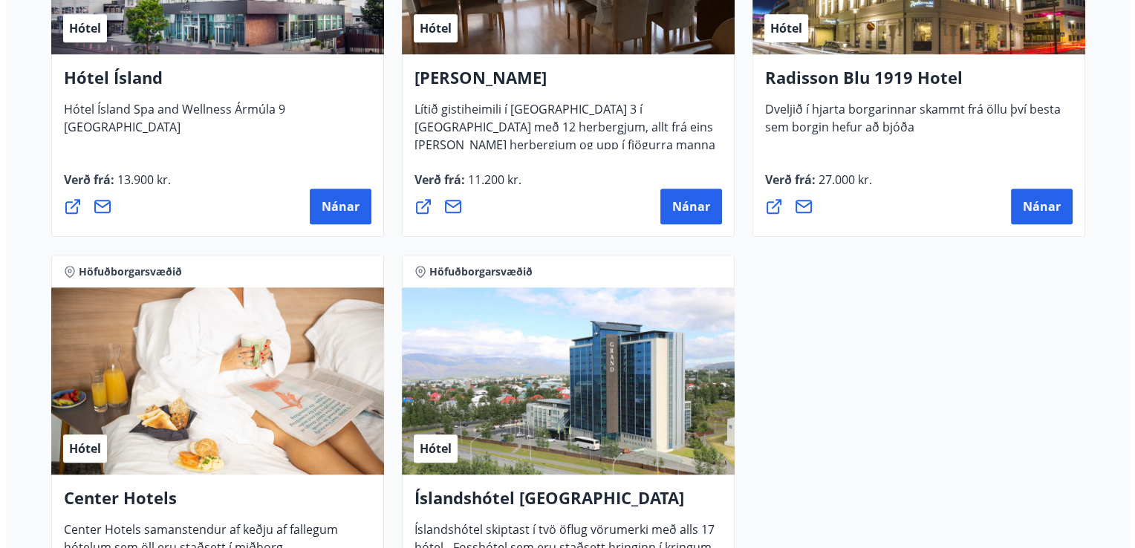
scroll to position [1330, 0]
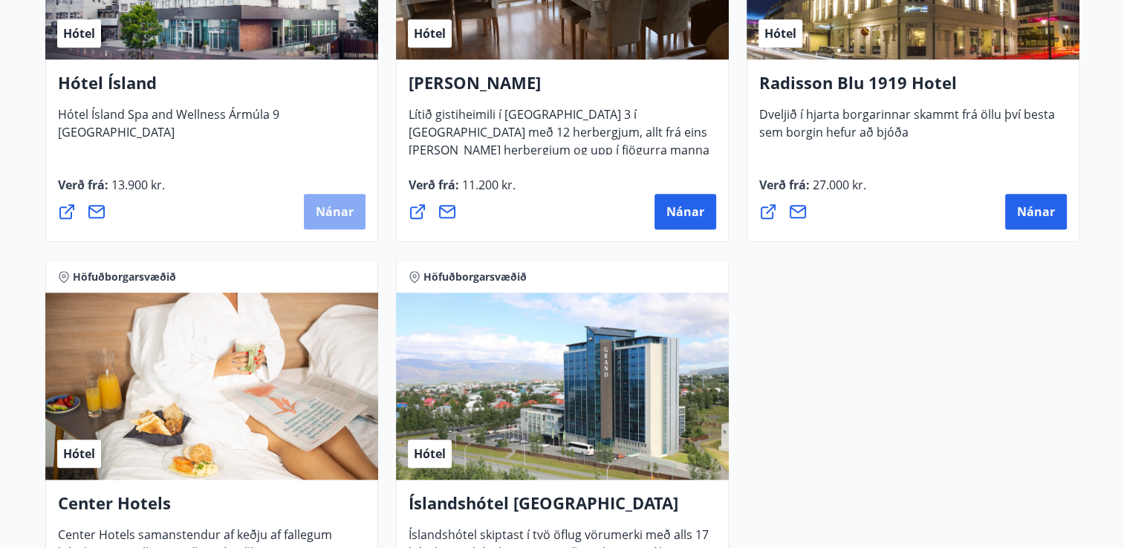
click at [329, 216] on span "Nánar" at bounding box center [335, 212] width 38 height 16
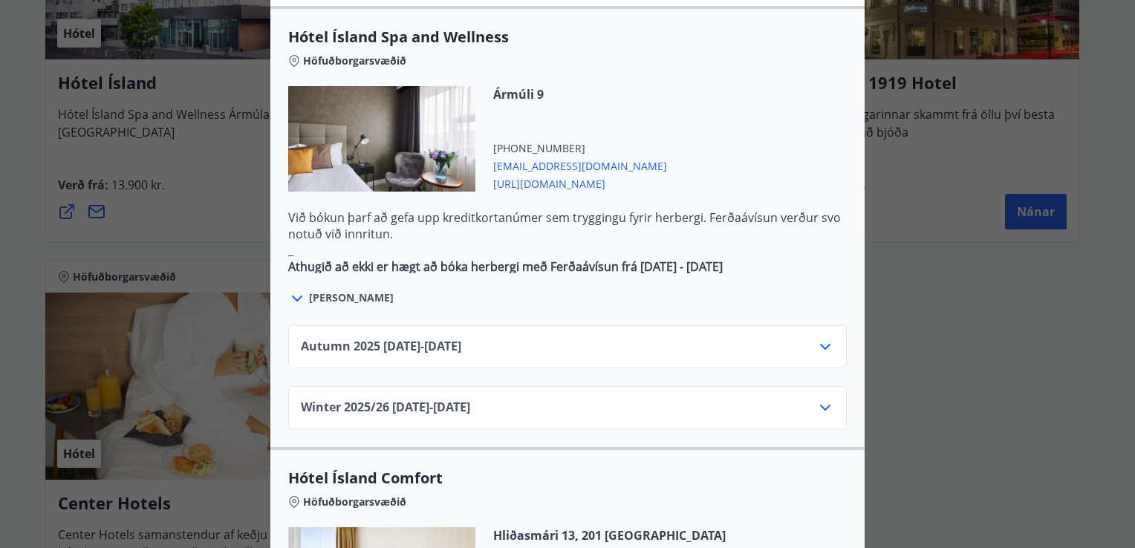
scroll to position [816, 0]
click at [290, 288] on icon at bounding box center [297, 297] width 18 height 18
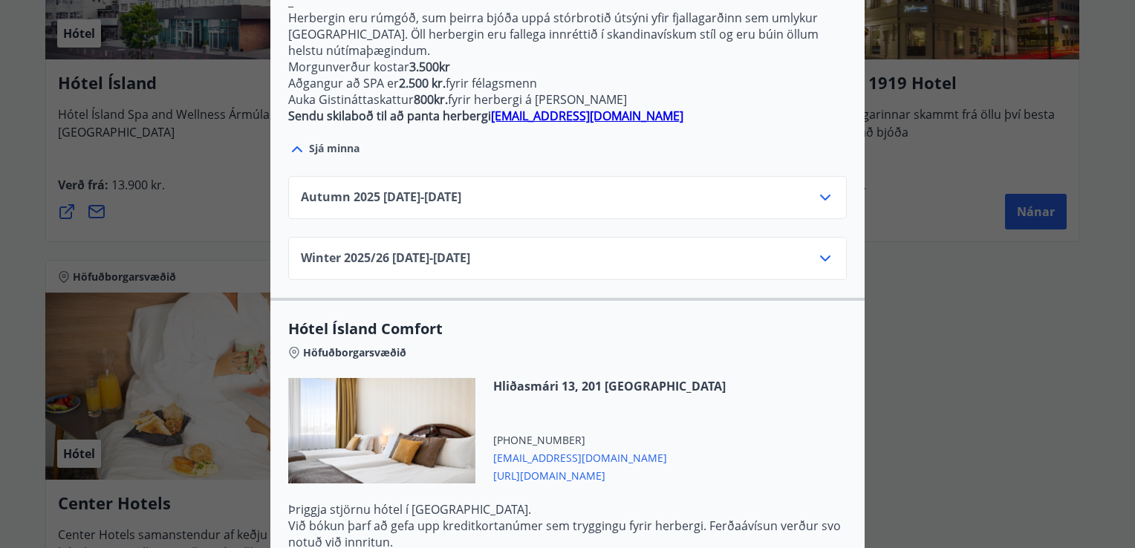
scroll to position [1096, 0]
click at [824, 188] on icon at bounding box center [825, 197] width 18 height 18
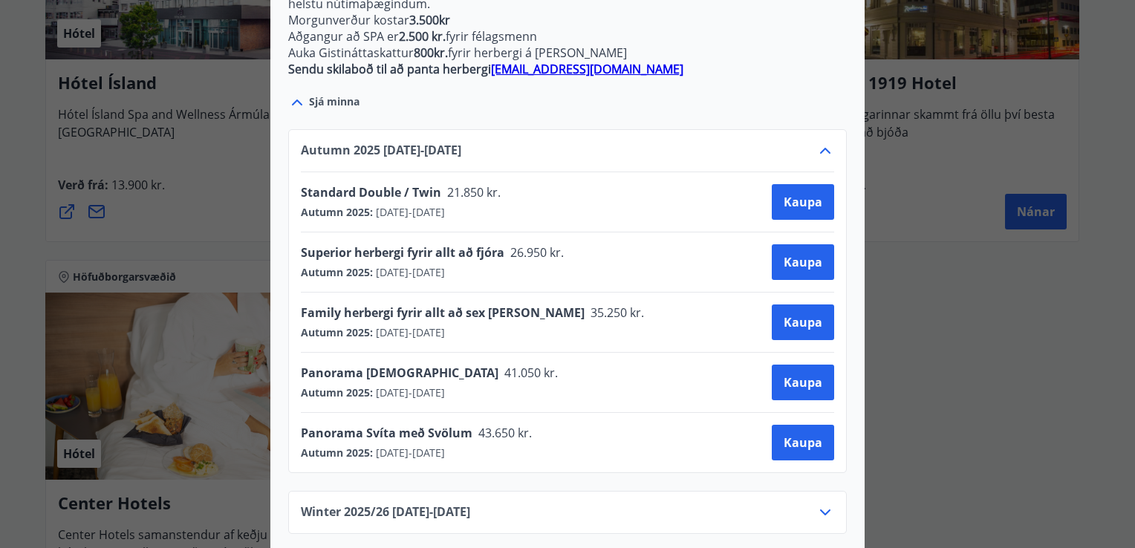
scroll to position [1141, 0]
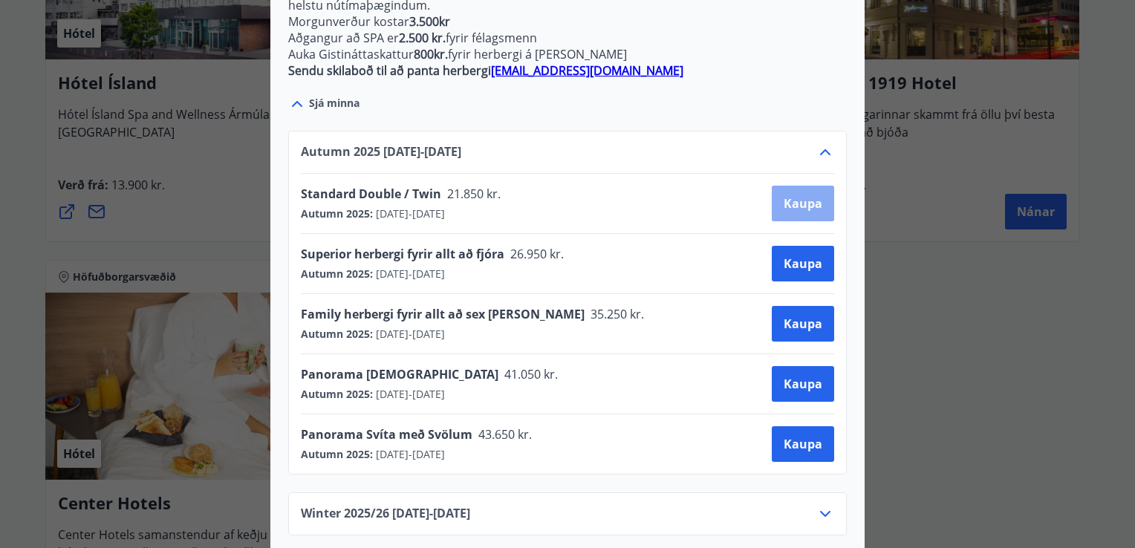
click at [808, 195] on span "Kaupa" at bounding box center [803, 203] width 39 height 16
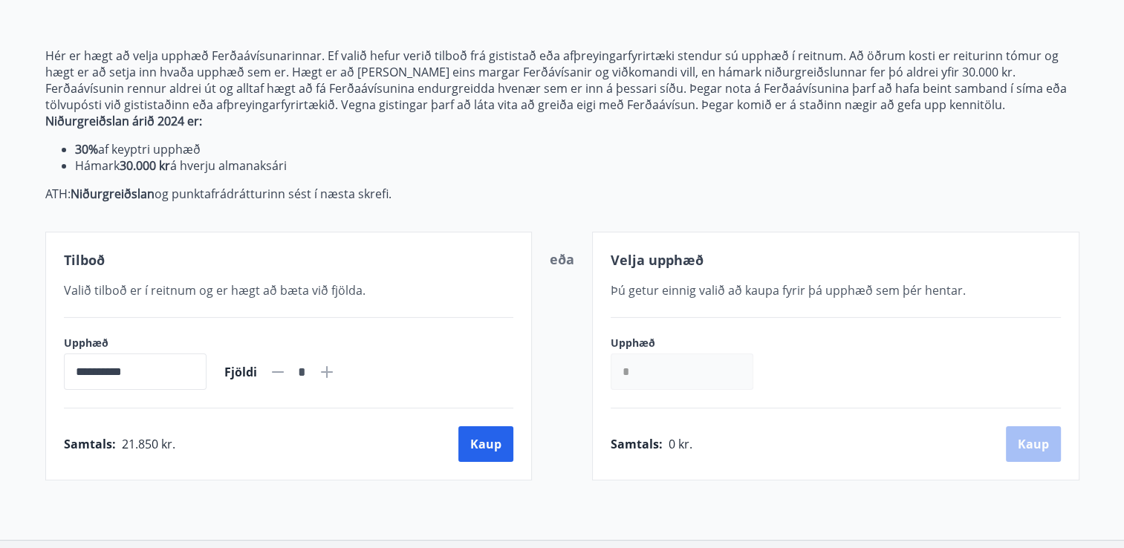
scroll to position [160, 0]
click at [483, 452] on button "Kaup" at bounding box center [485, 443] width 55 height 36
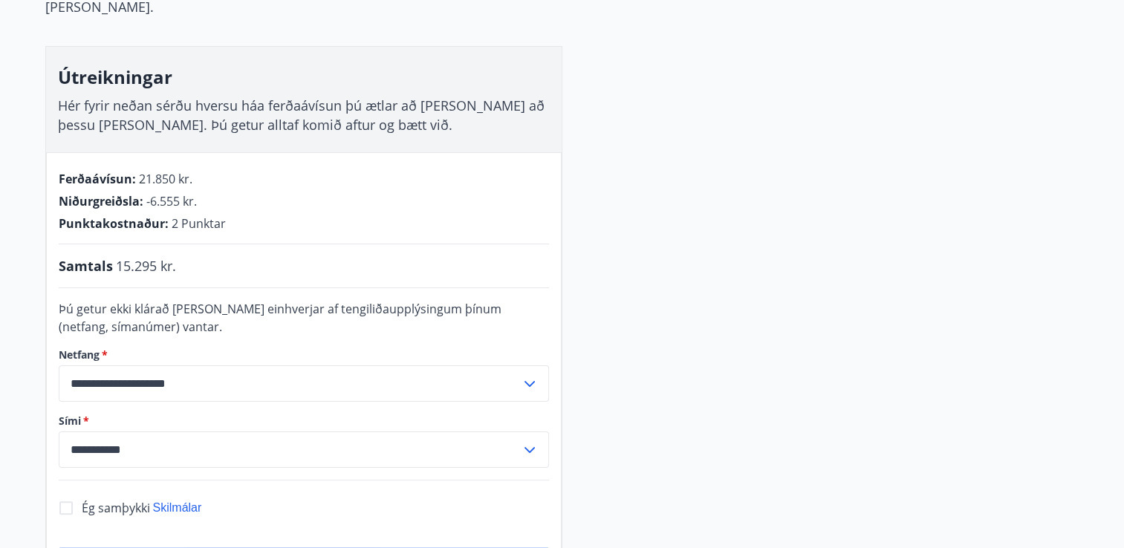
scroll to position [215, 0]
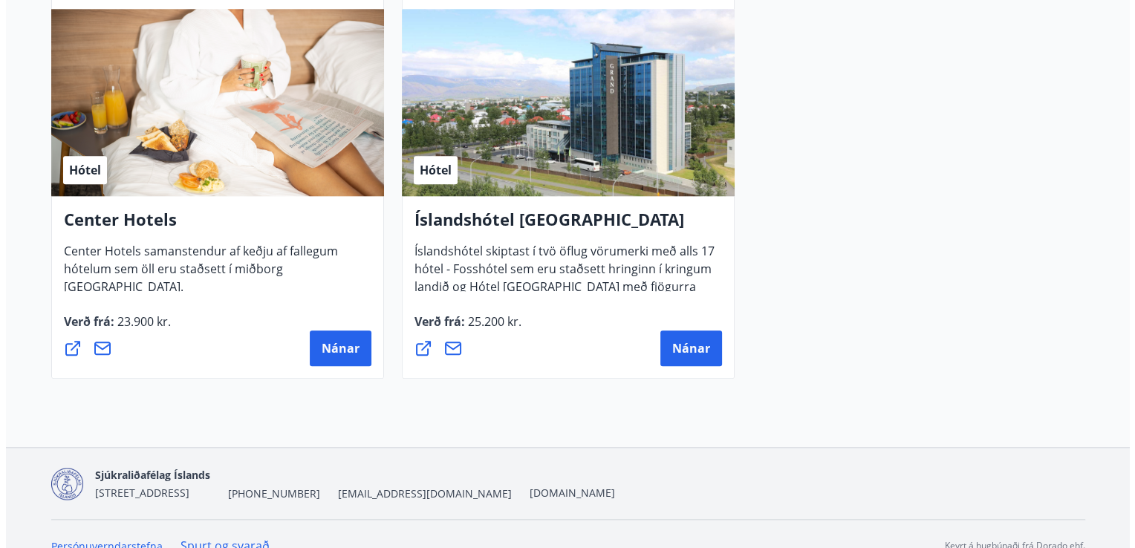
scroll to position [1610, 0]
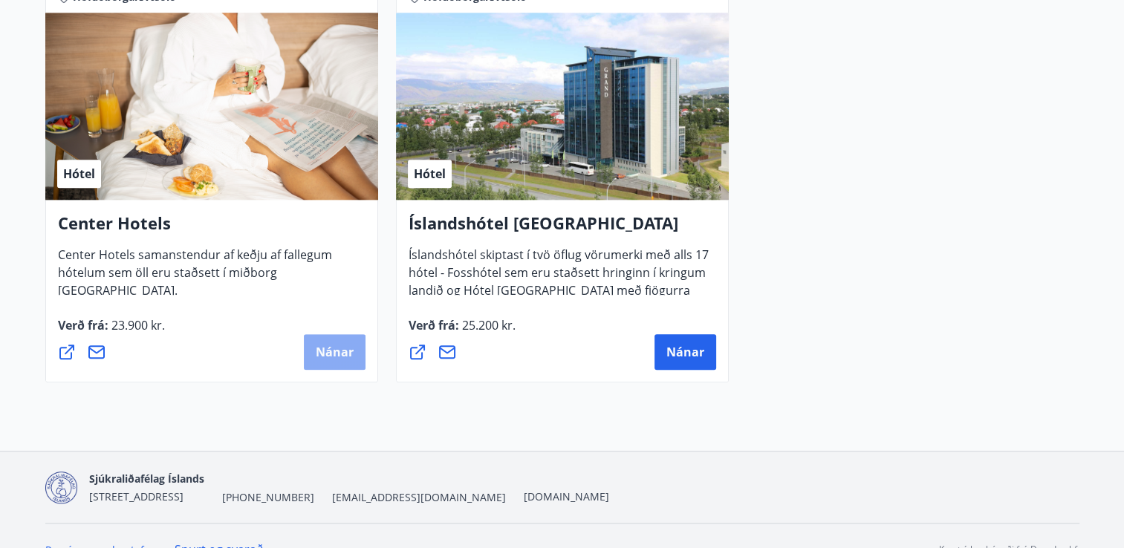
click at [325, 349] on span "Nánar" at bounding box center [335, 352] width 38 height 16
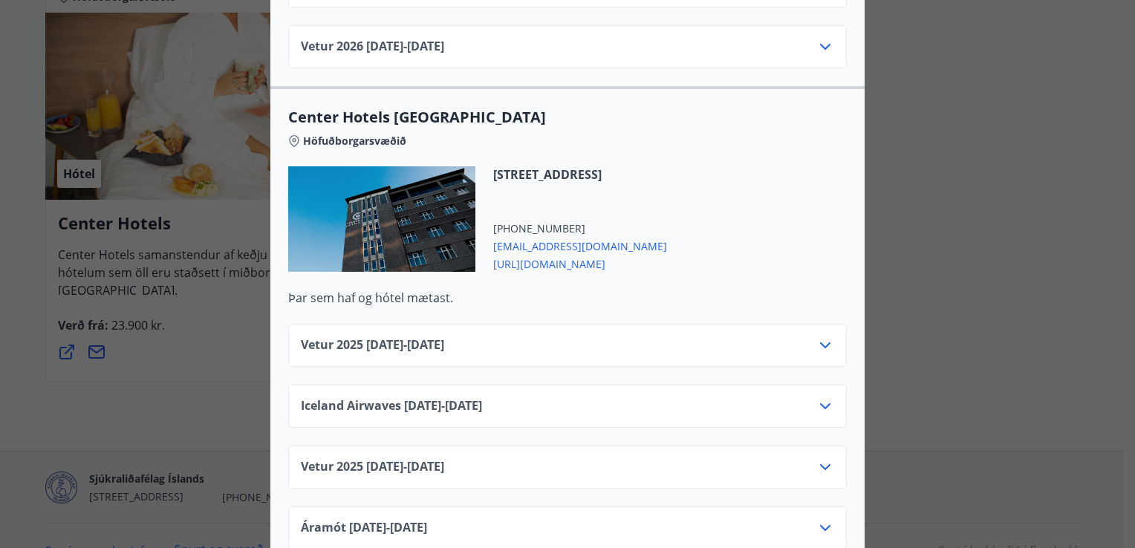
scroll to position [2121, 0]
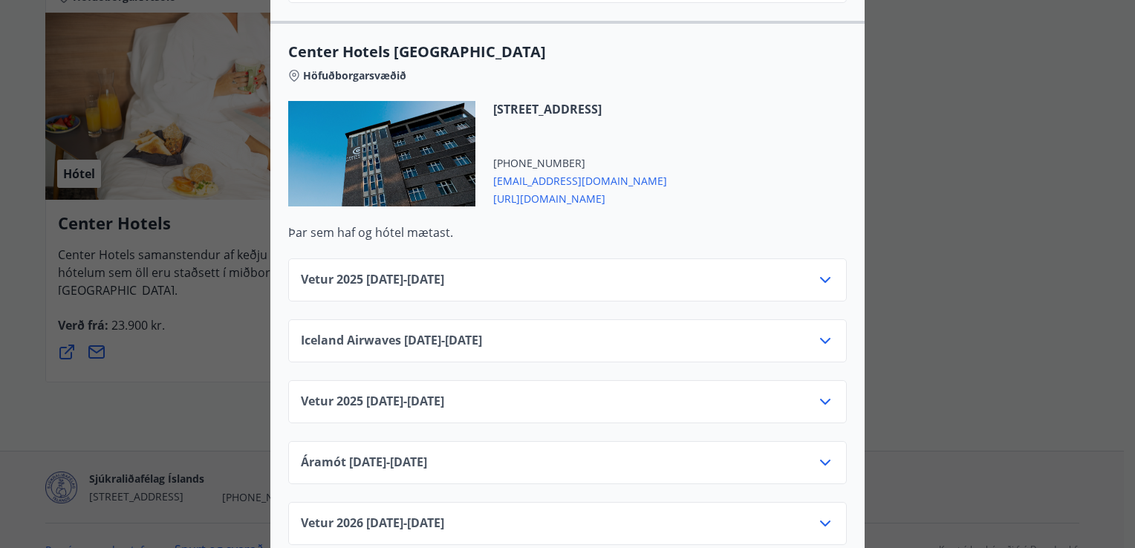
click at [538, 171] on span "arnarhvoll@centerhotels.com" at bounding box center [580, 180] width 174 height 18
click at [544, 171] on span "arnarhvoll@centerhotels.com" at bounding box center [580, 180] width 174 height 18
click at [579, 171] on span "arnarhvoll@centerhotels.com" at bounding box center [580, 180] width 174 height 18
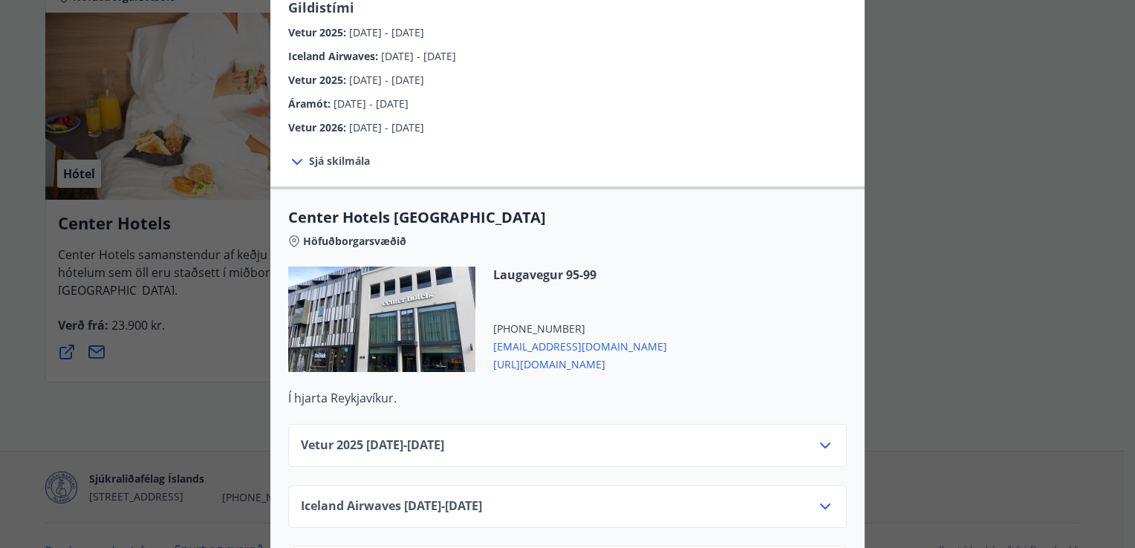
scroll to position [341, 0]
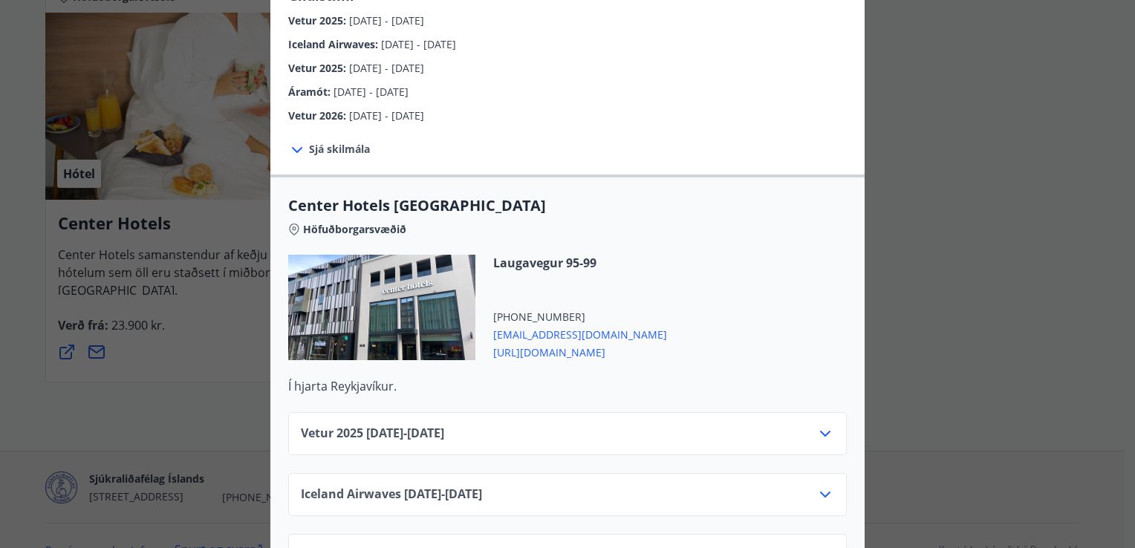
click at [547, 325] on span "laugavegur@centerhotels.com" at bounding box center [580, 334] width 174 height 18
drag, startPoint x: 547, startPoint y: 318, endPoint x: 532, endPoint y: 316, distance: 14.9
click at [532, 325] on span "laugavegur@centerhotels.com" at bounding box center [580, 334] width 174 height 18
drag, startPoint x: 532, startPoint y: 316, endPoint x: 526, endPoint y: 322, distance: 8.4
click at [526, 325] on span "laugavegur@centerhotels.com" at bounding box center [580, 334] width 174 height 18
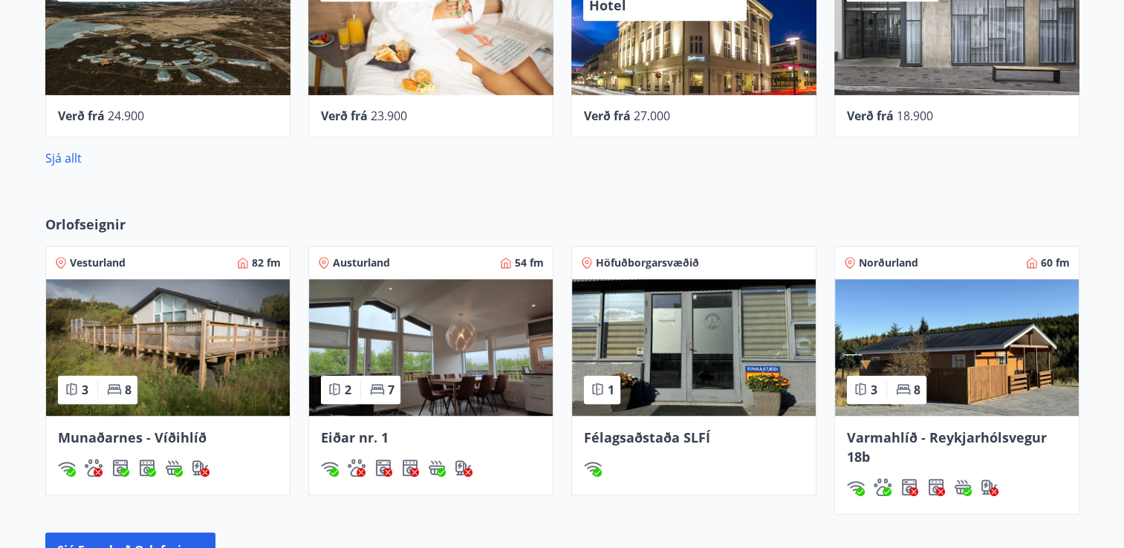
scroll to position [810, 0]
